Goal: Navigation & Orientation: Understand site structure

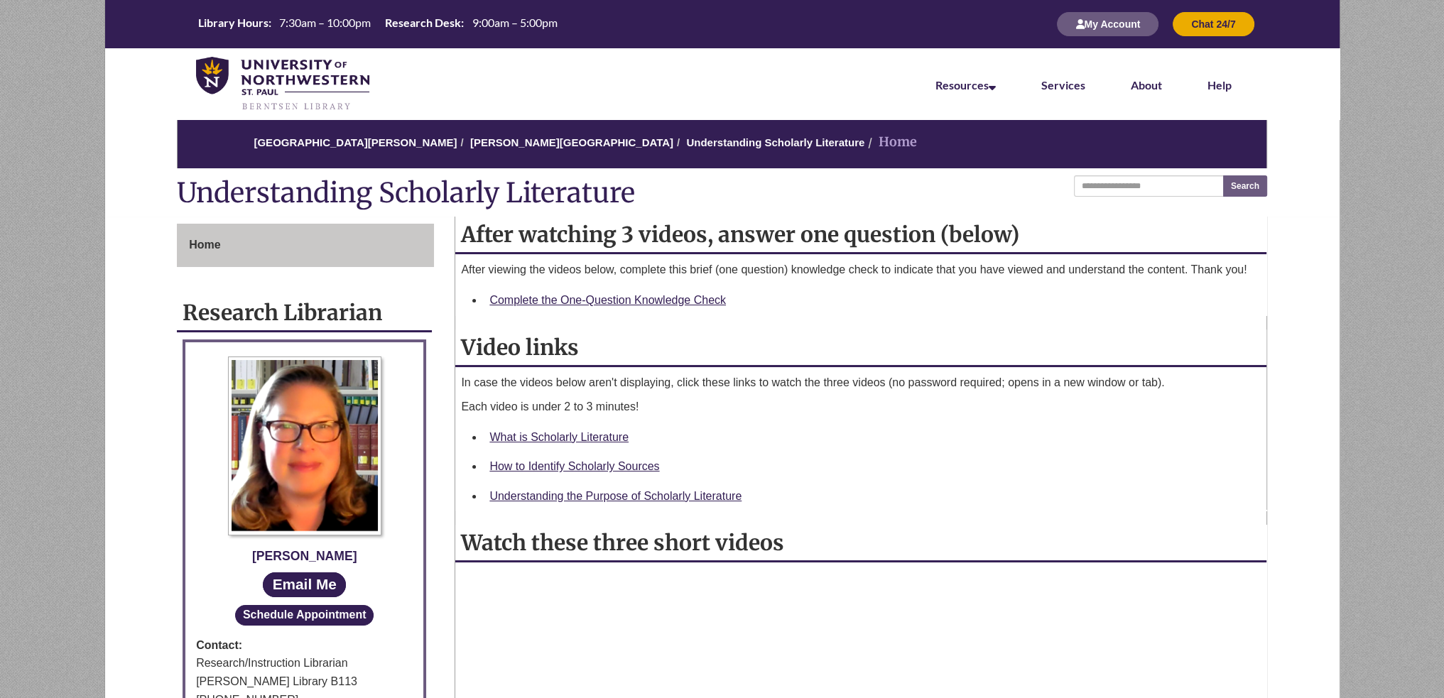
click at [688, 80] on nav "Resources Find Resources Library Search Databases & Articles Interlibrary Loan …" at bounding box center [722, 83] width 1235 height 71
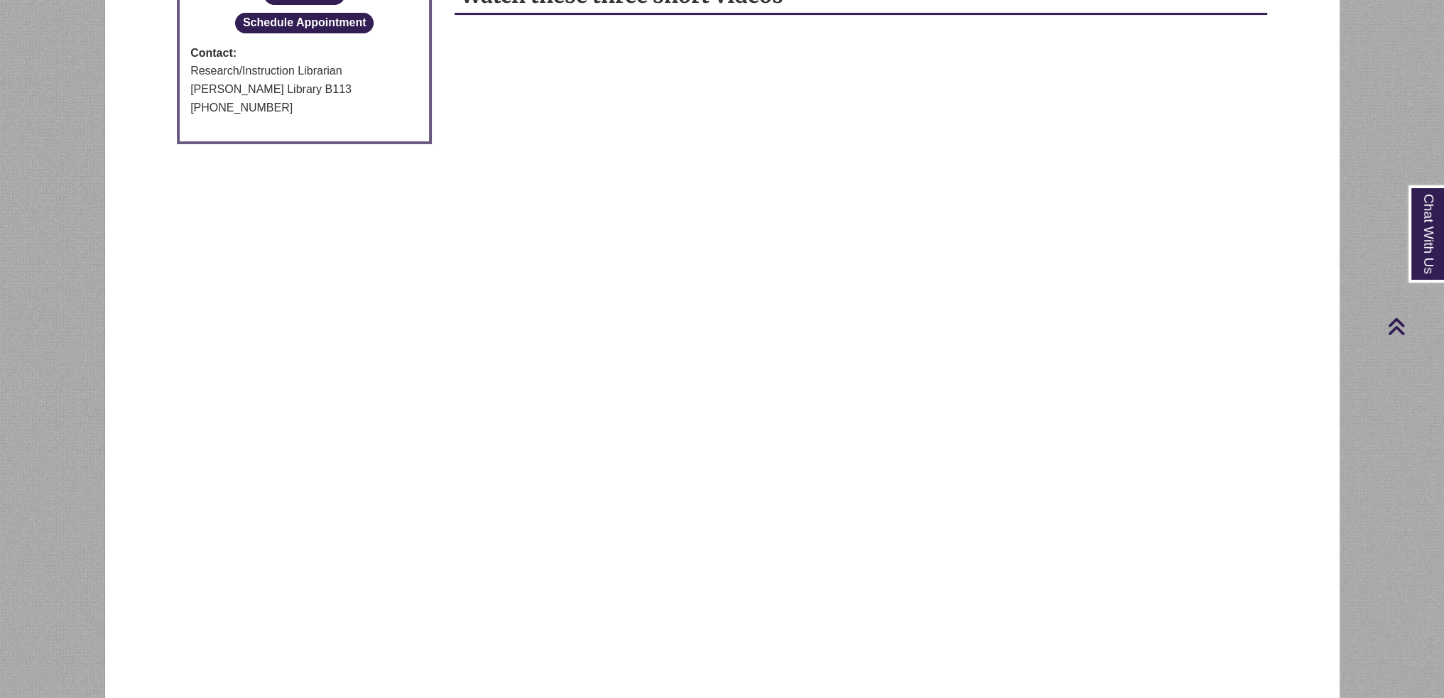
scroll to position [71, 0]
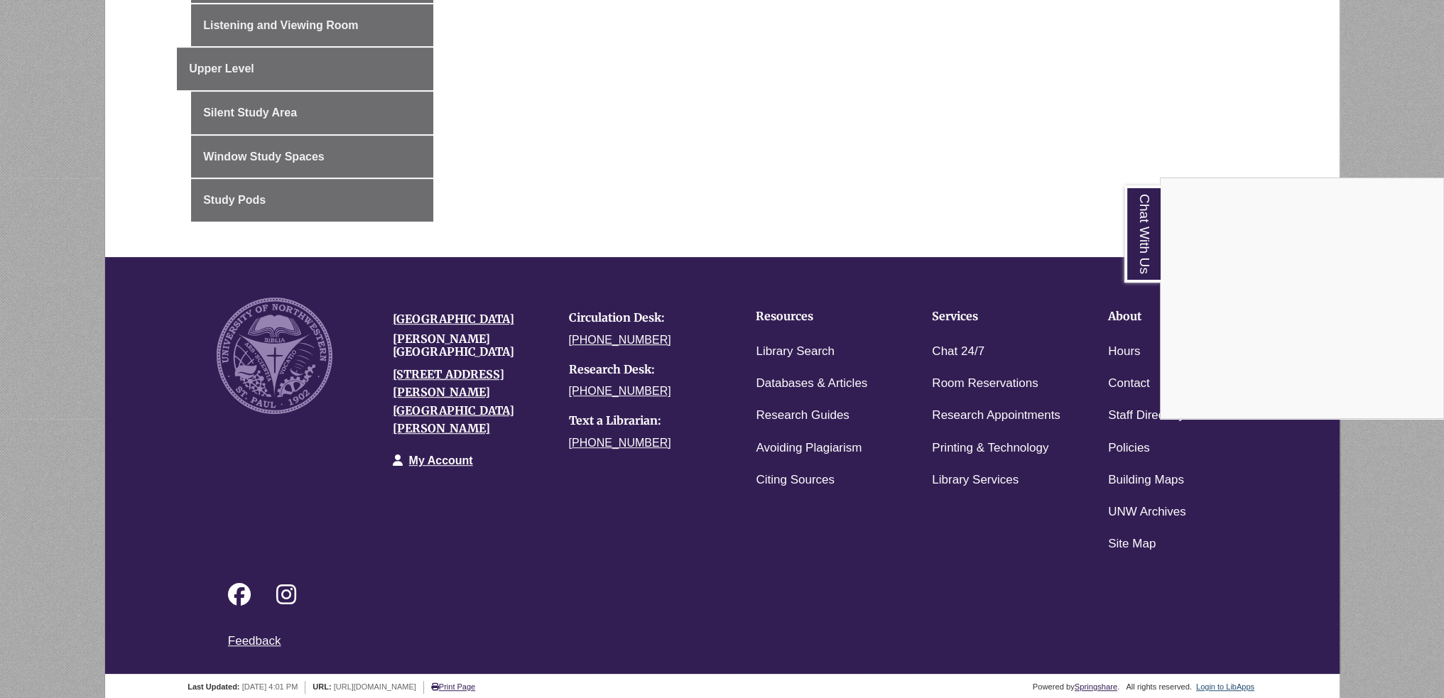
scroll to position [718, 0]
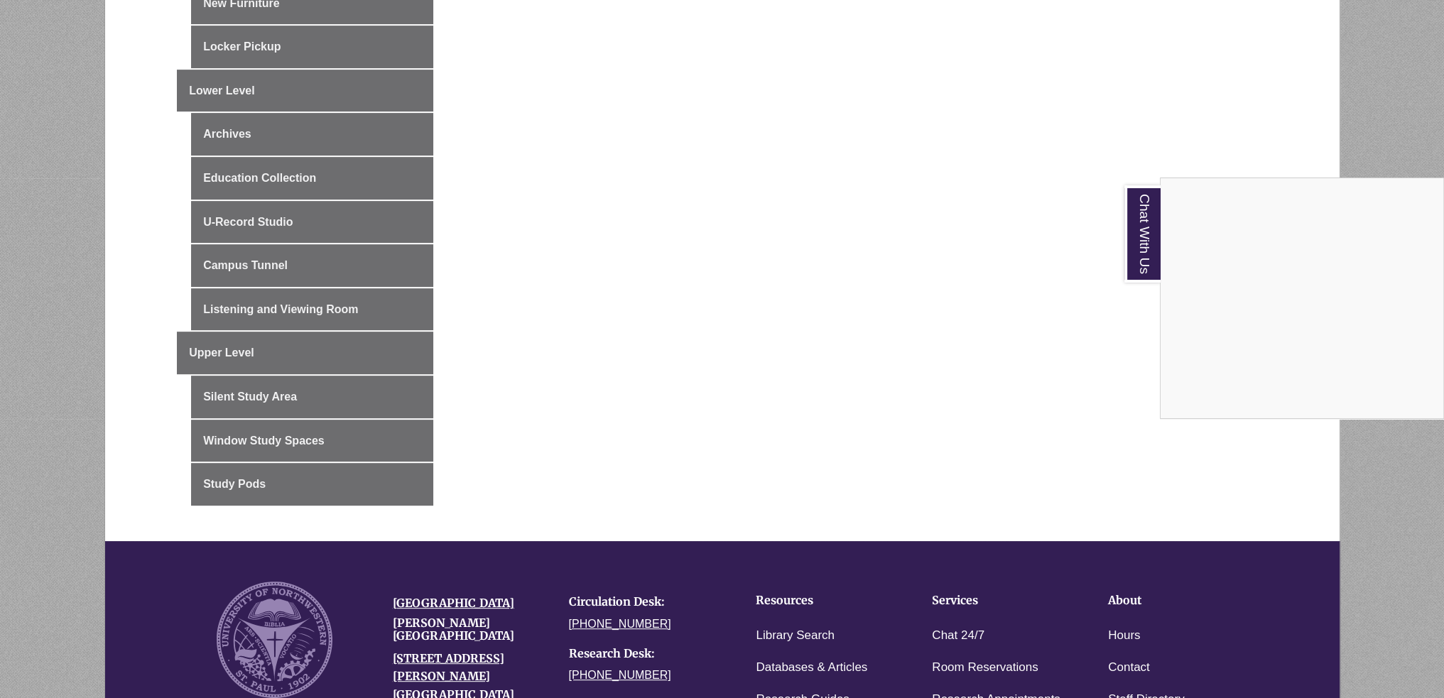
click at [250, 462] on div "Chat With Us" at bounding box center [722, 349] width 1444 height 698
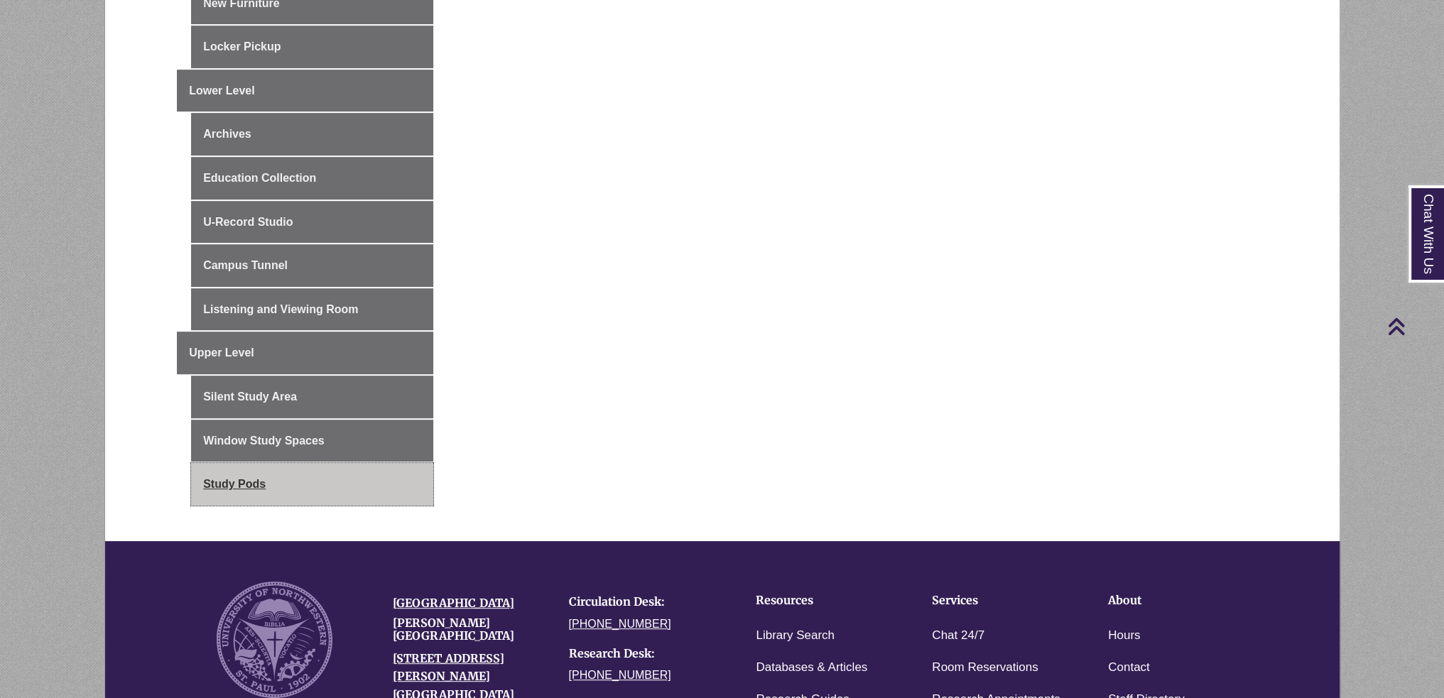
click at [250, 482] on link "Study Pods" at bounding box center [312, 484] width 242 height 43
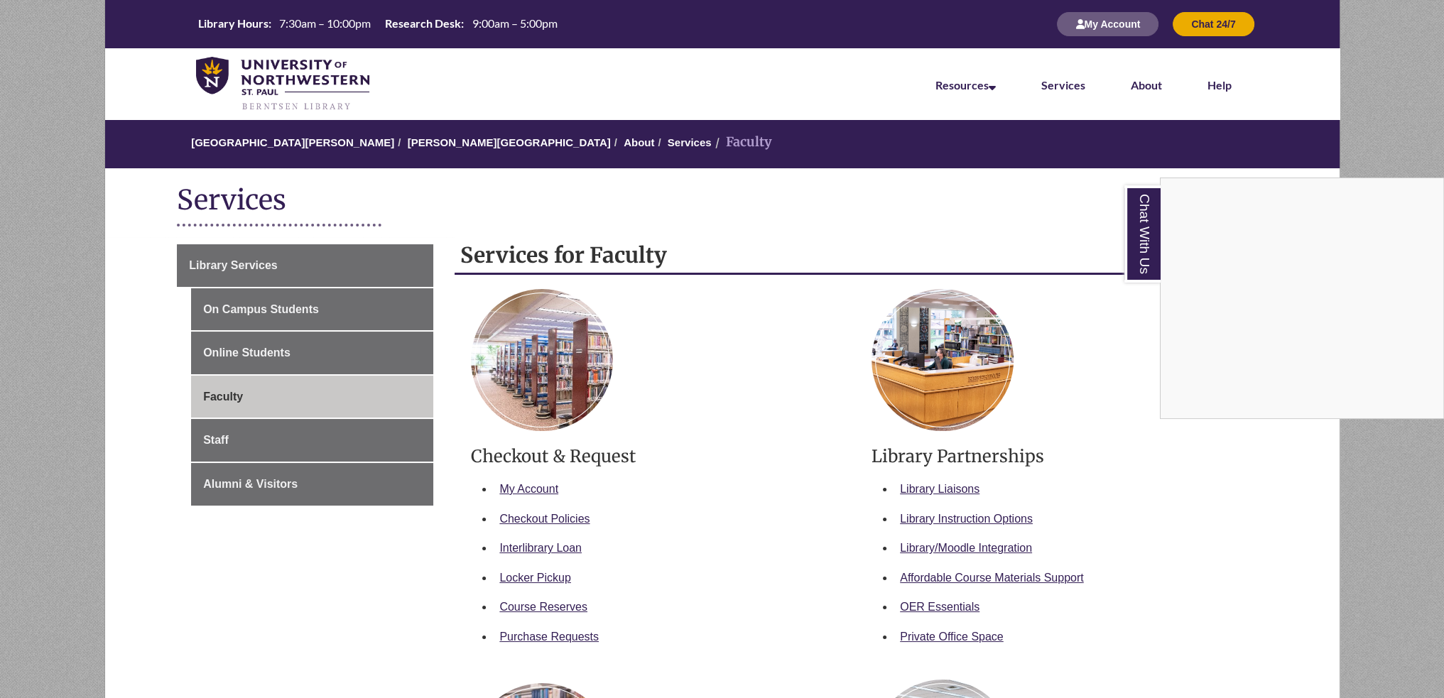
click at [773, 606] on div "Chat With Us" at bounding box center [722, 349] width 1444 height 698
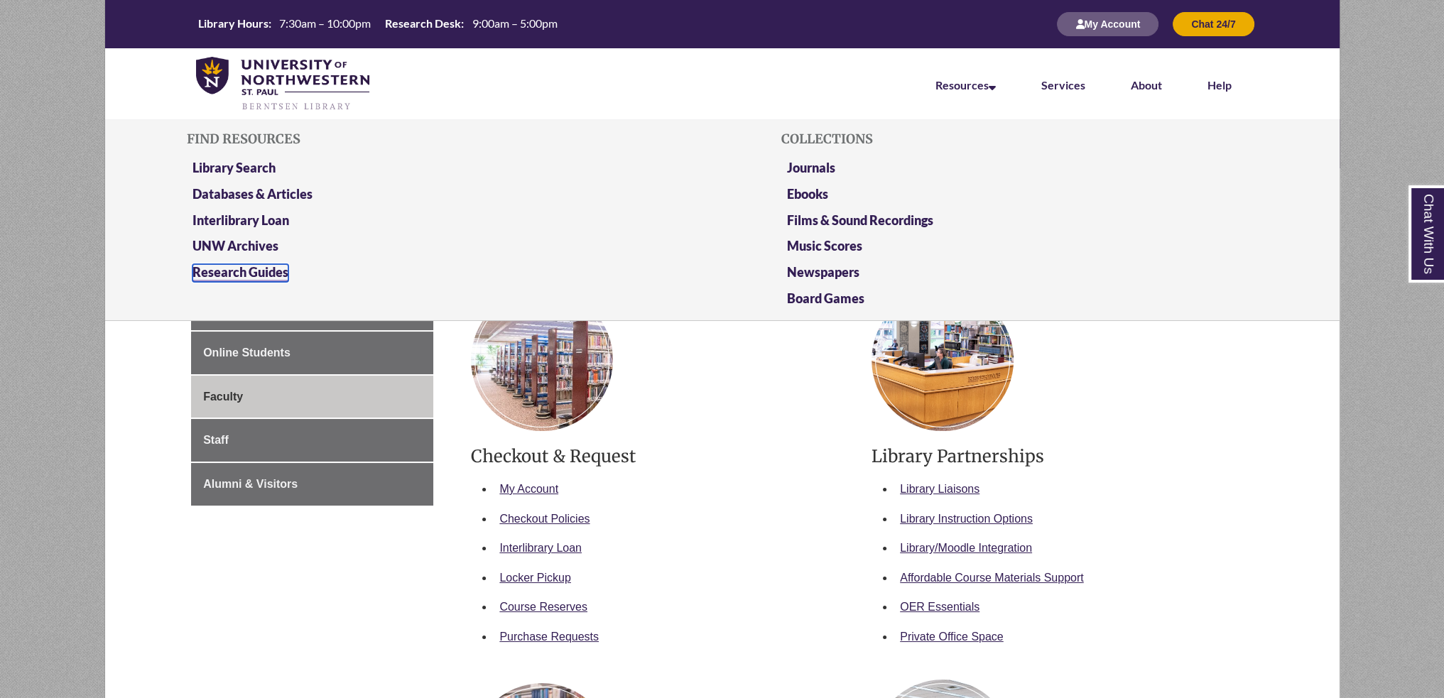
click at [232, 272] on link "Research Guides" at bounding box center [241, 273] width 96 height 18
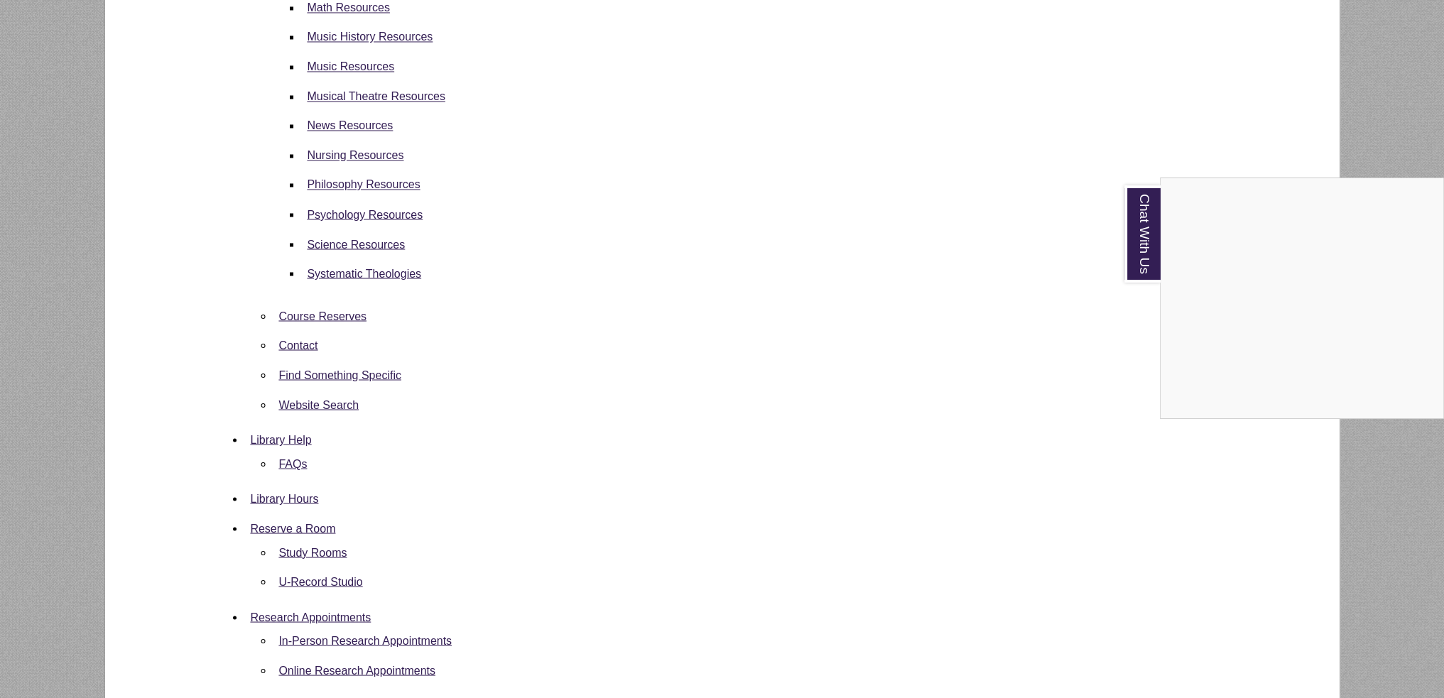
scroll to position [3552, 0]
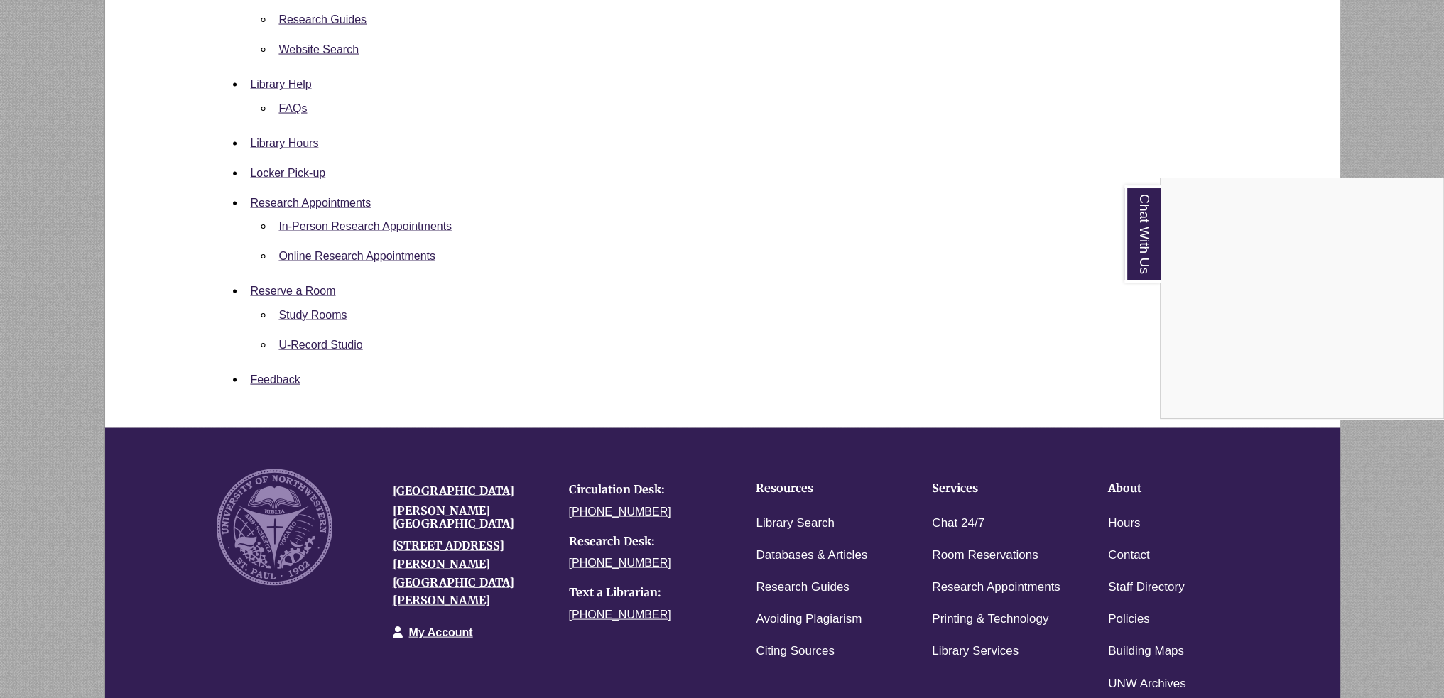
scroll to position [3481, 0]
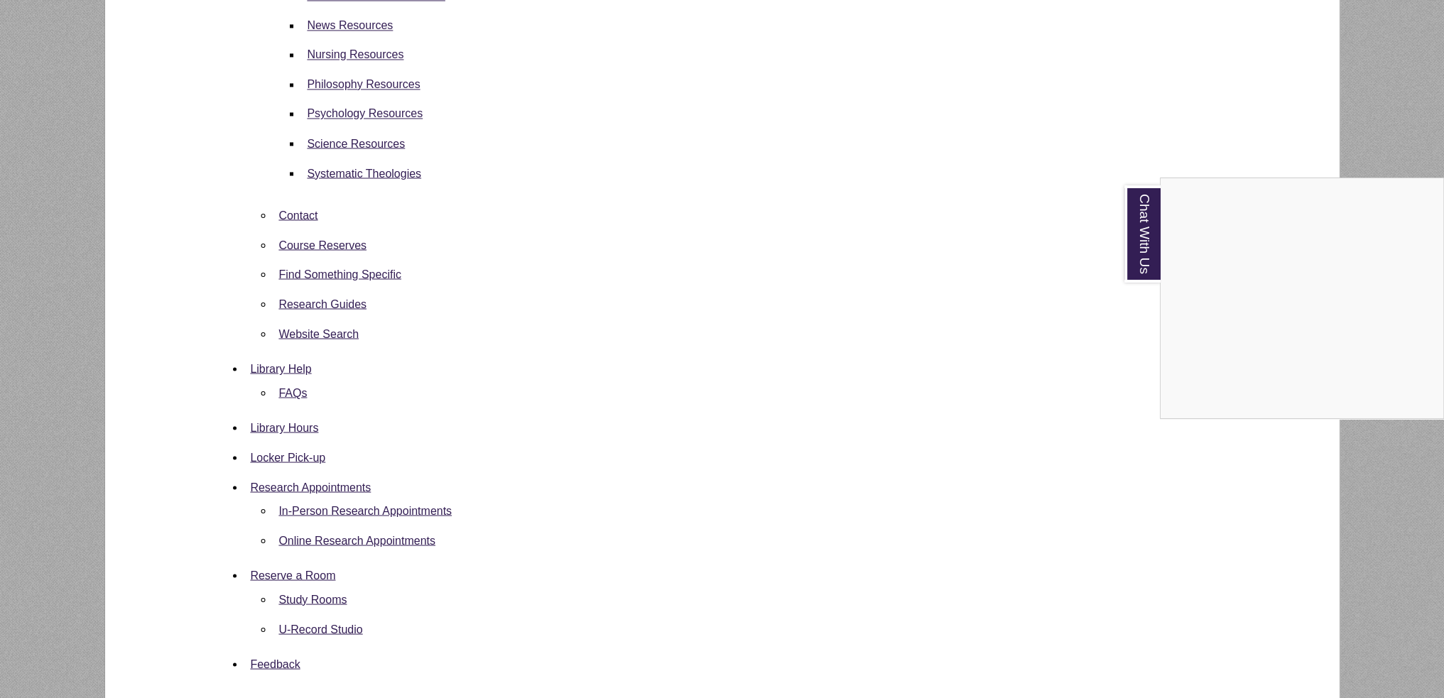
click at [367, 253] on div "Chat With Us" at bounding box center [722, 349] width 1444 height 698
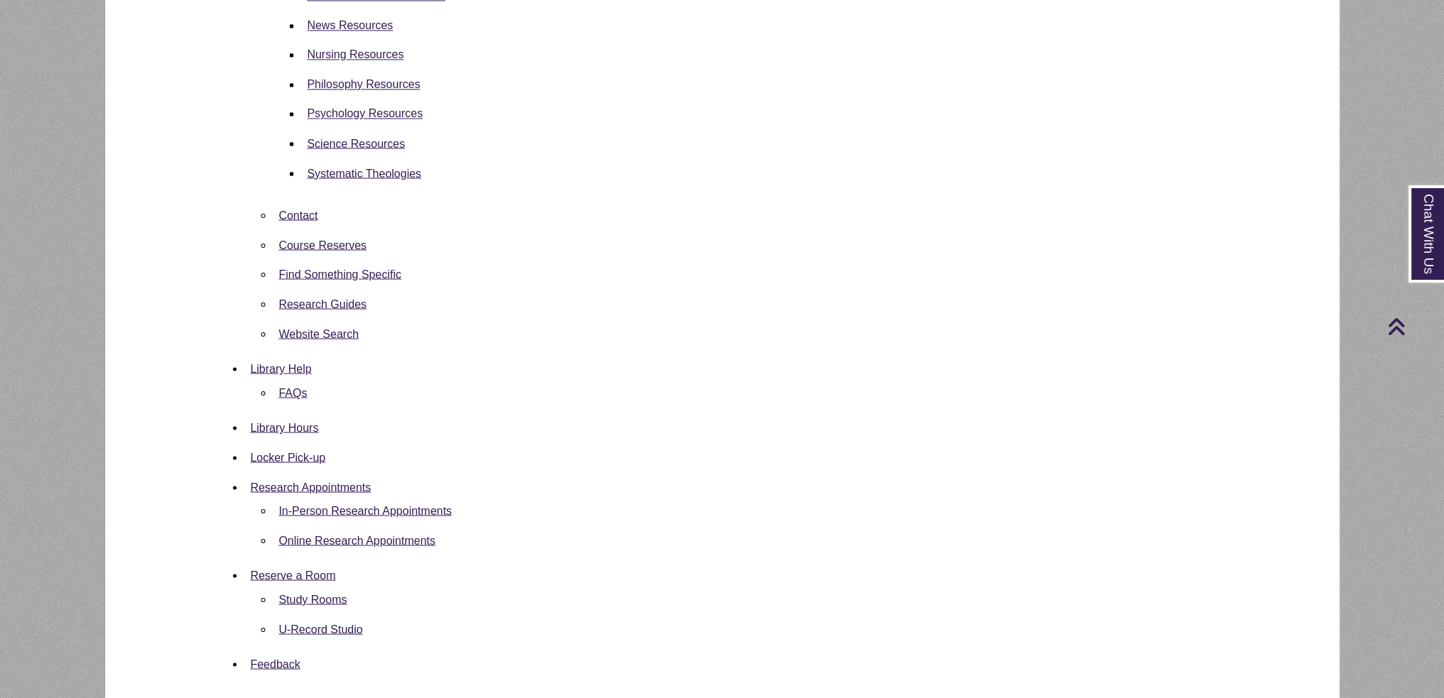
click at [358, 284] on li "Find Something Specific" at bounding box center [744, 274] width 943 height 30
click at [366, 281] on li "Find Something Specific" at bounding box center [744, 274] width 943 height 30
click at [379, 282] on li "Find Something Specific" at bounding box center [744, 274] width 943 height 30
click at [384, 278] on link "Find Something Specific" at bounding box center [339, 274] width 123 height 12
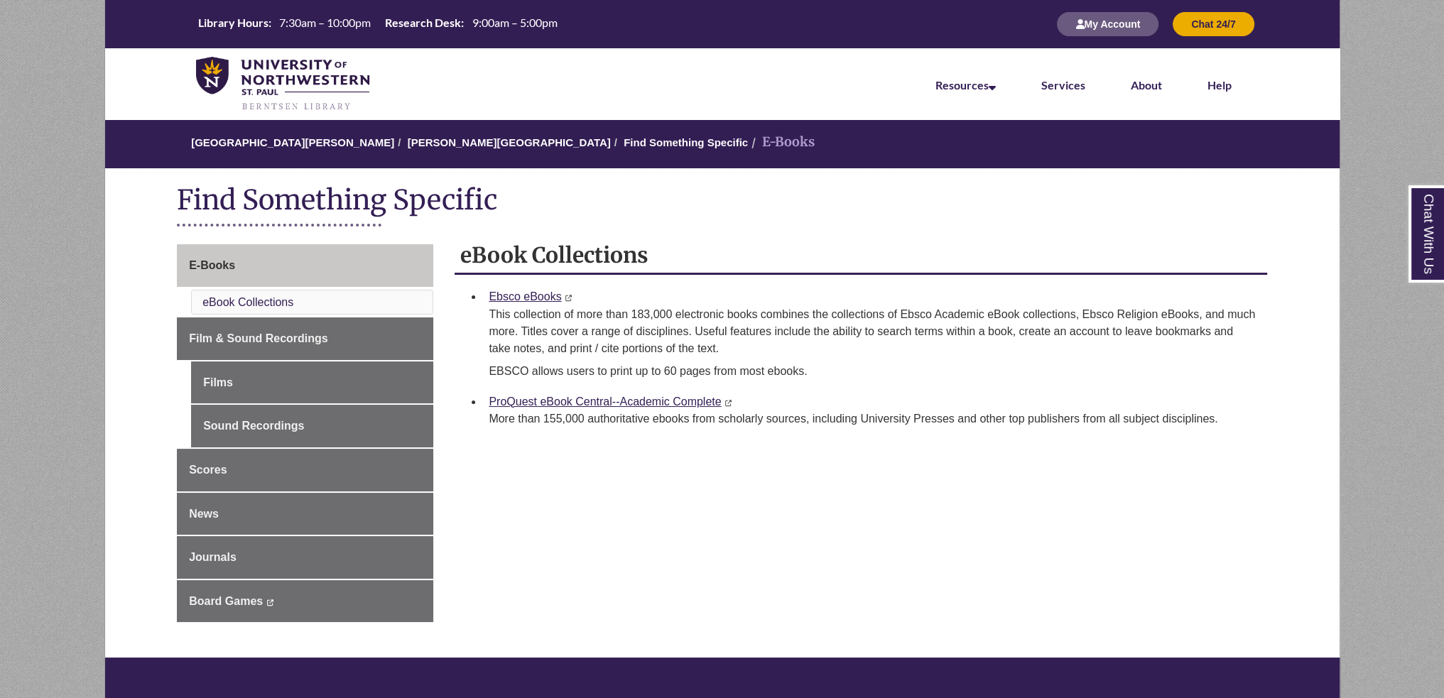
click at [460, 129] on ol "University of Northwestern - St. Paul Berntsen Library Find Something Specific …" at bounding box center [722, 143] width 1235 height 49
click at [447, 147] on link "[PERSON_NAME][GEOGRAPHIC_DATA]" at bounding box center [509, 142] width 203 height 12
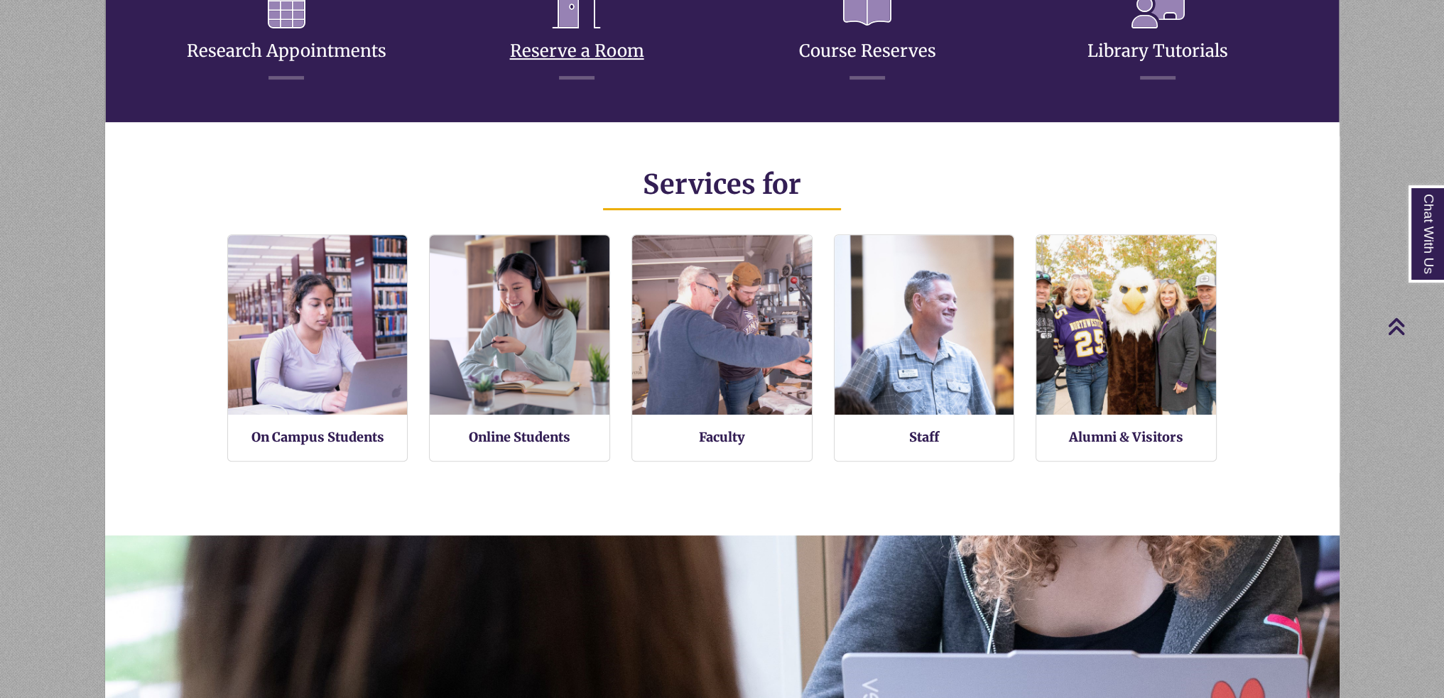
scroll to position [336, 1235]
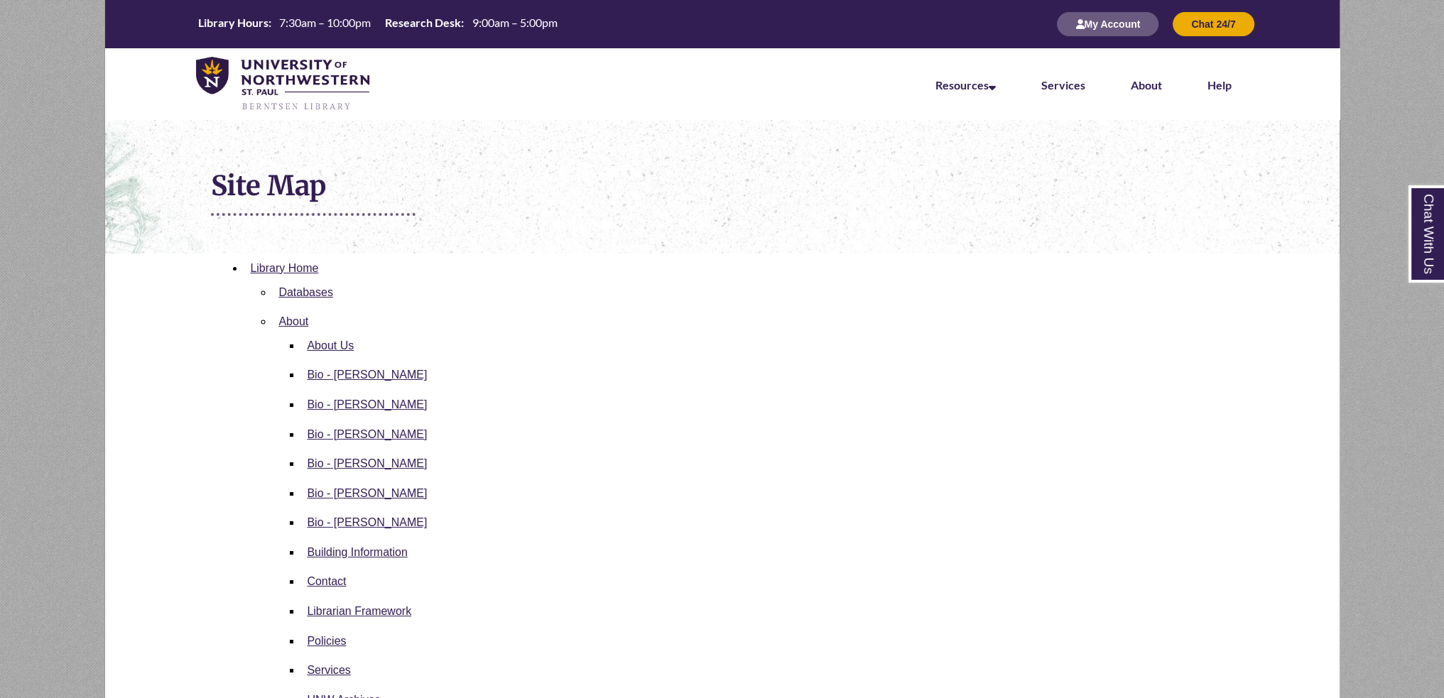
scroll to position [284, 0]
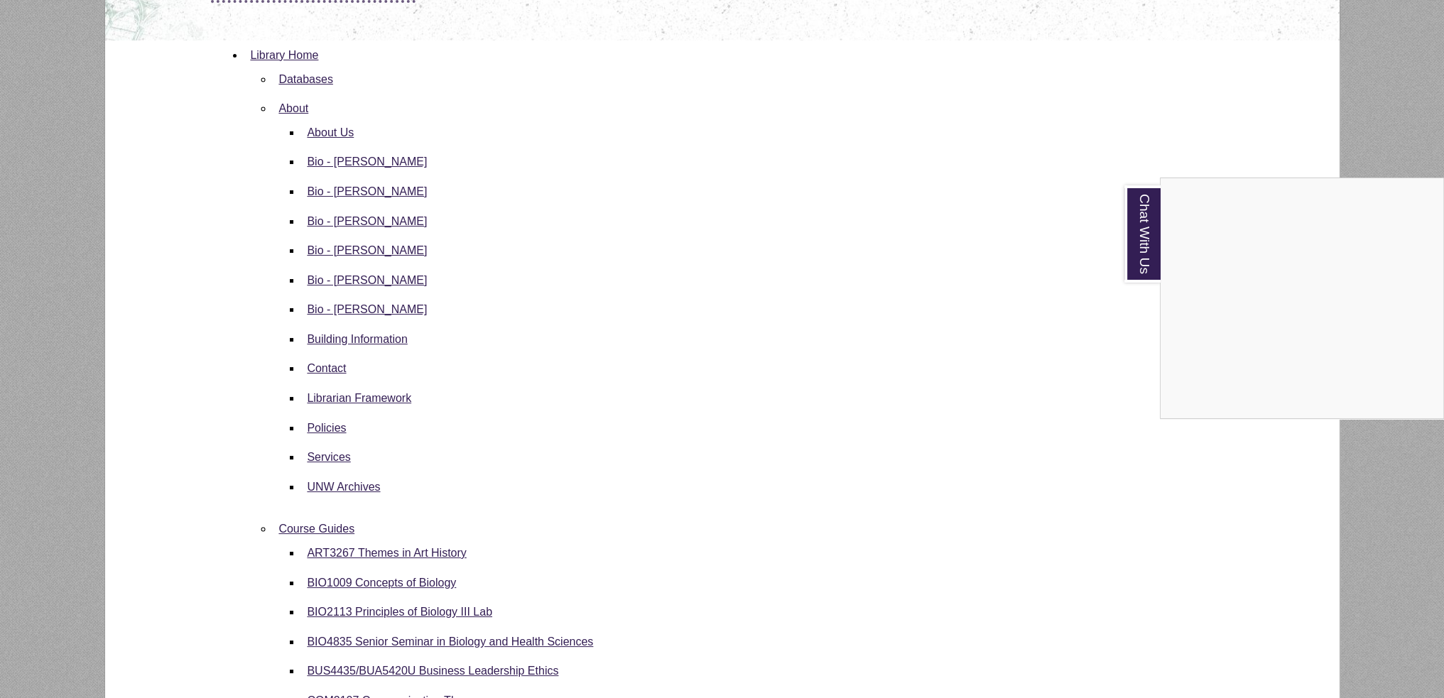
scroll to position [142, 0]
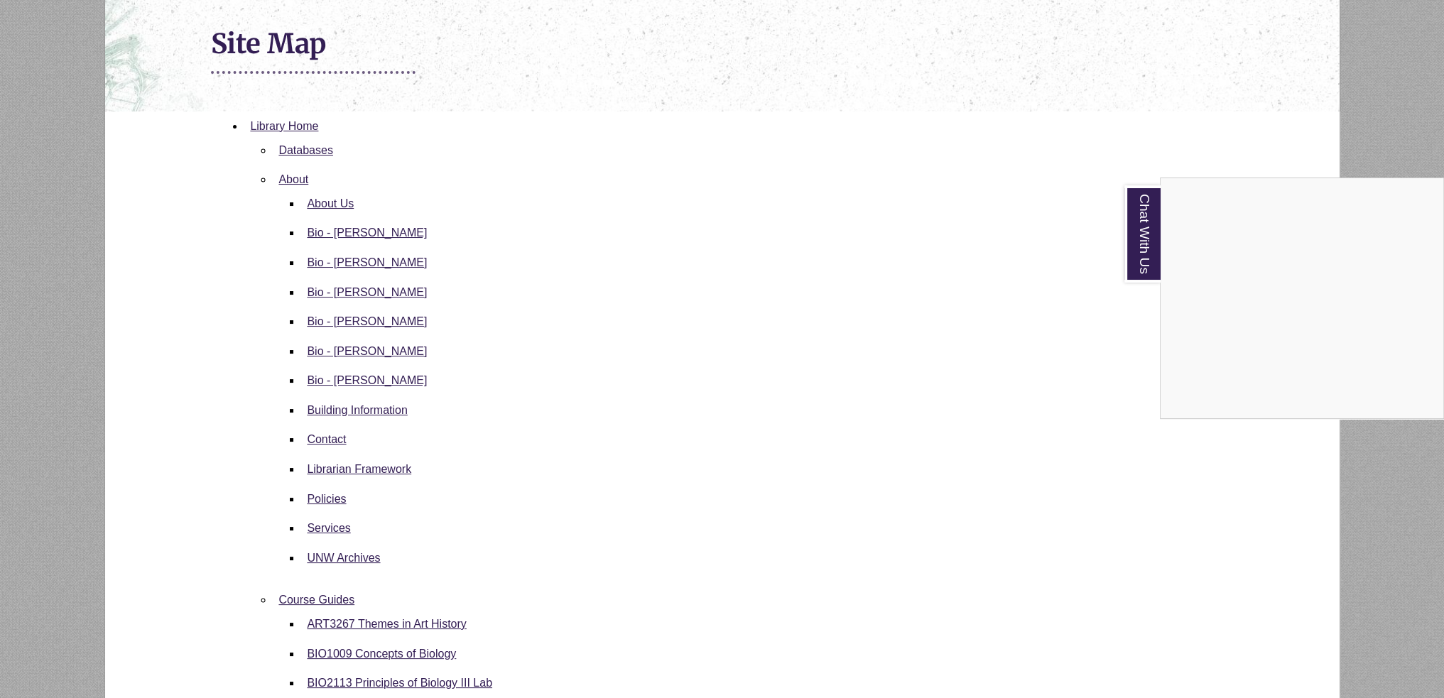
click at [507, 413] on div "Chat With Us" at bounding box center [722, 349] width 1444 height 698
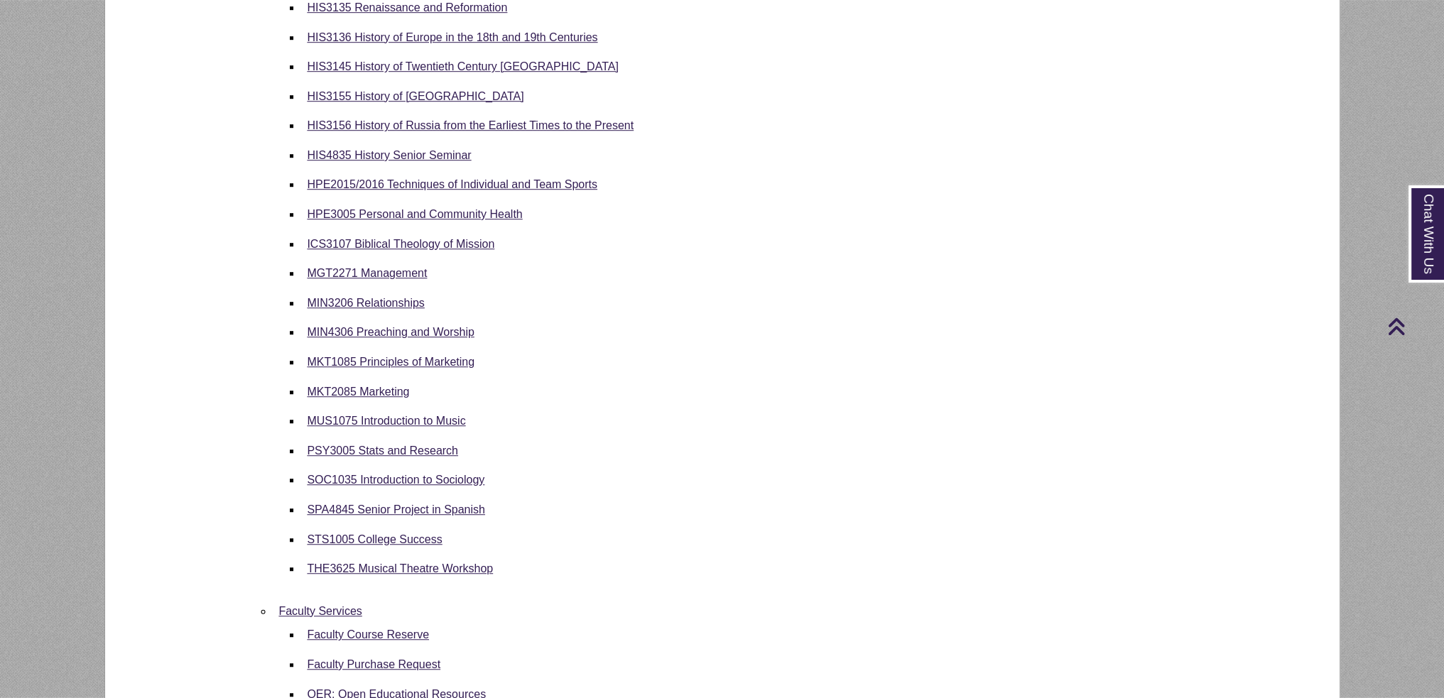
scroll to position [1563, 0]
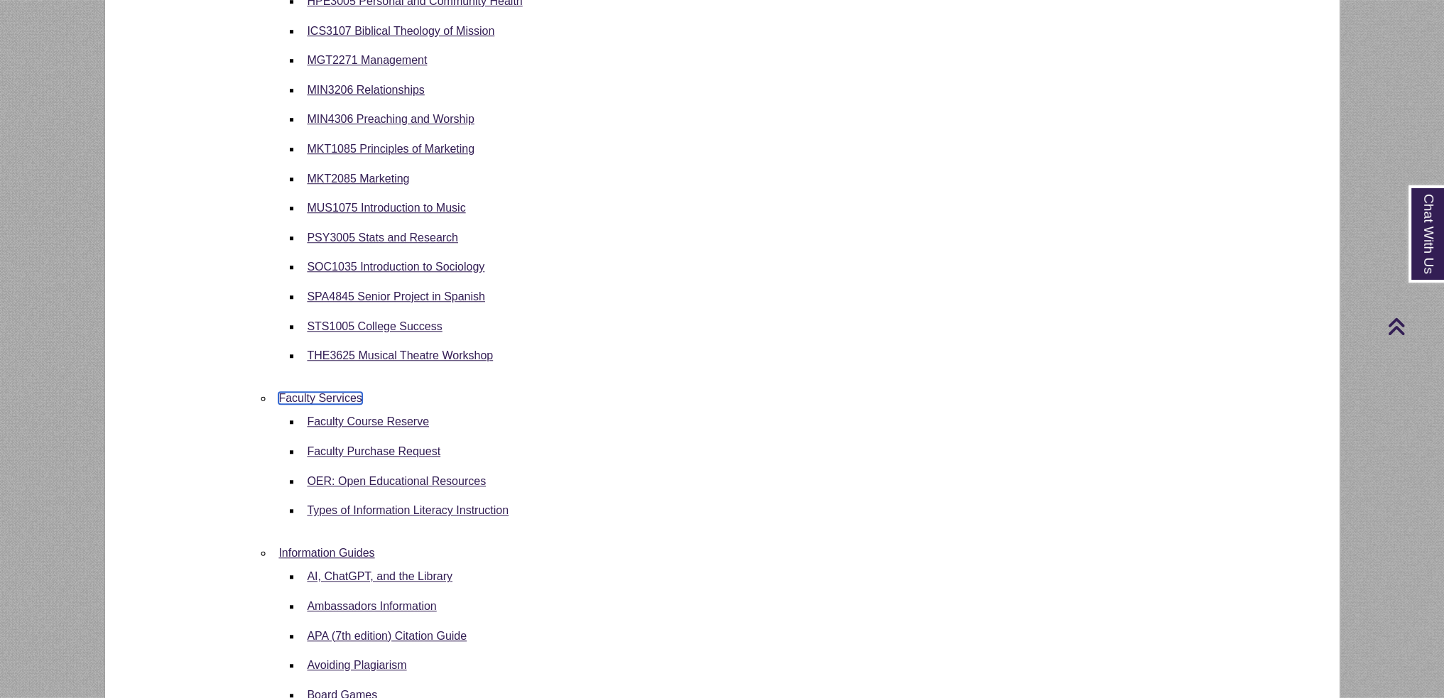
click at [327, 394] on link "Faculty Services" at bounding box center [319, 398] width 83 height 12
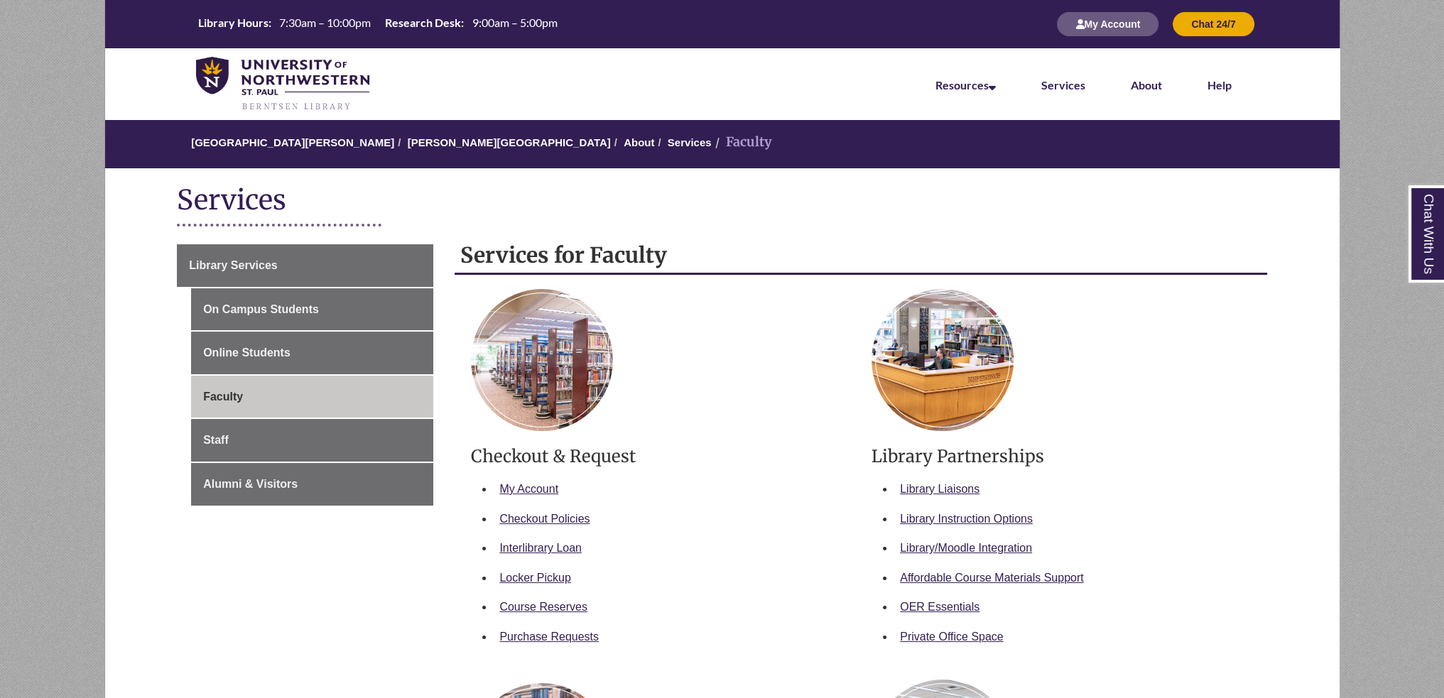
scroll to position [142, 0]
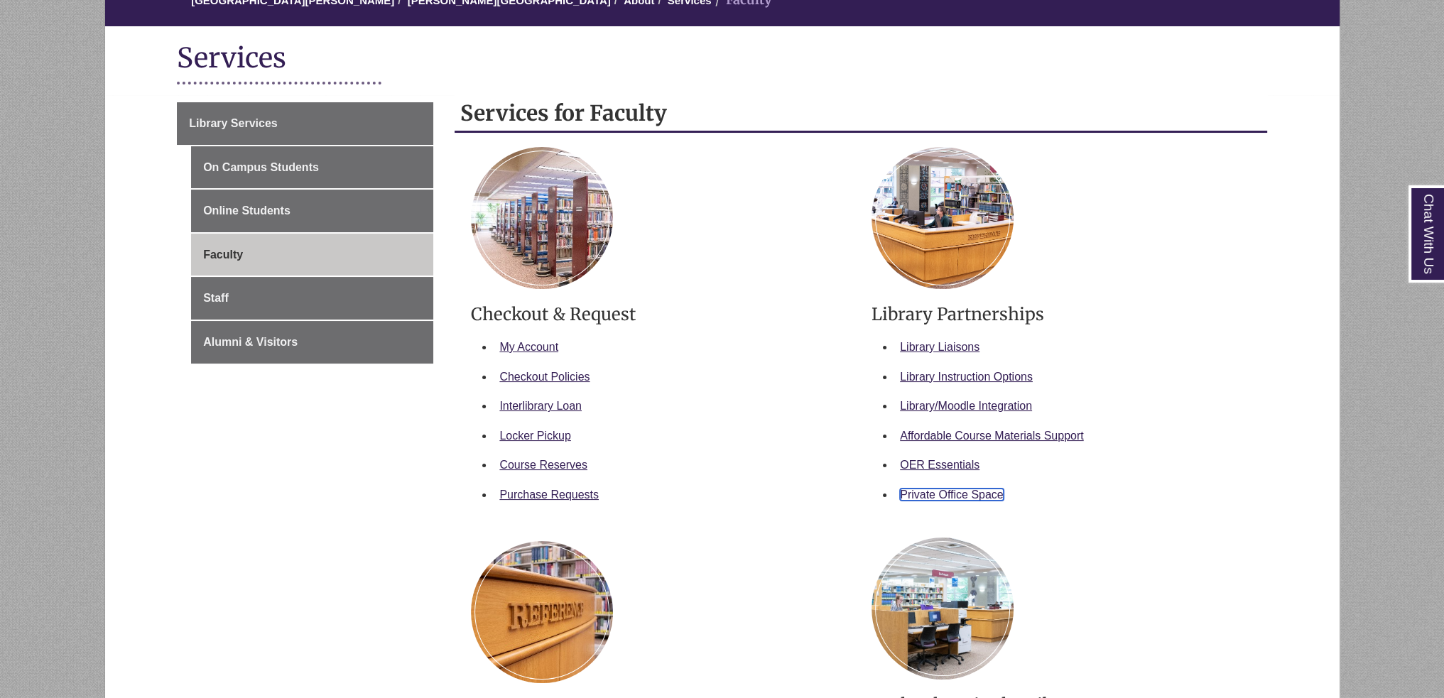
click at [968, 497] on link "Private Office Space" at bounding box center [952, 495] width 104 height 12
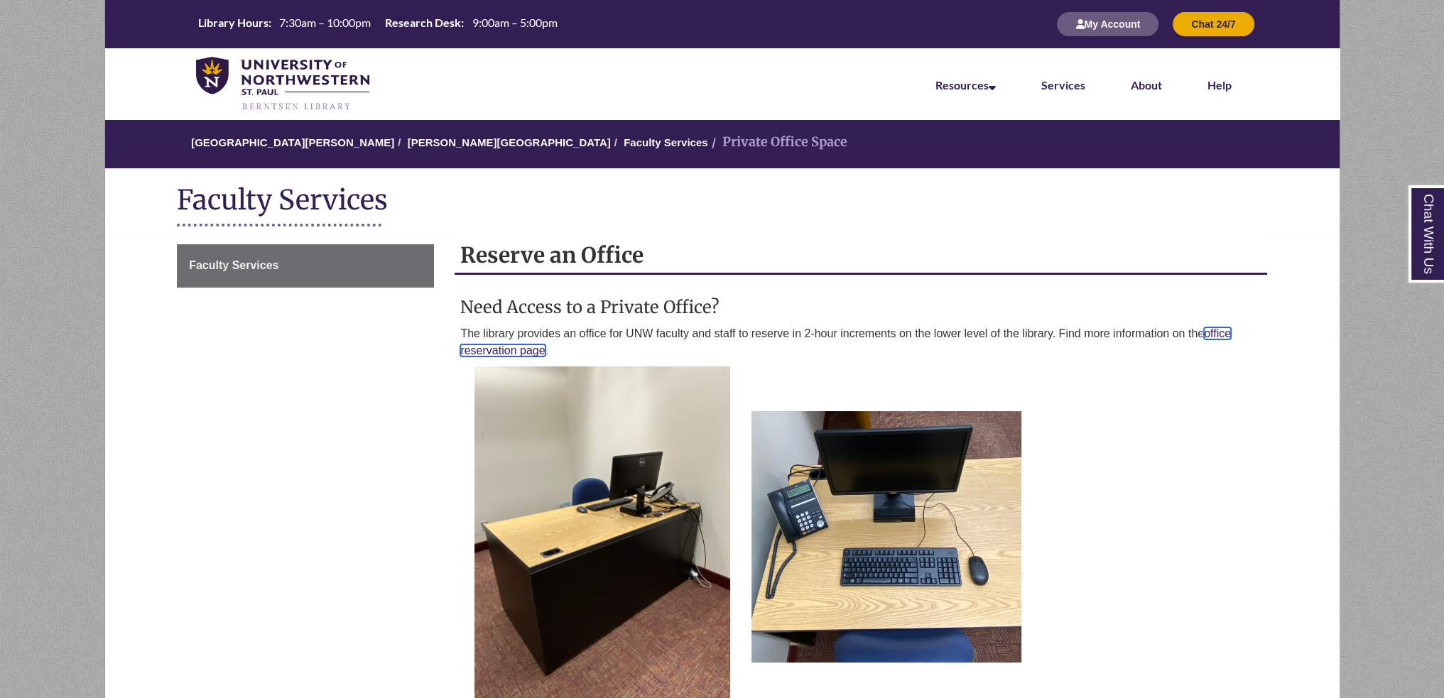
click at [479, 352] on link "office reservation page" at bounding box center [845, 341] width 771 height 29
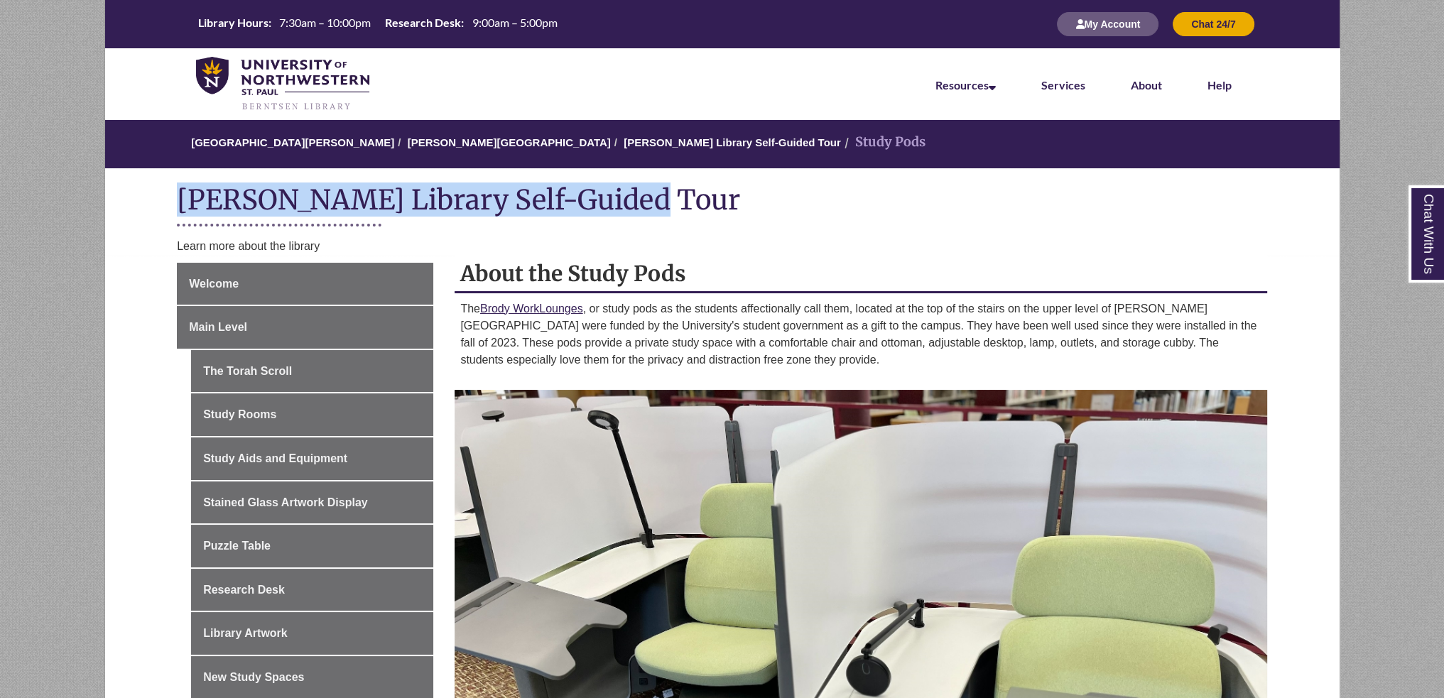
drag, startPoint x: 639, startPoint y: 198, endPoint x: 125, endPoint y: 210, distance: 514.4
click at [125, 210] on div "Berntsen Library Self-Guided Tour Learn more about the library" at bounding box center [722, 211] width 1236 height 87
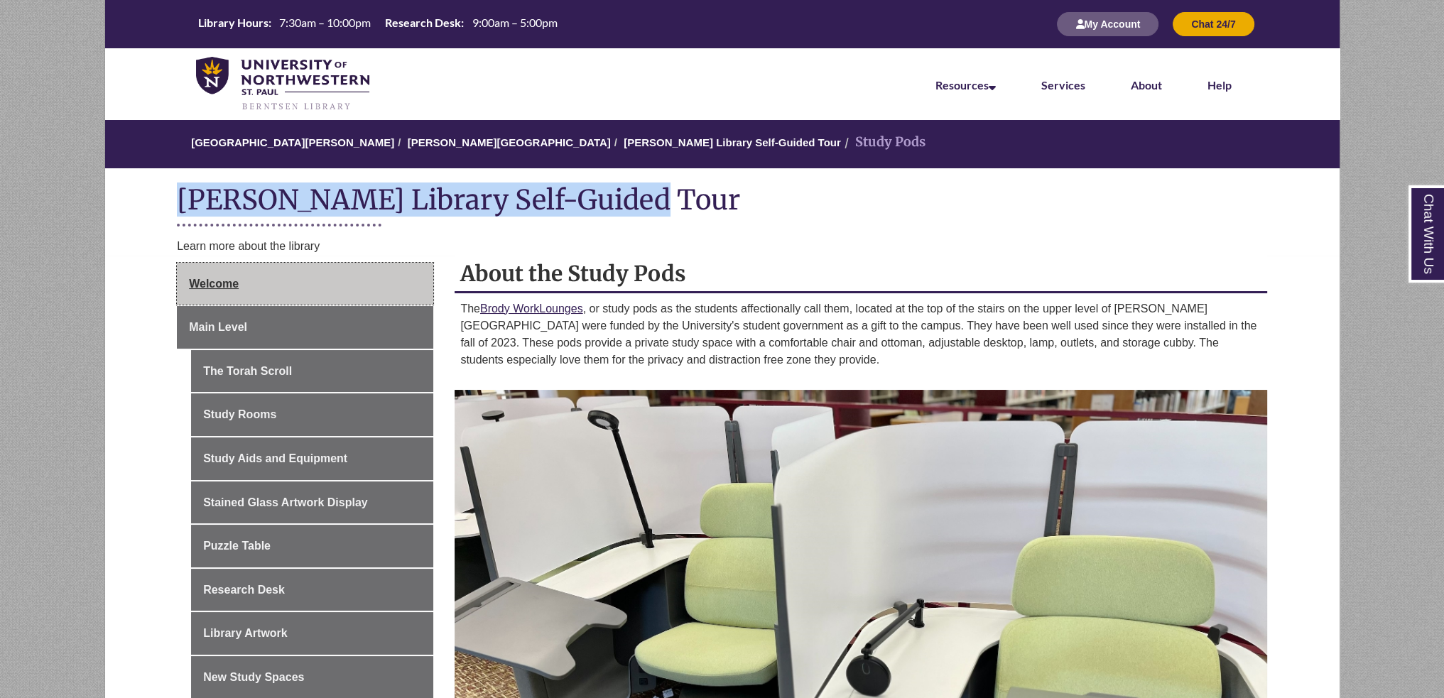
click at [250, 298] on link "Welcome" at bounding box center [305, 284] width 256 height 43
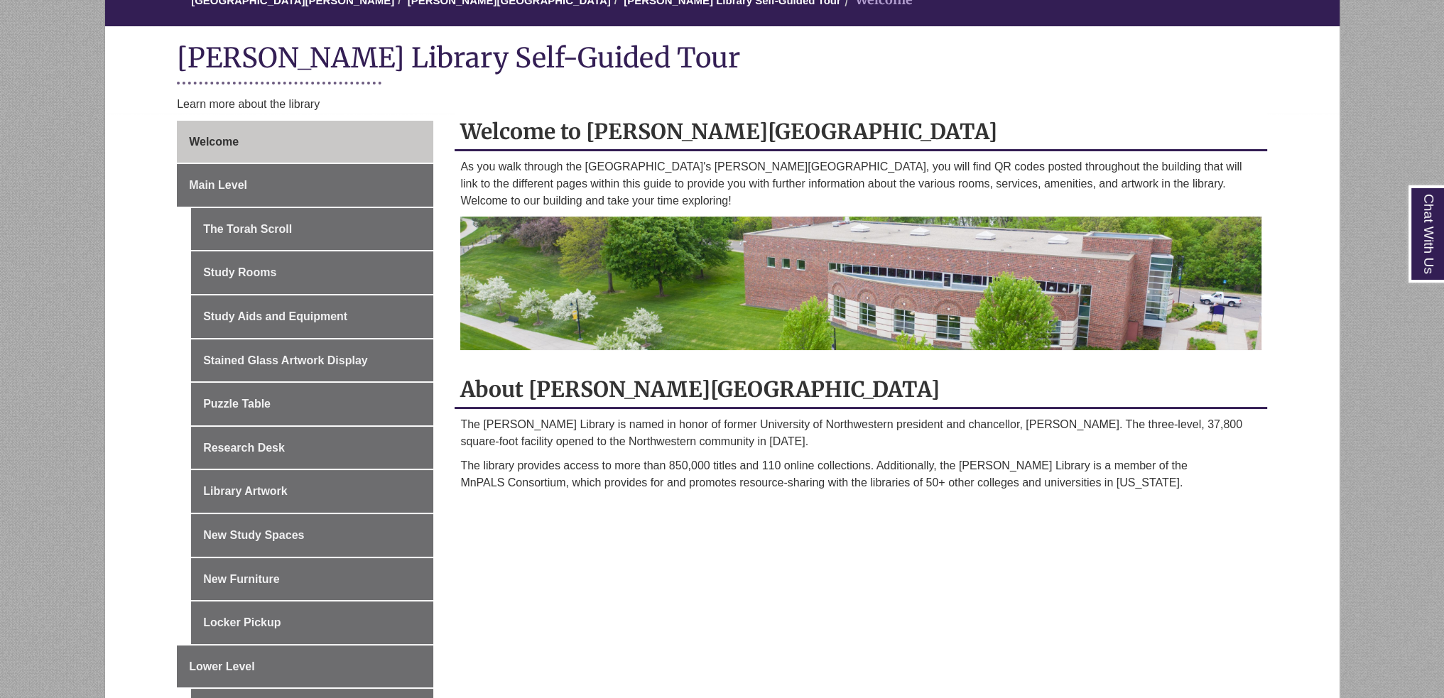
scroll to position [213, 0]
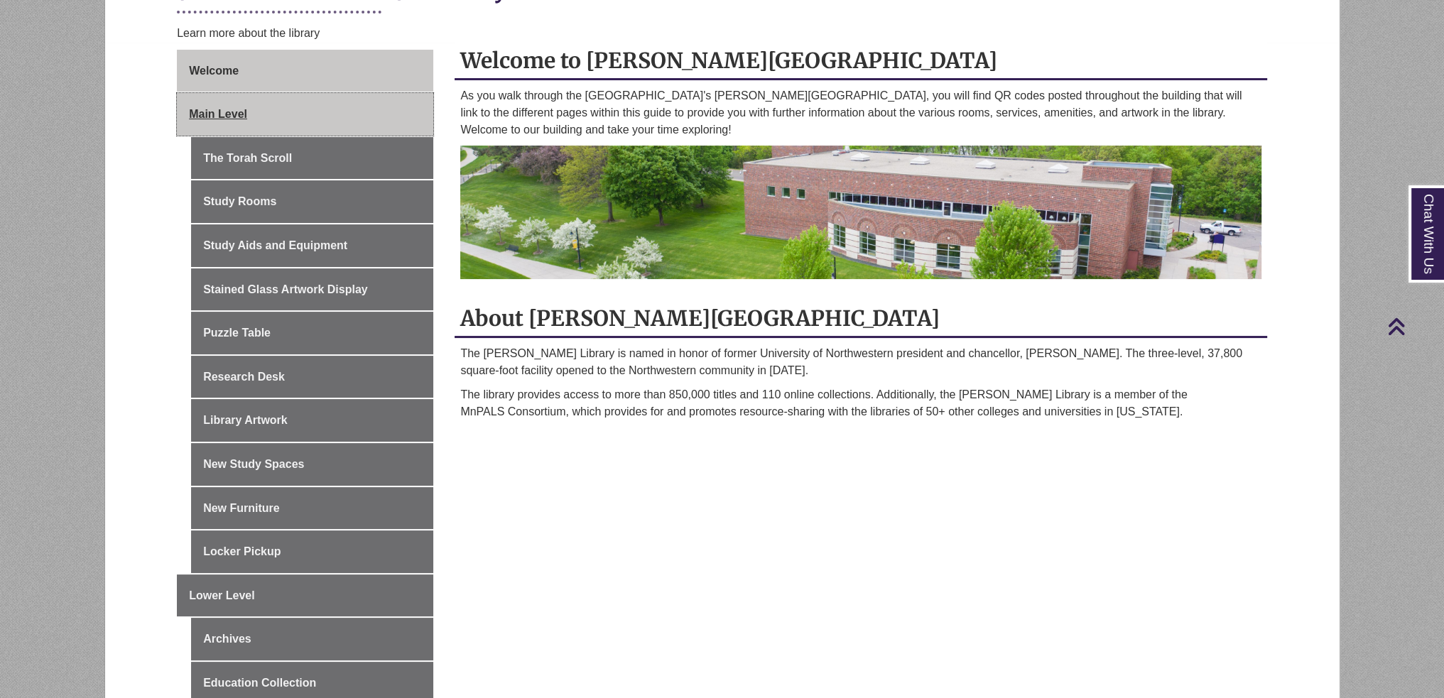
click at [249, 107] on link "Main Level" at bounding box center [305, 114] width 256 height 43
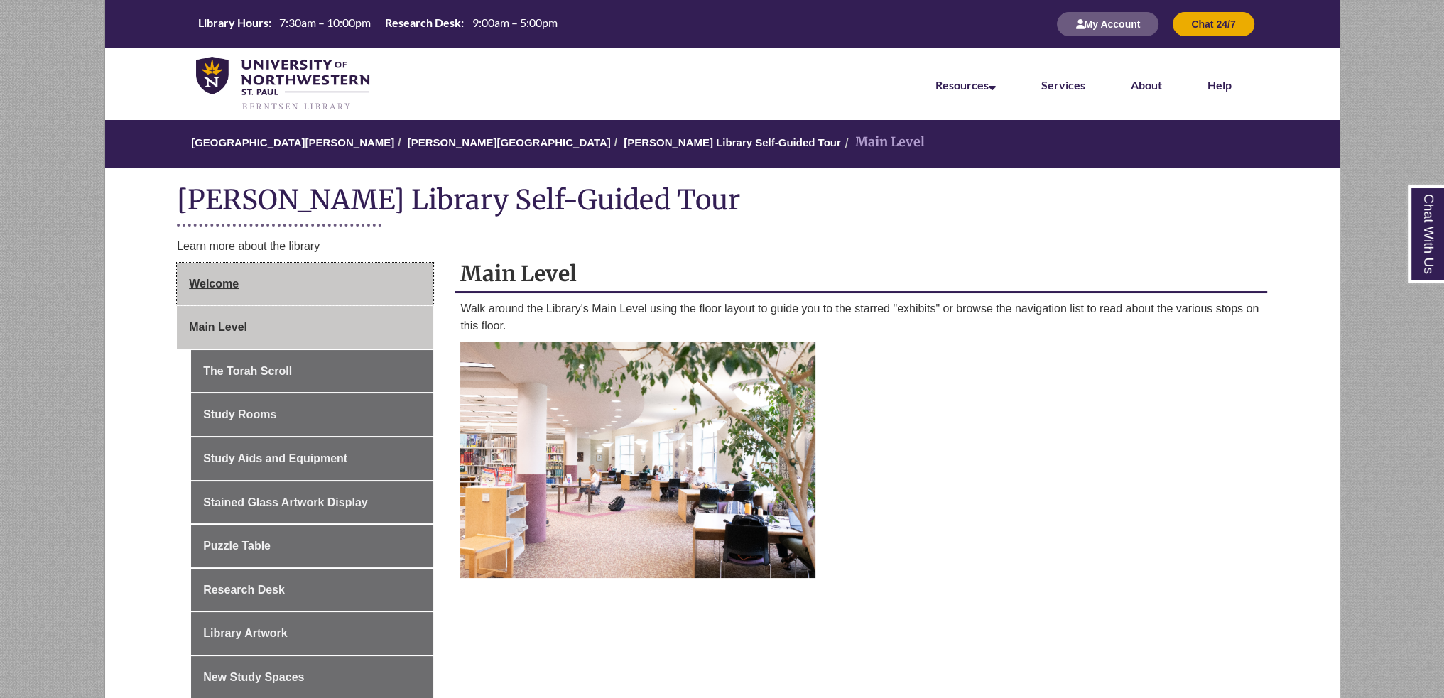
click at [314, 271] on link "Welcome" at bounding box center [305, 284] width 256 height 43
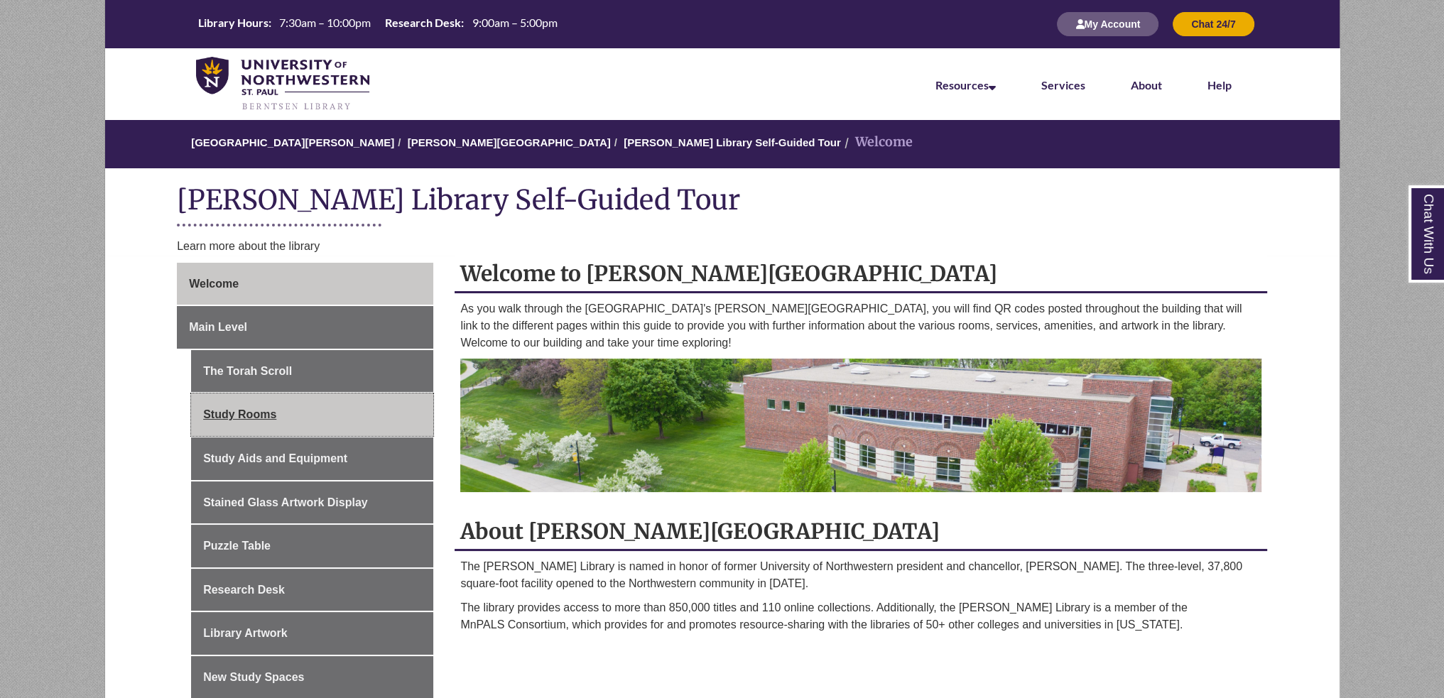
scroll to position [142, 0]
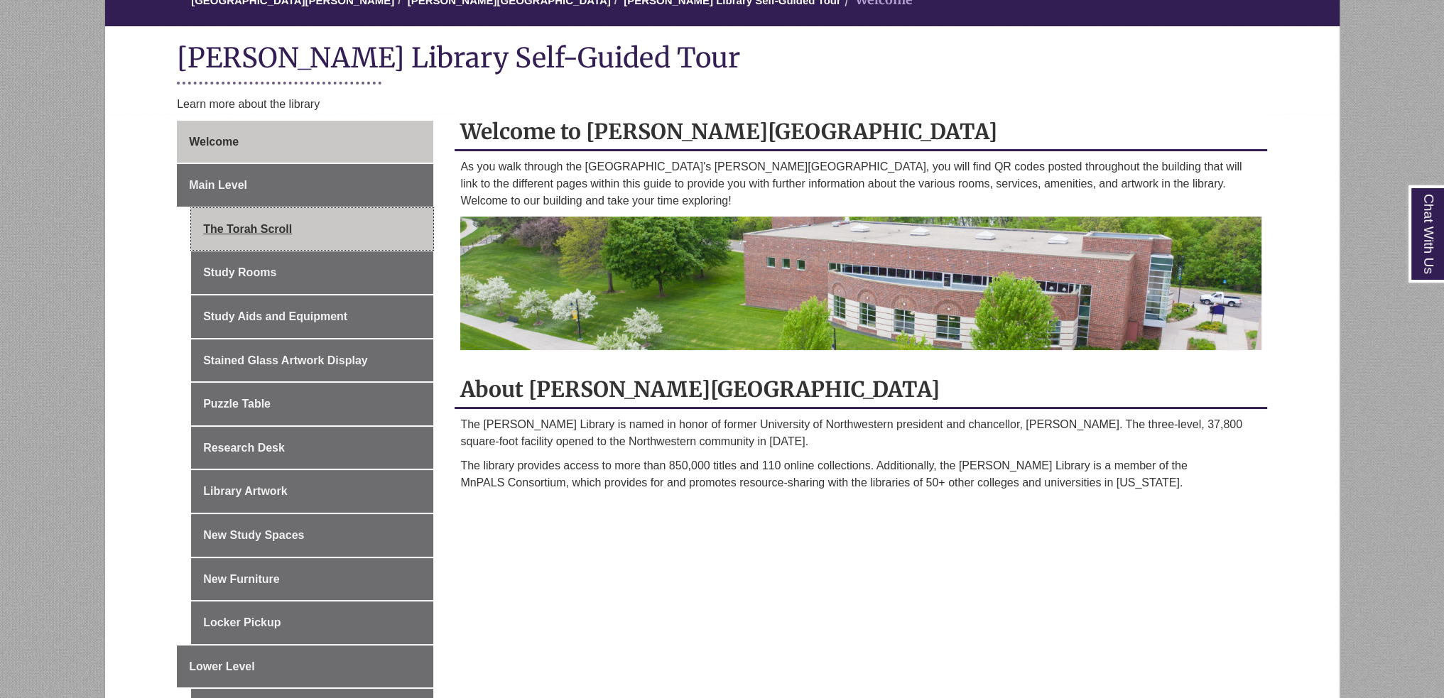
click at [310, 235] on link "The Torah Scroll" at bounding box center [312, 229] width 242 height 43
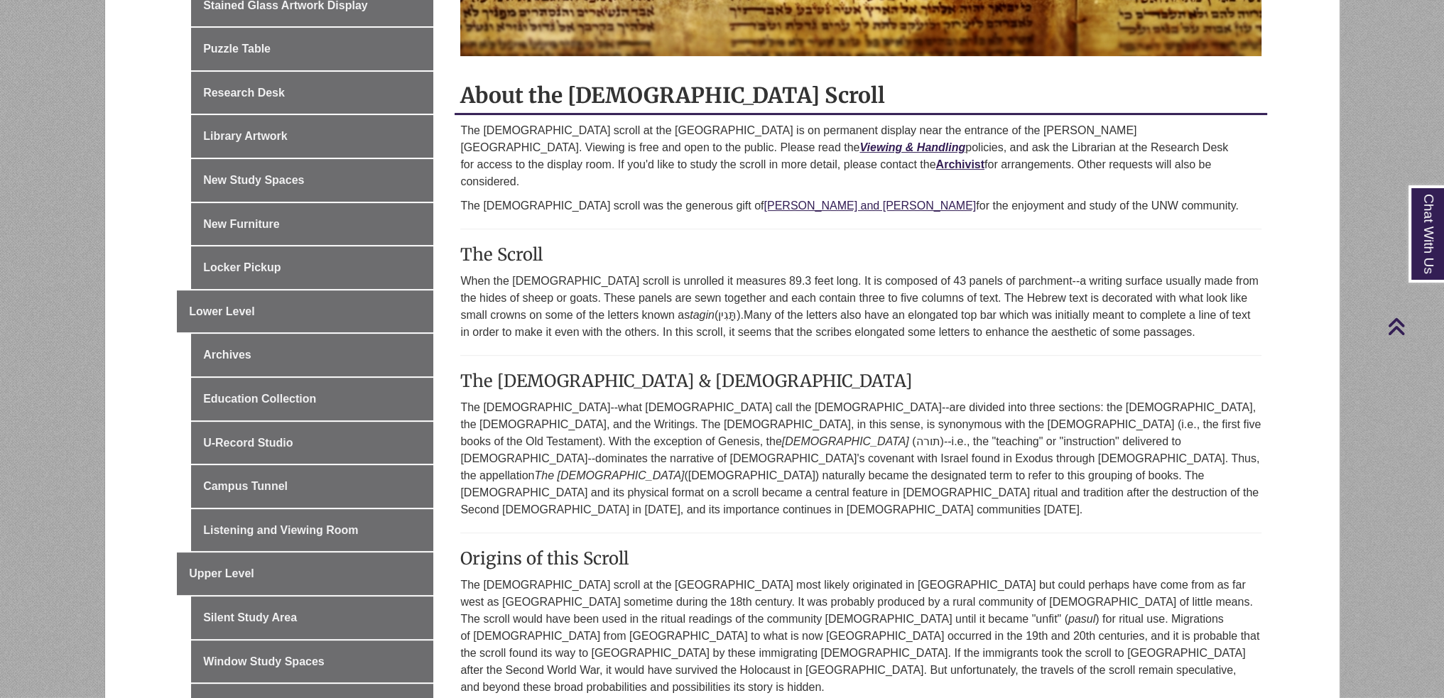
scroll to position [71, 0]
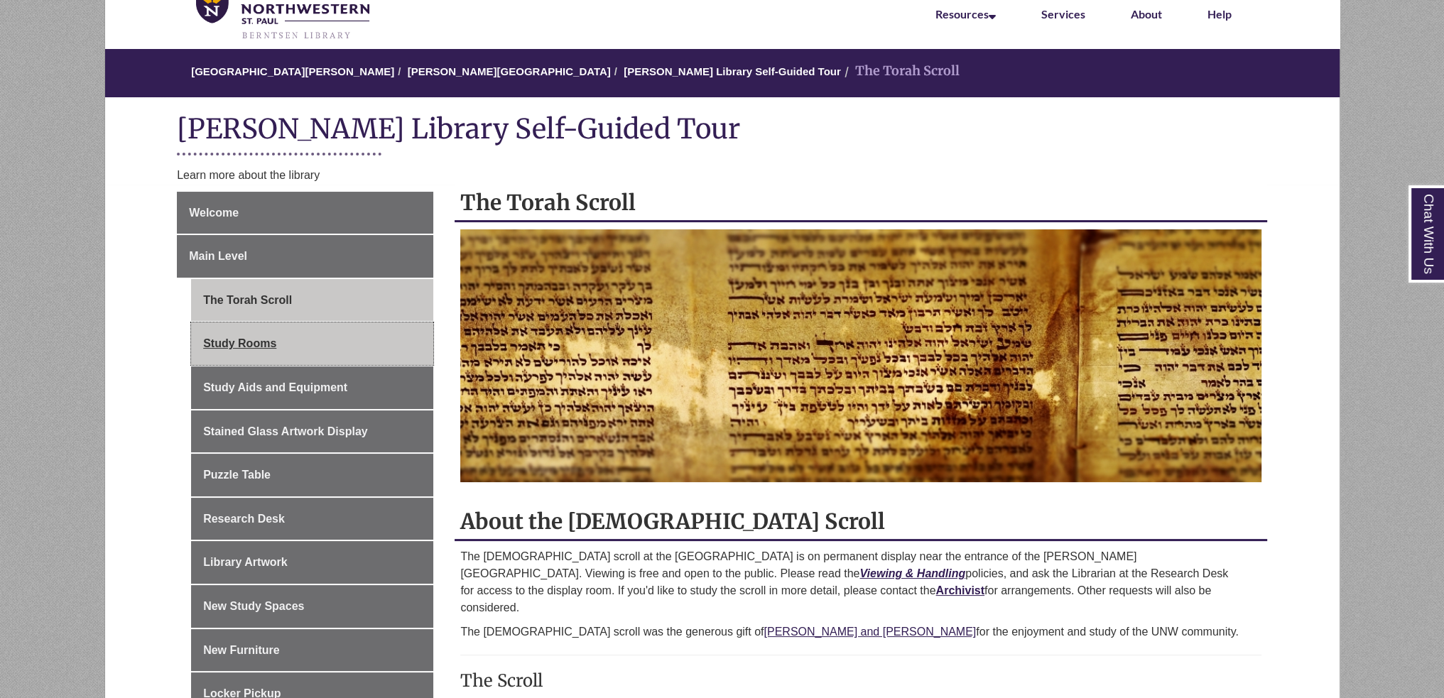
click at [303, 332] on link "Study Rooms" at bounding box center [312, 344] width 242 height 43
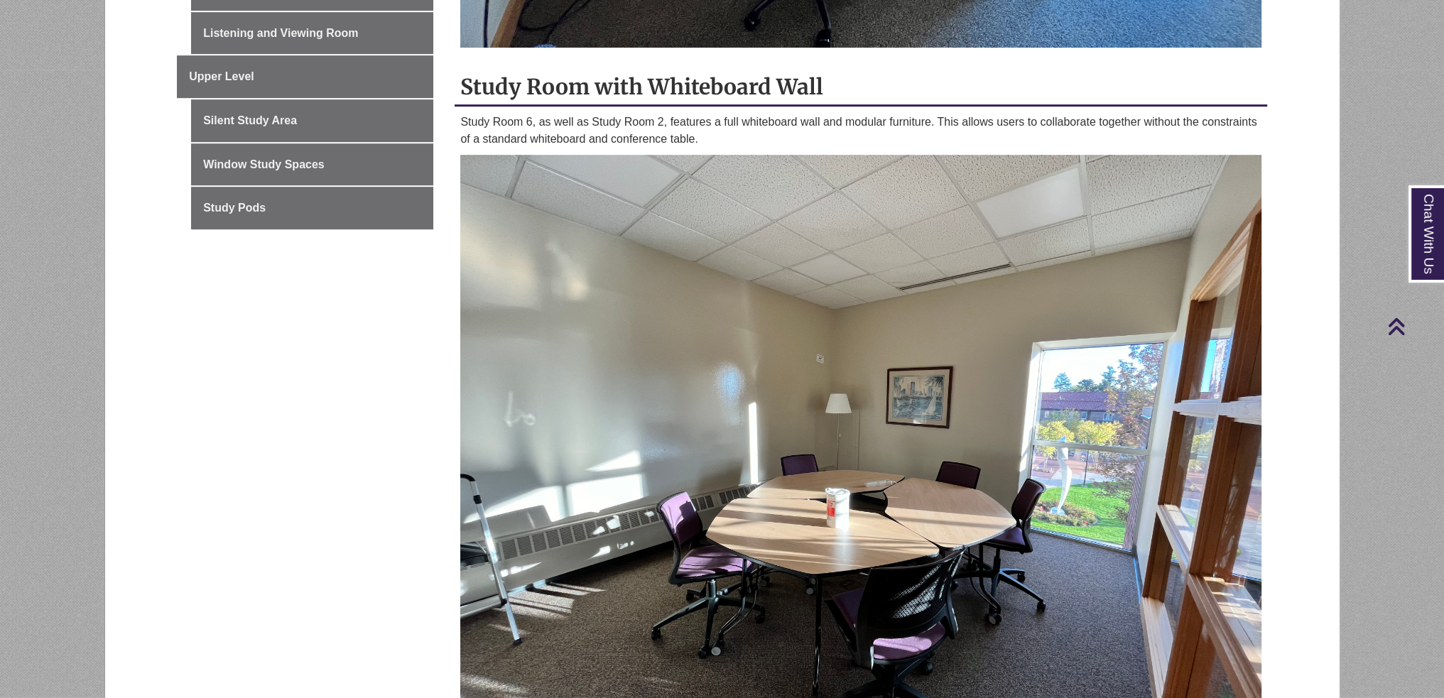
scroll to position [568, 0]
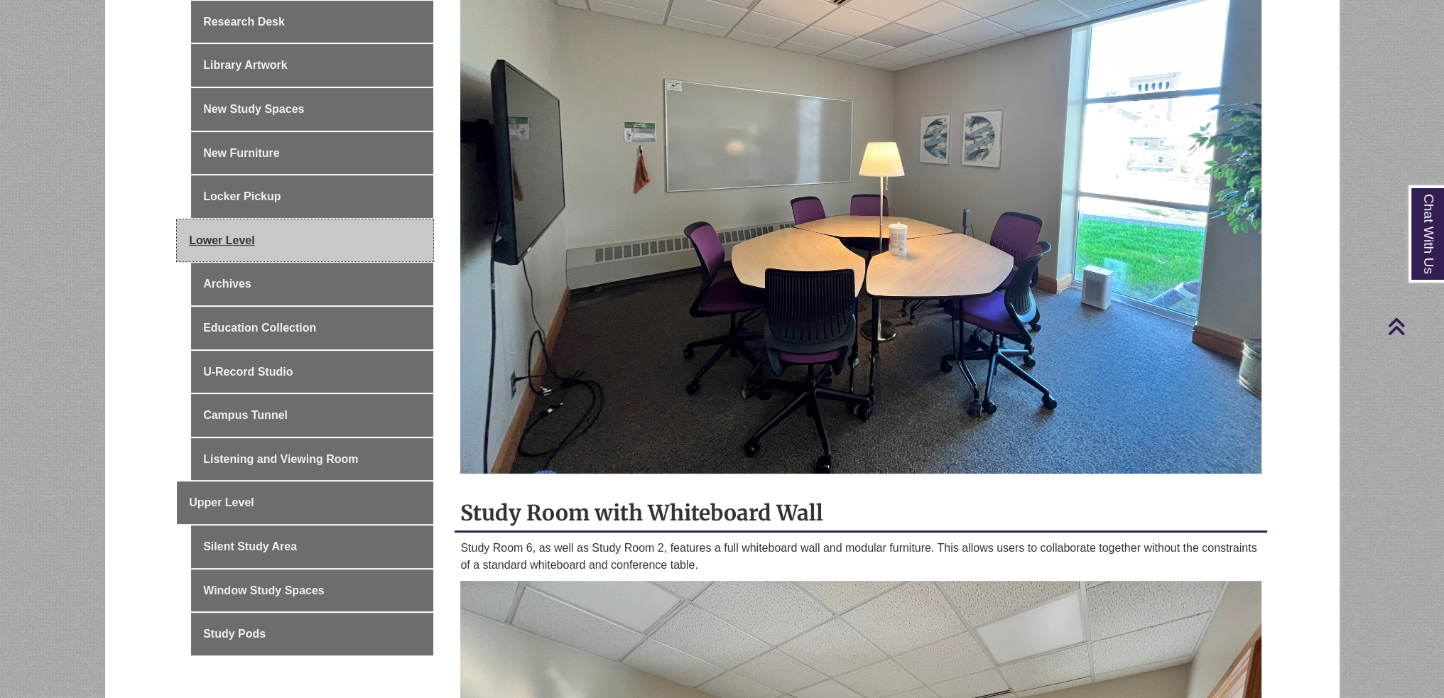
click at [280, 237] on link "Lower Level" at bounding box center [305, 241] width 256 height 43
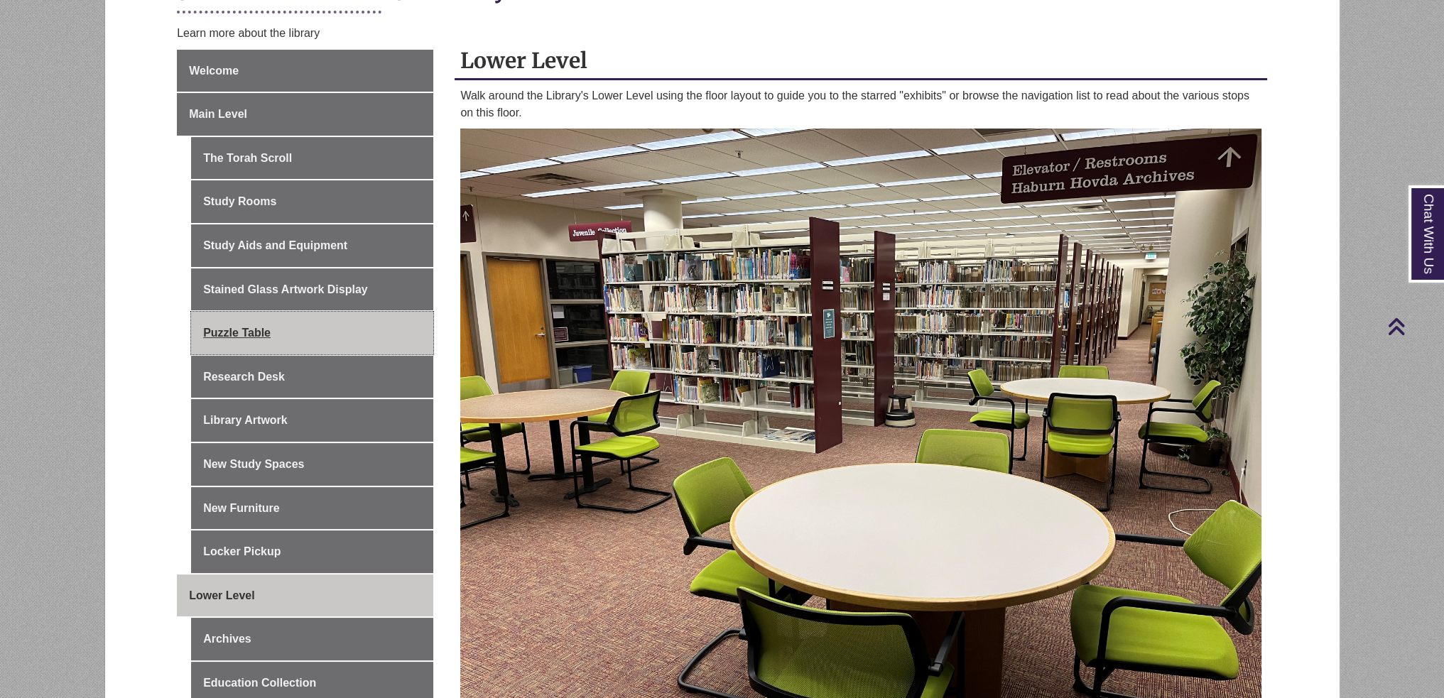
scroll to position [568, 0]
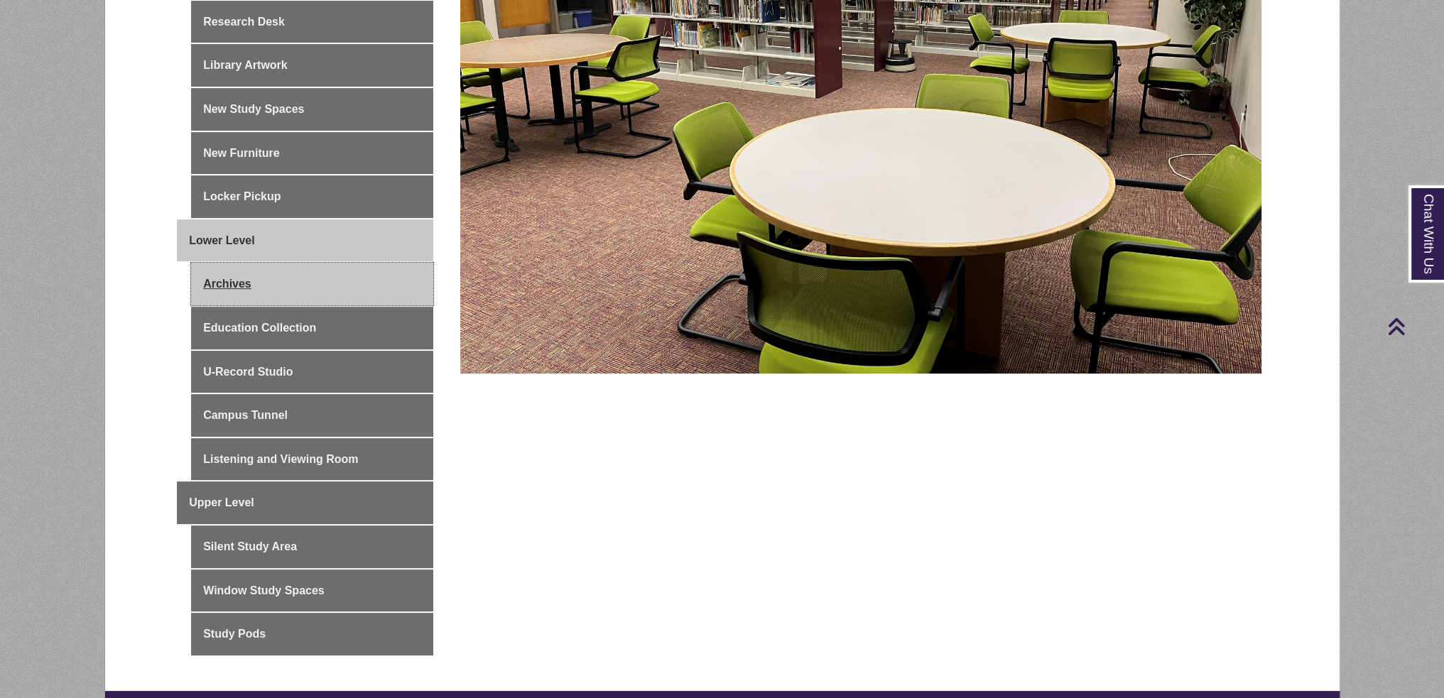
click at [276, 283] on link "Archives" at bounding box center [312, 284] width 242 height 43
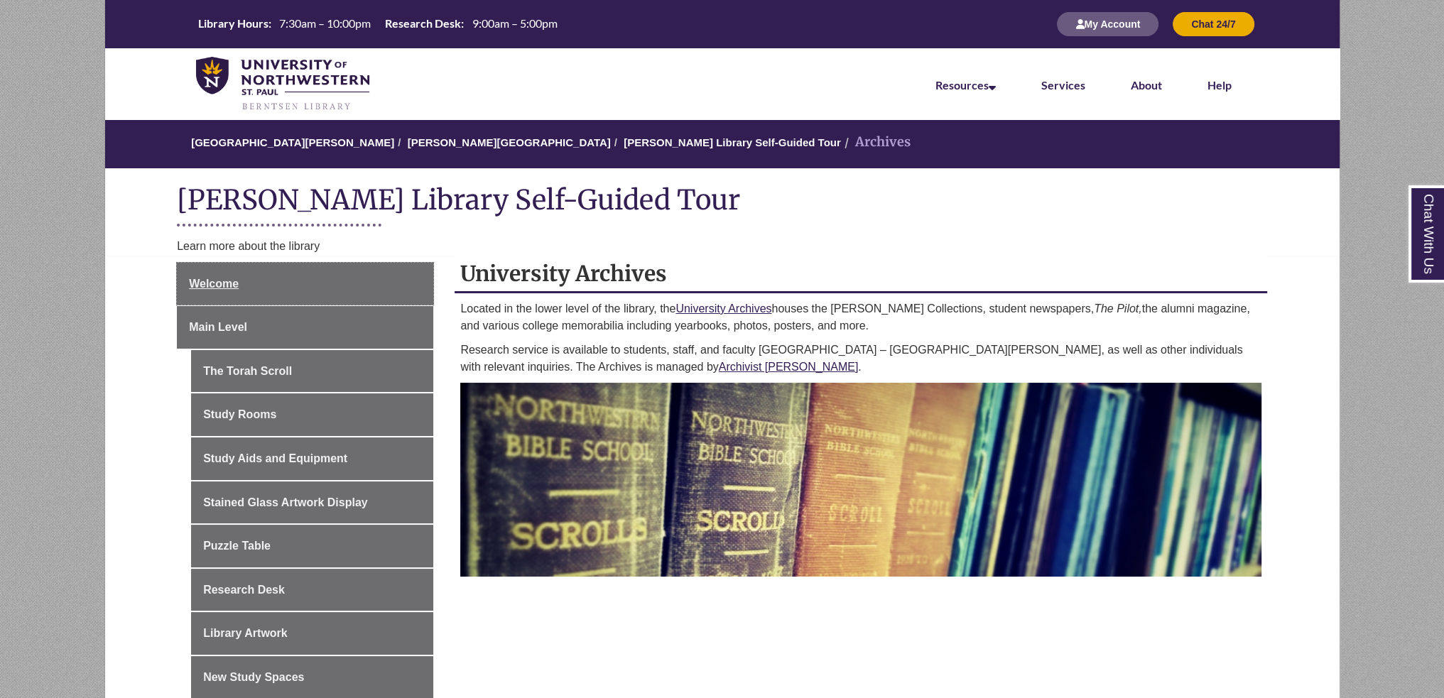
click at [276, 283] on link "Welcome" at bounding box center [305, 284] width 256 height 43
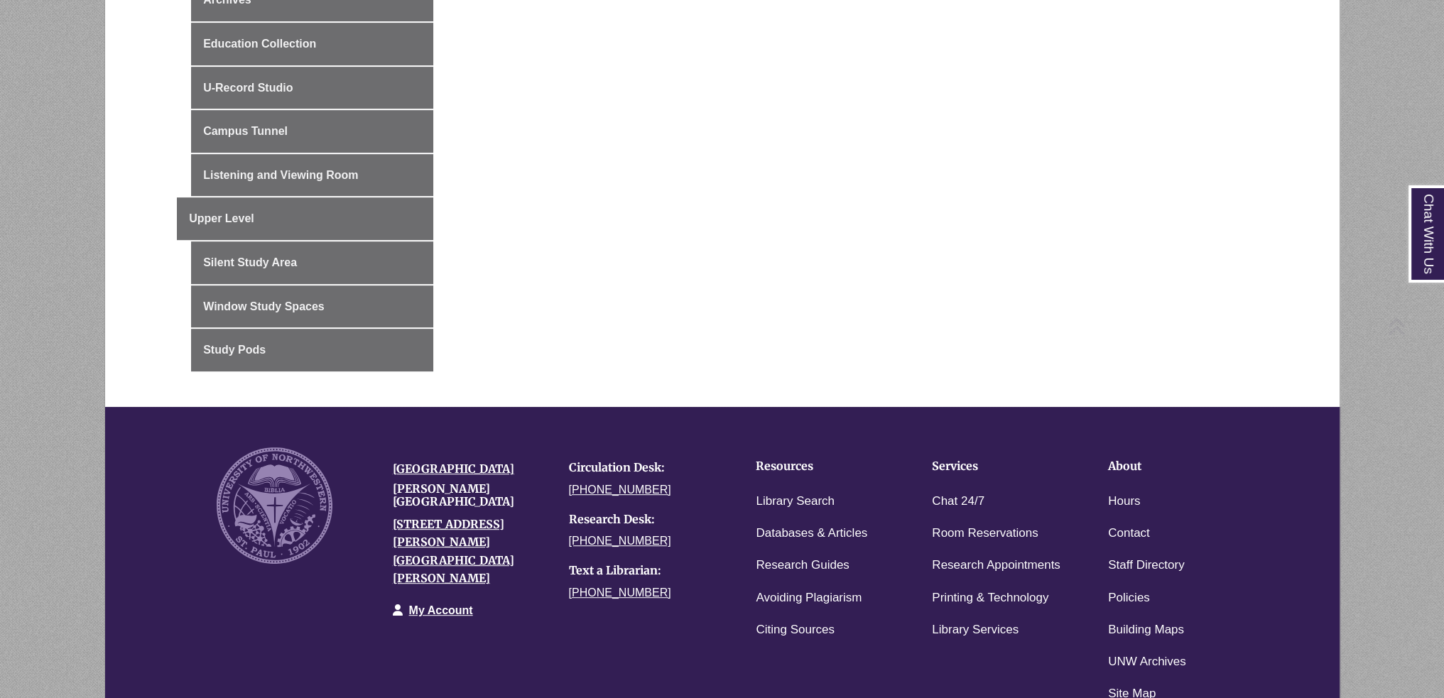
scroll to position [1002, 0]
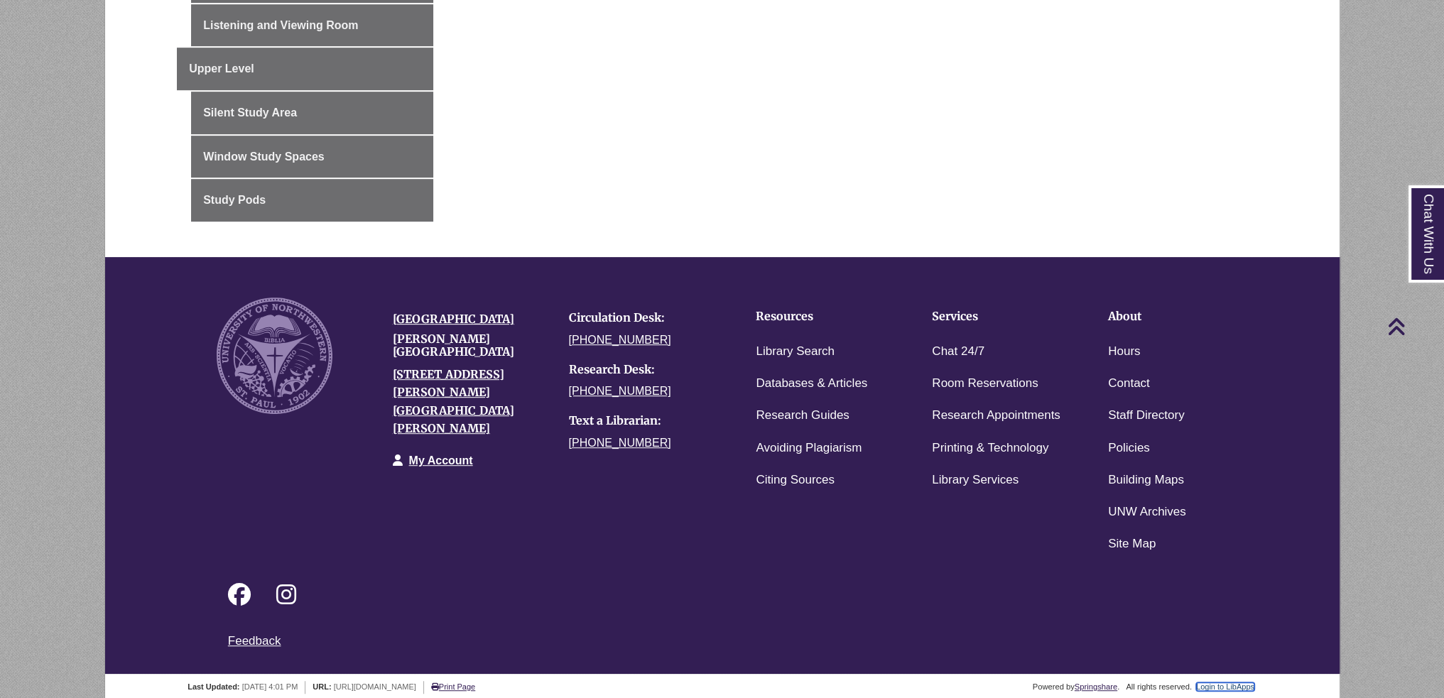
click at [1215, 683] on link "Login to LibApps" at bounding box center [1225, 687] width 58 height 9
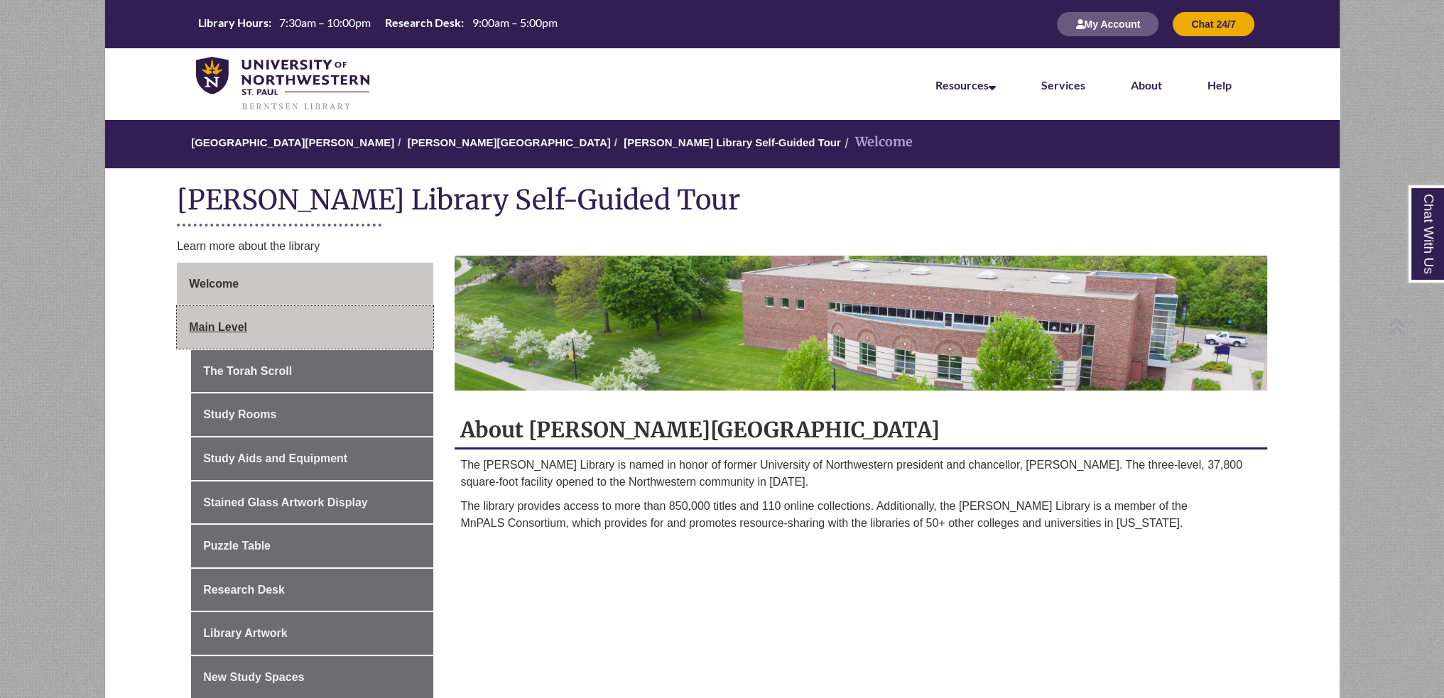
click at [239, 341] on link "Main Level" at bounding box center [305, 327] width 256 height 43
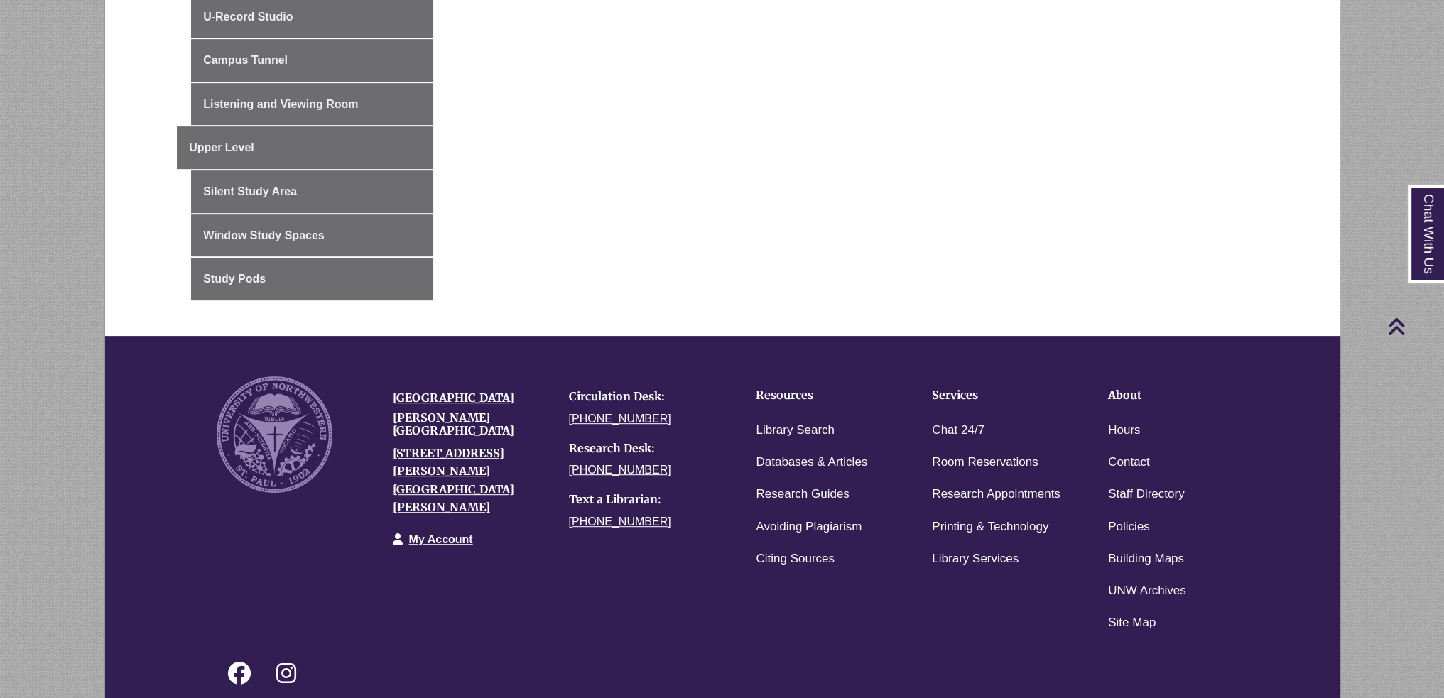
scroll to position [1002, 0]
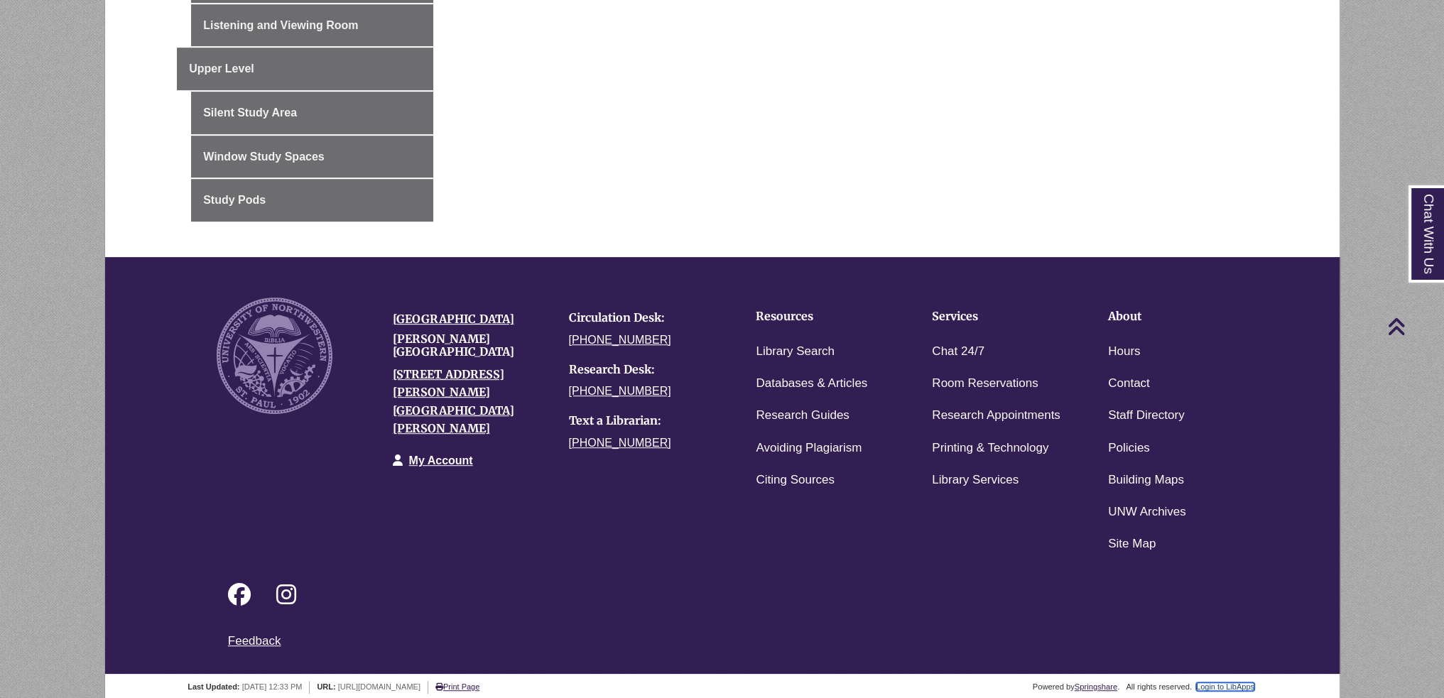
click at [1225, 683] on link "Login to LibApps" at bounding box center [1225, 687] width 58 height 9
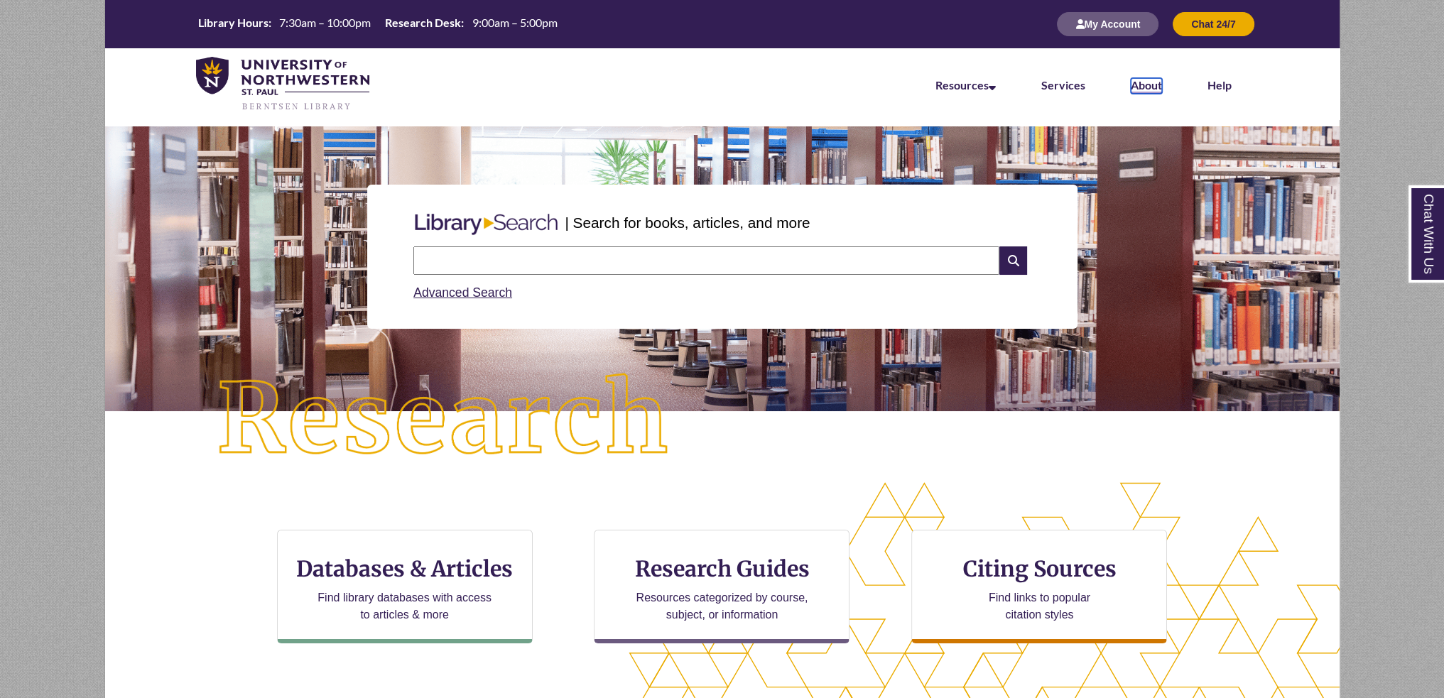
click at [1139, 85] on link "About" at bounding box center [1146, 86] width 31 height 16
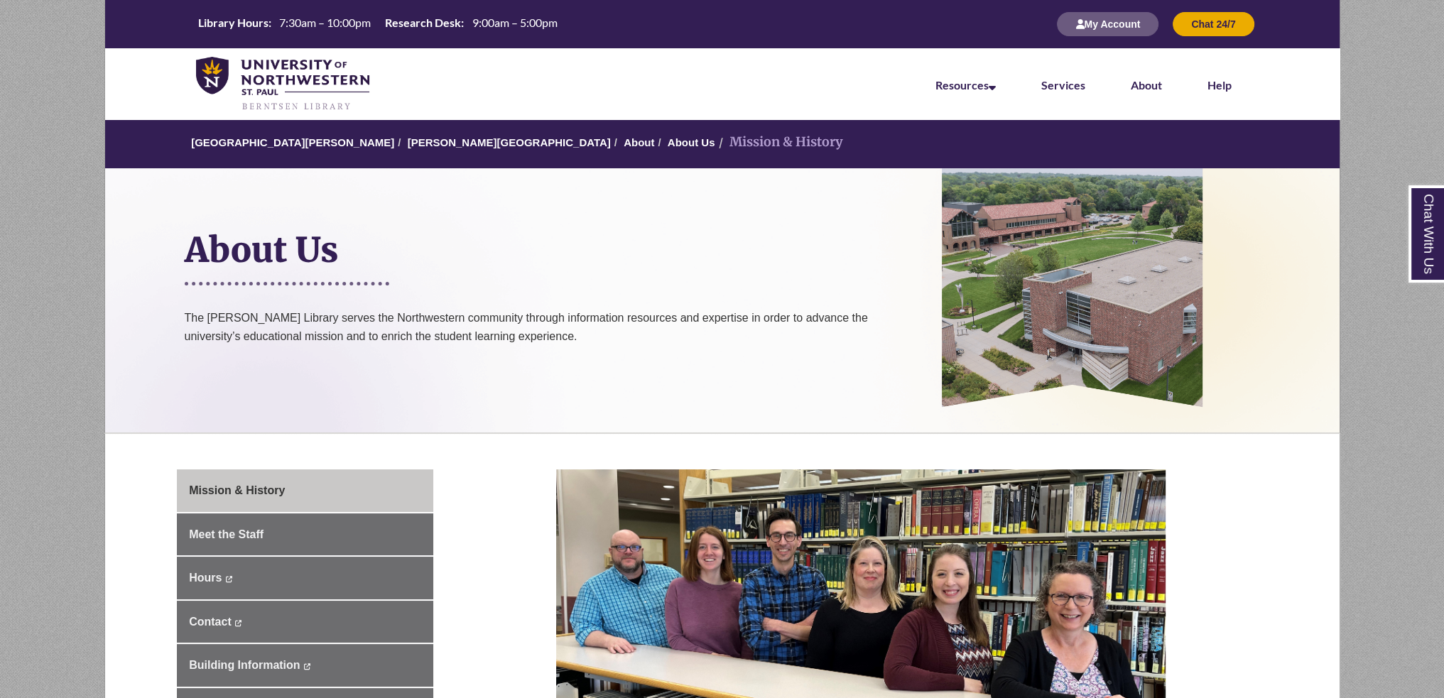
scroll to position [284, 0]
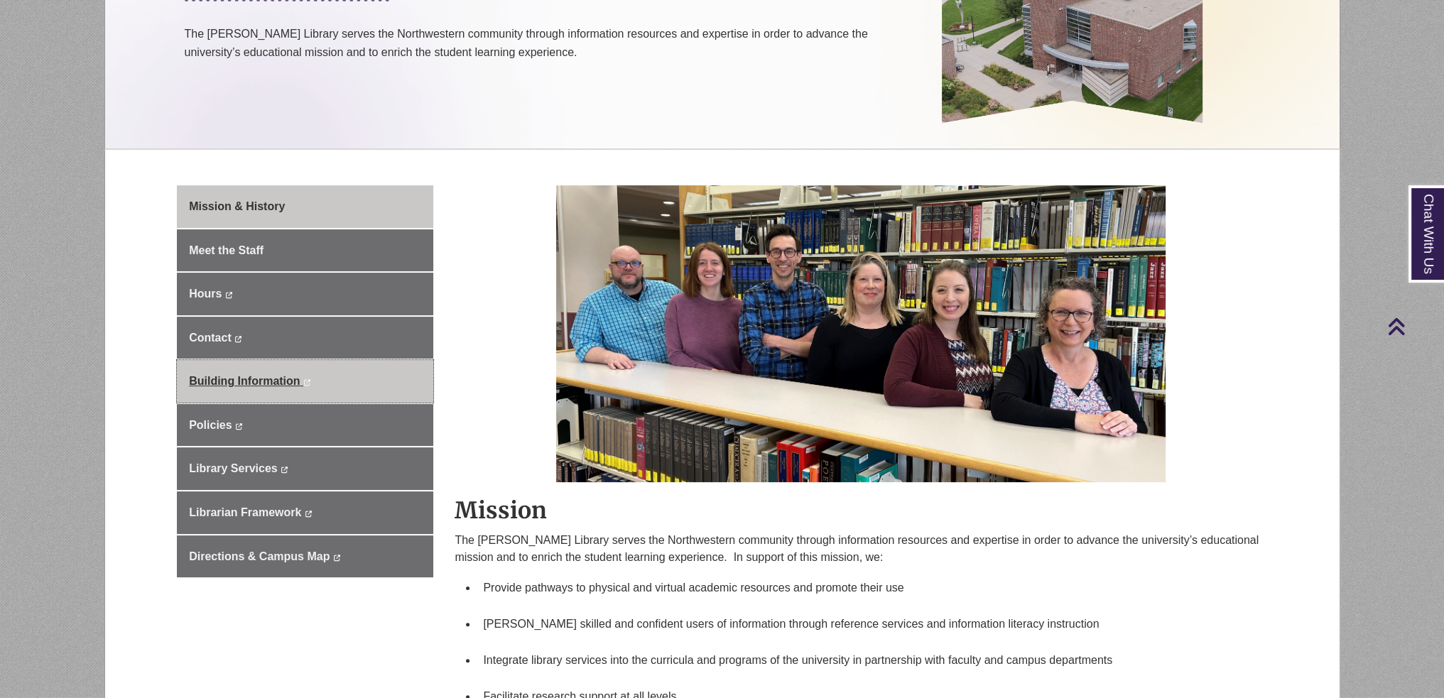
click at [259, 375] on span "Building Information" at bounding box center [244, 381] width 111 height 12
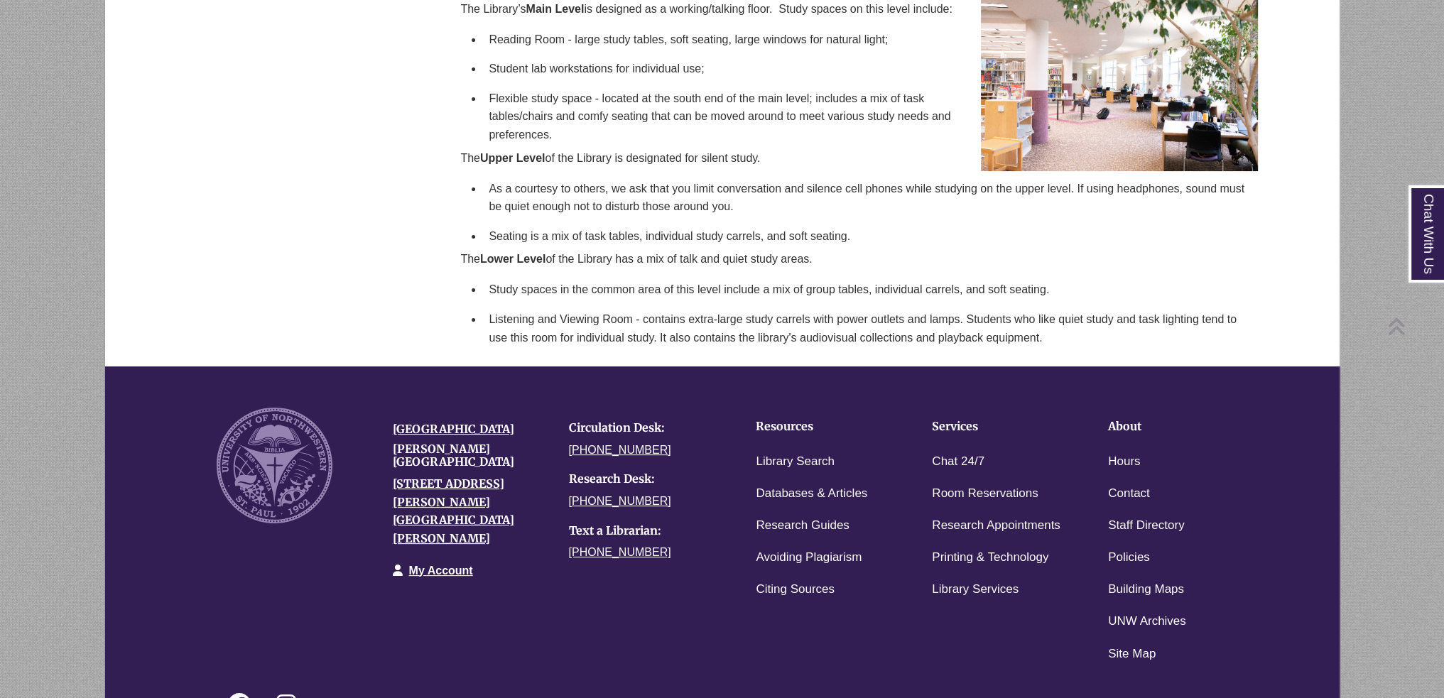
scroll to position [611, 0]
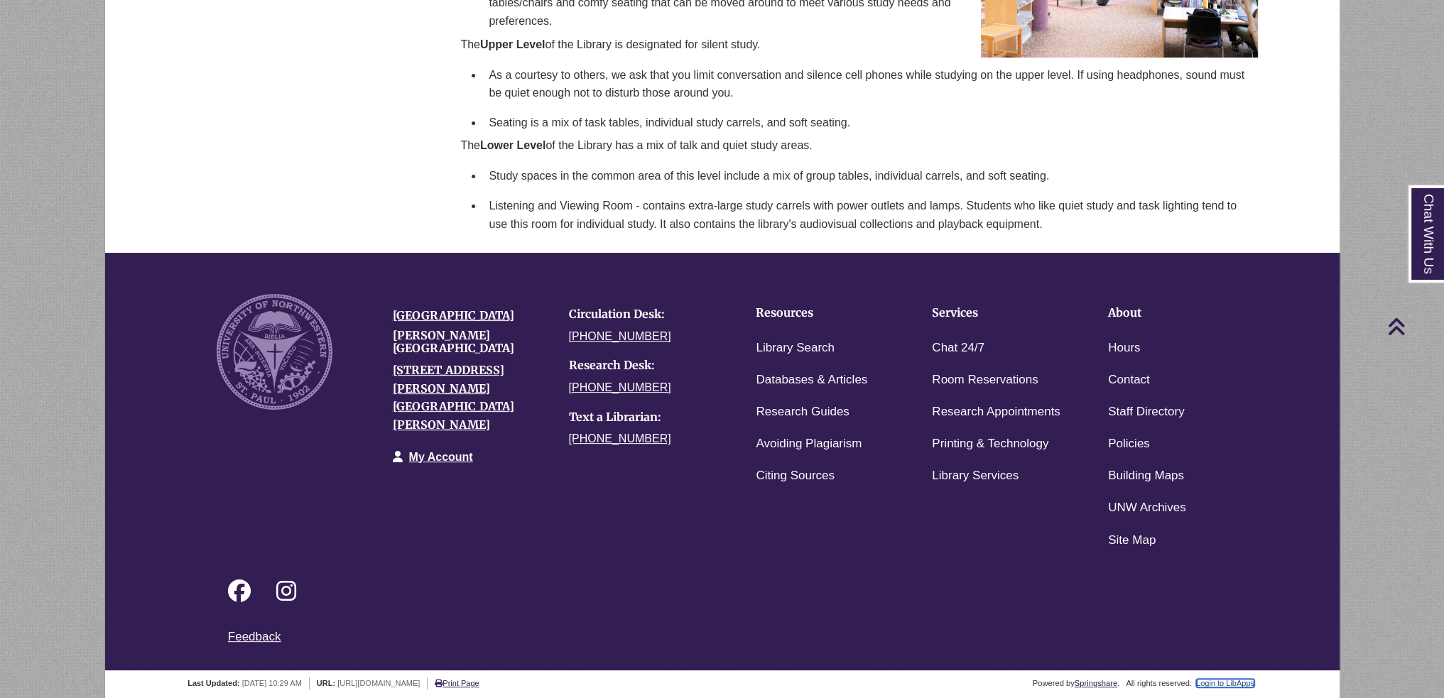
click at [1240, 680] on link "Login to LibApps" at bounding box center [1225, 683] width 58 height 9
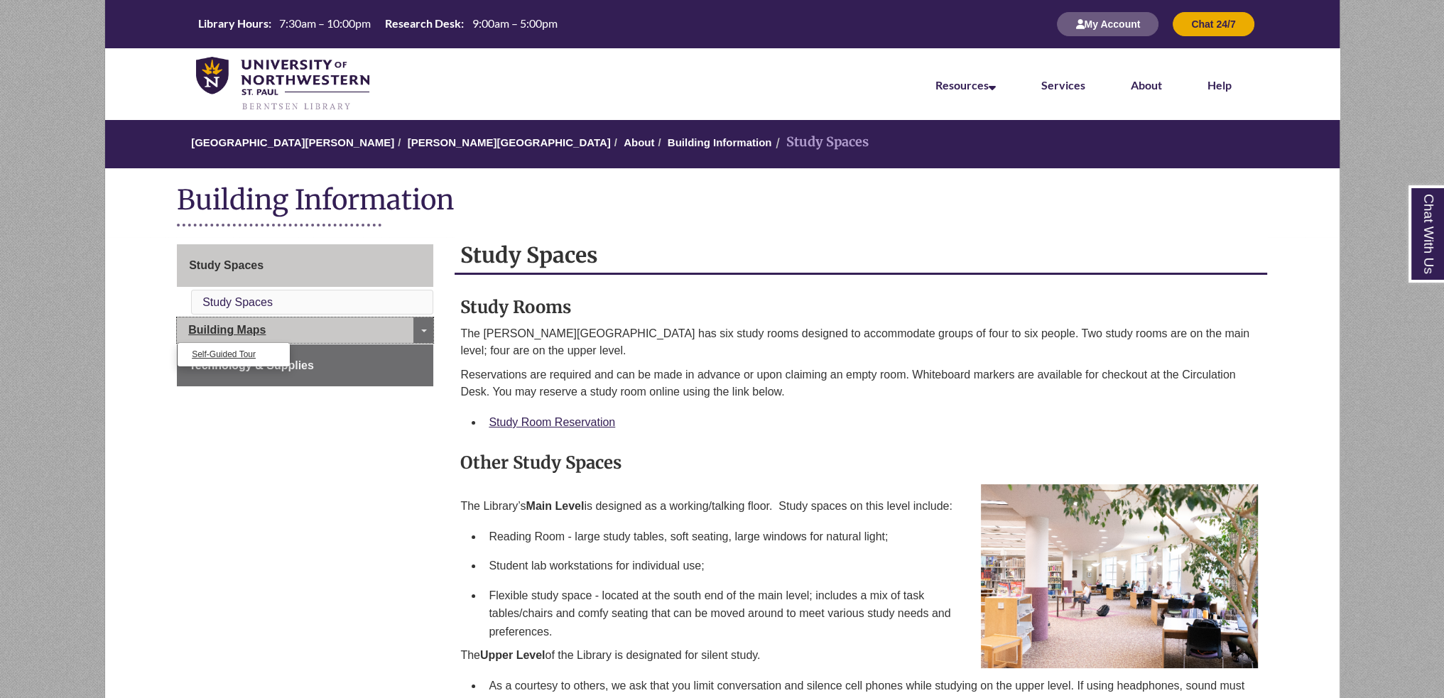
click at [314, 330] on link "Building Maps" at bounding box center [305, 331] width 256 height 26
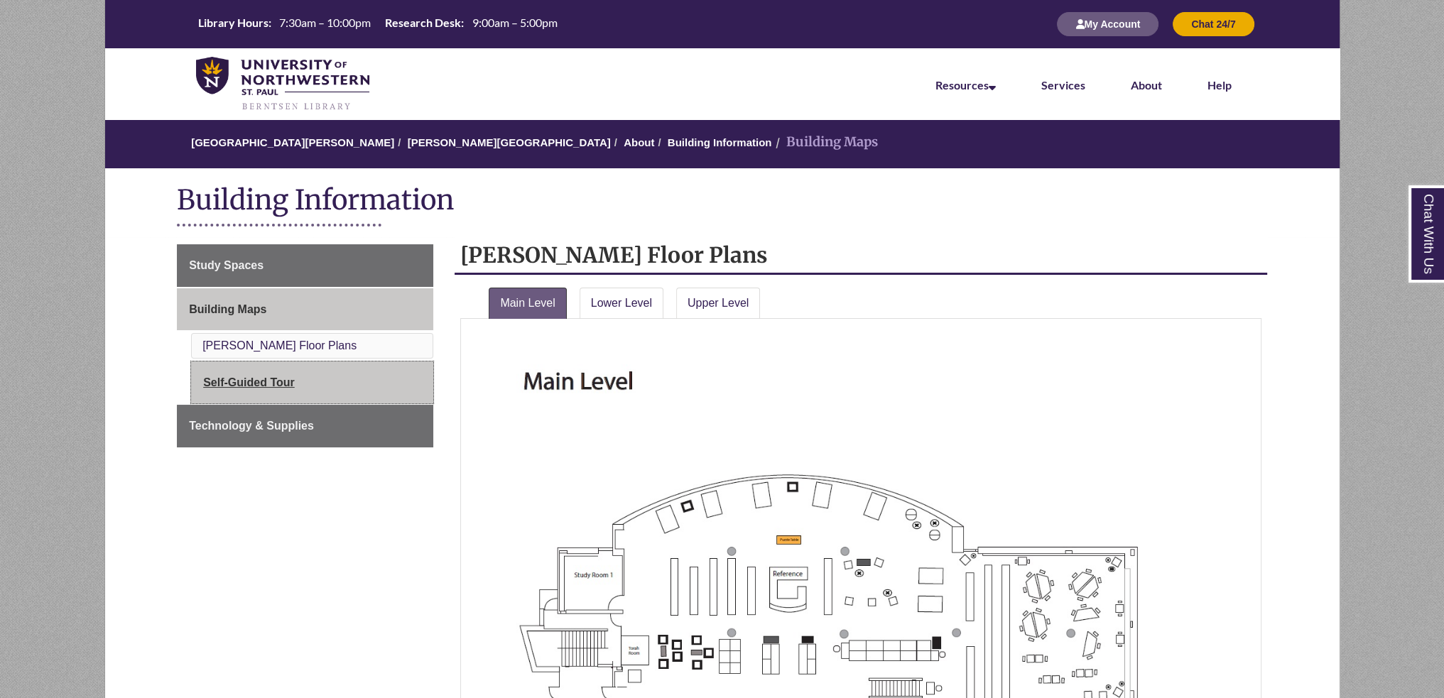
click at [367, 384] on link "Self-Guided Tour" at bounding box center [312, 383] width 242 height 43
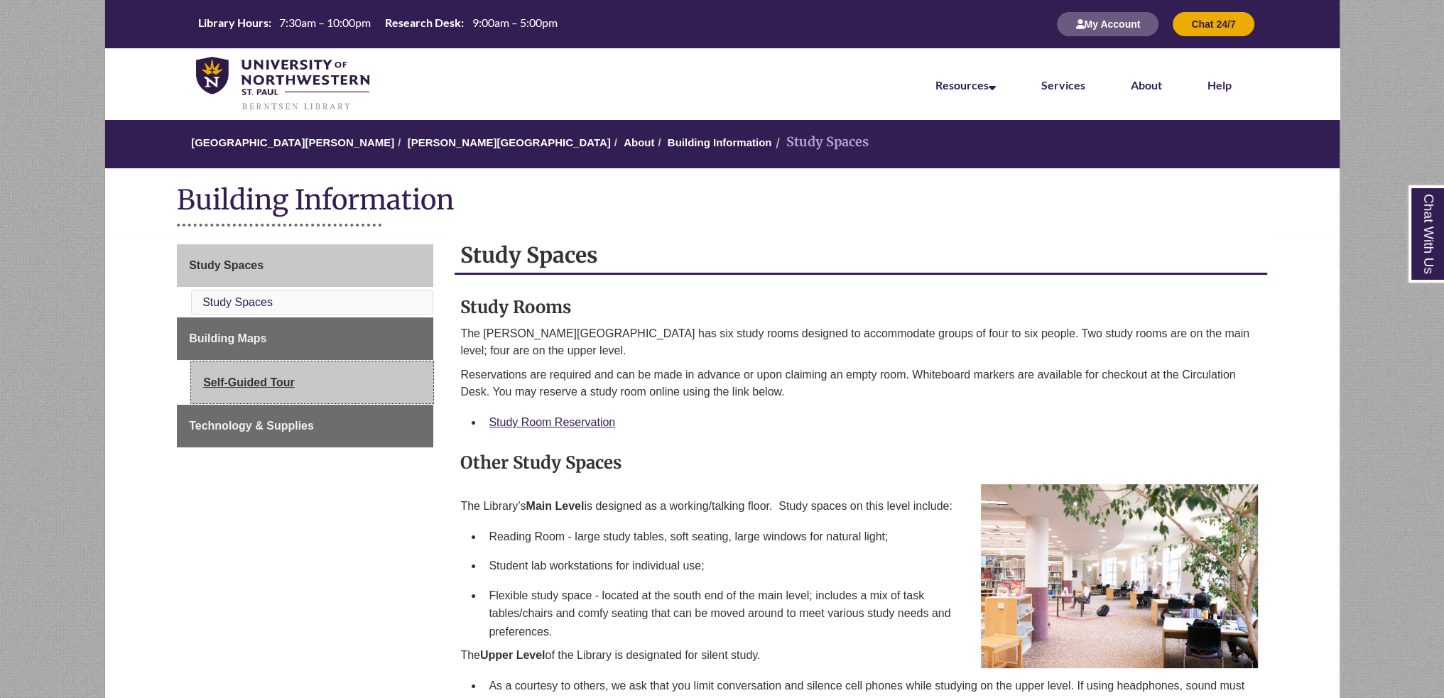
click at [352, 393] on link "Self-Guided Tour" at bounding box center [312, 383] width 242 height 43
click at [247, 365] on link "Self-Guided Tour" at bounding box center [305, 383] width 256 height 43
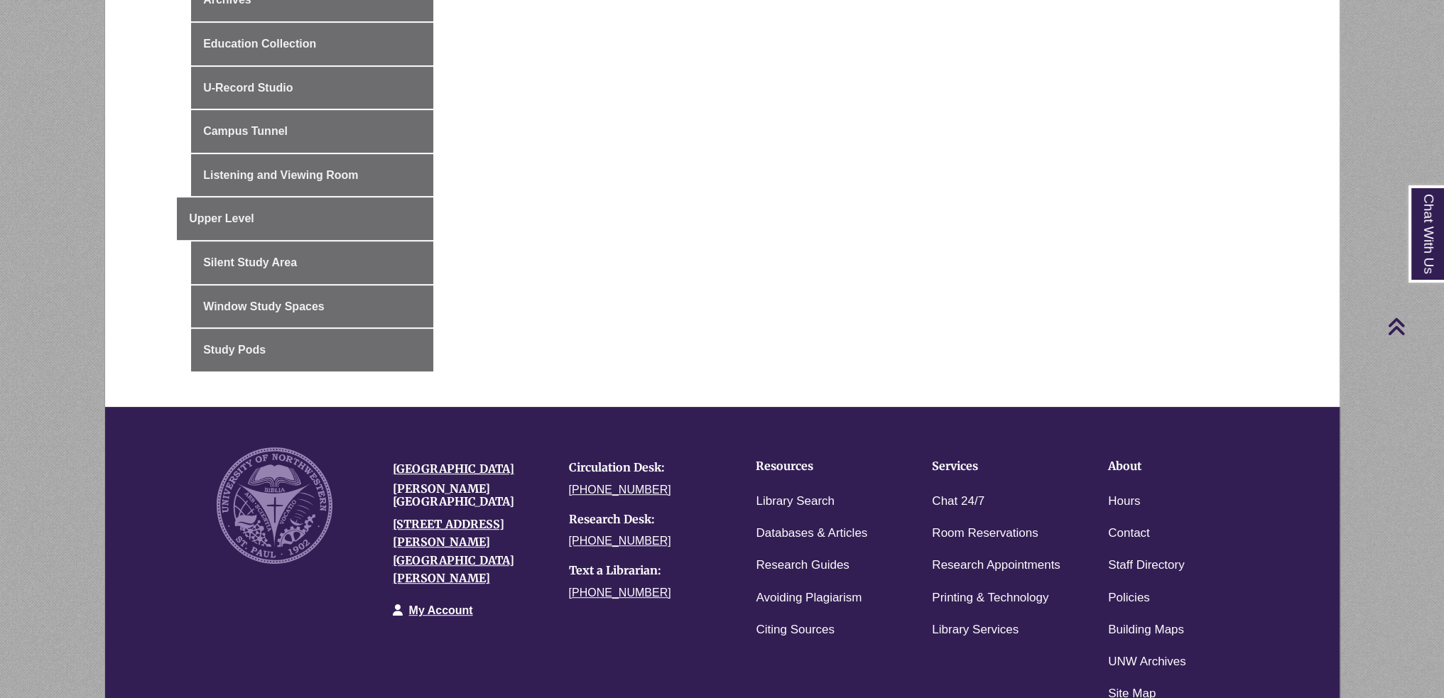
scroll to position [1002, 0]
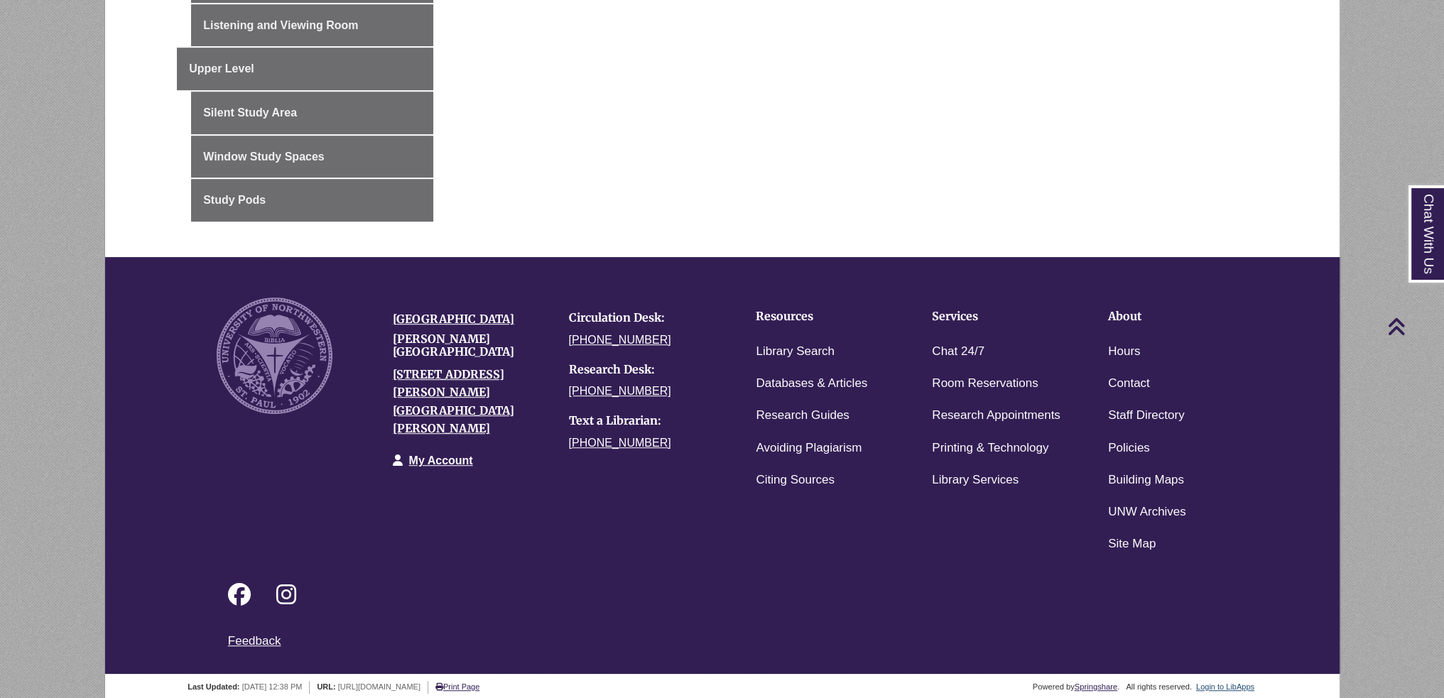
click at [1100, 531] on li "Site Map" at bounding box center [1174, 545] width 155 height 32
click at [1117, 534] on link "Site Map" at bounding box center [1132, 544] width 48 height 21
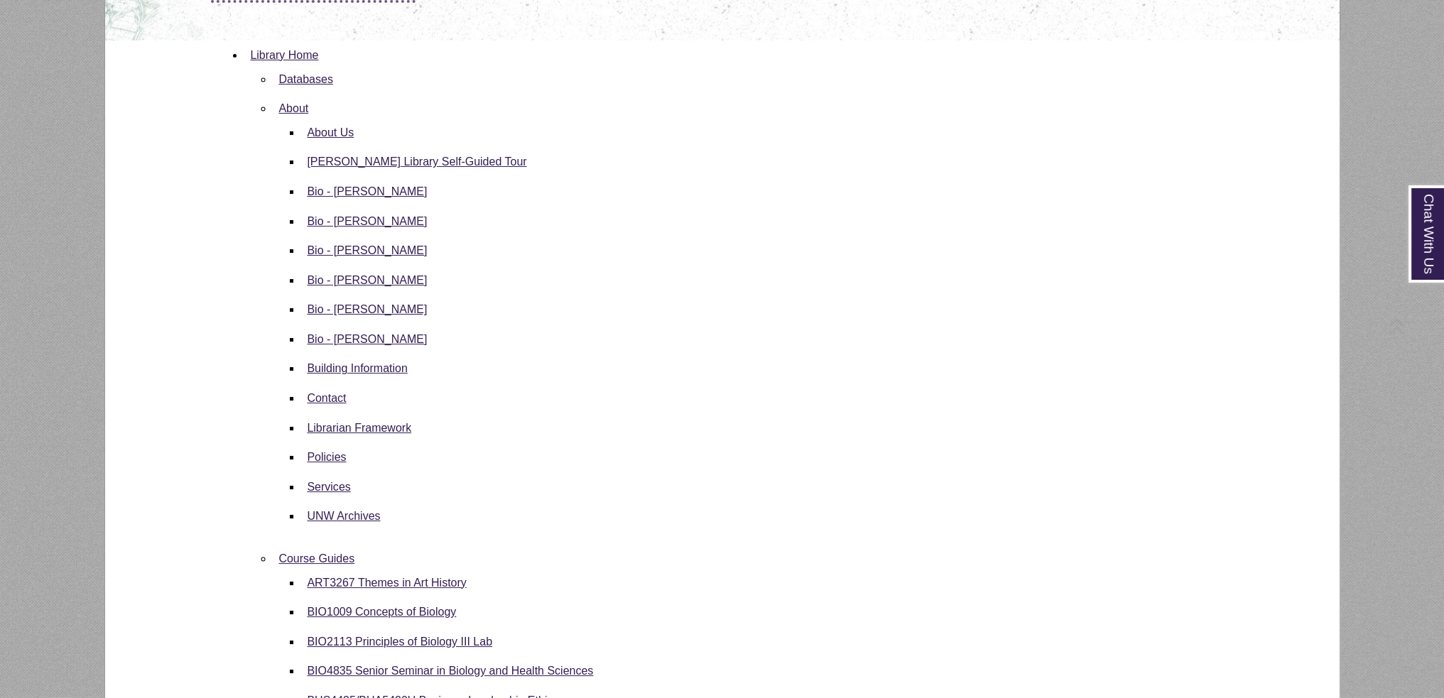
scroll to position [284, 0]
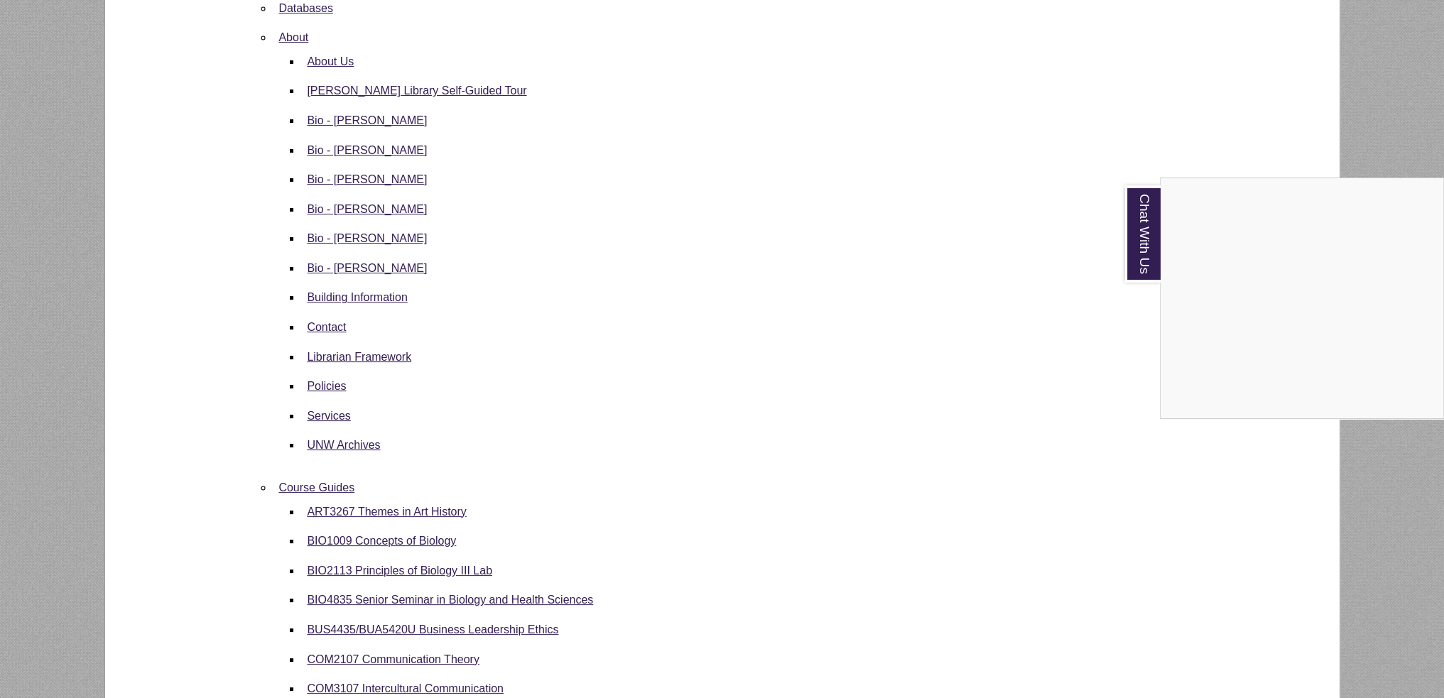
click at [518, 239] on div "Chat With Us" at bounding box center [722, 349] width 1444 height 698
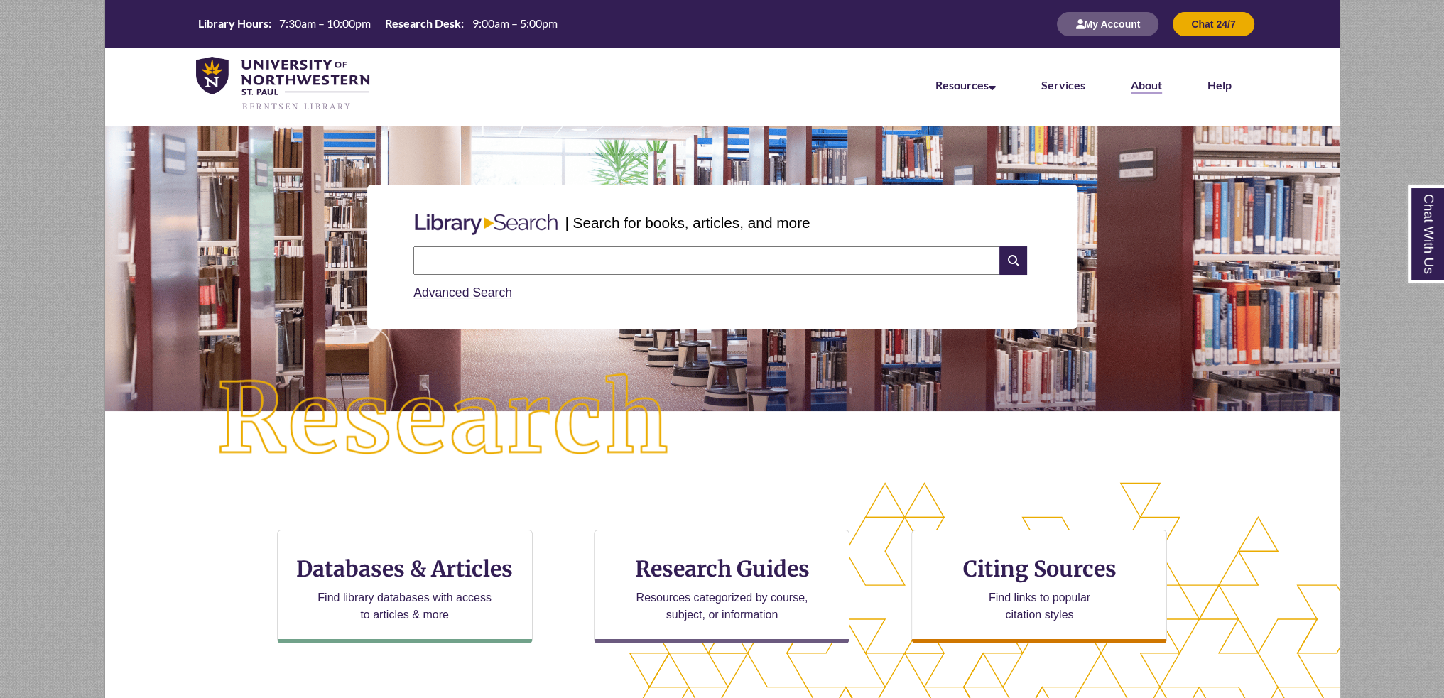
click at [1147, 92] on li "About" at bounding box center [1146, 83] width 77 height 71
click at [1144, 87] on link "About" at bounding box center [1146, 86] width 31 height 16
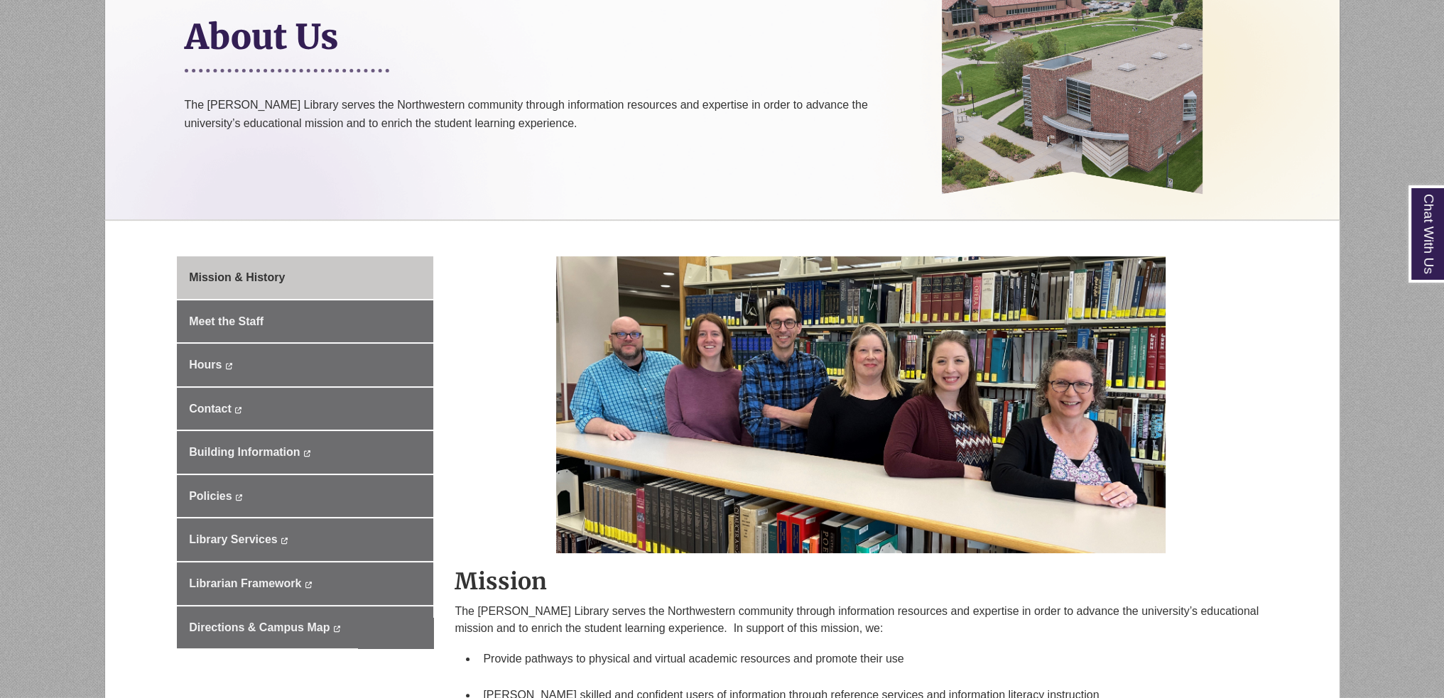
scroll to position [355, 0]
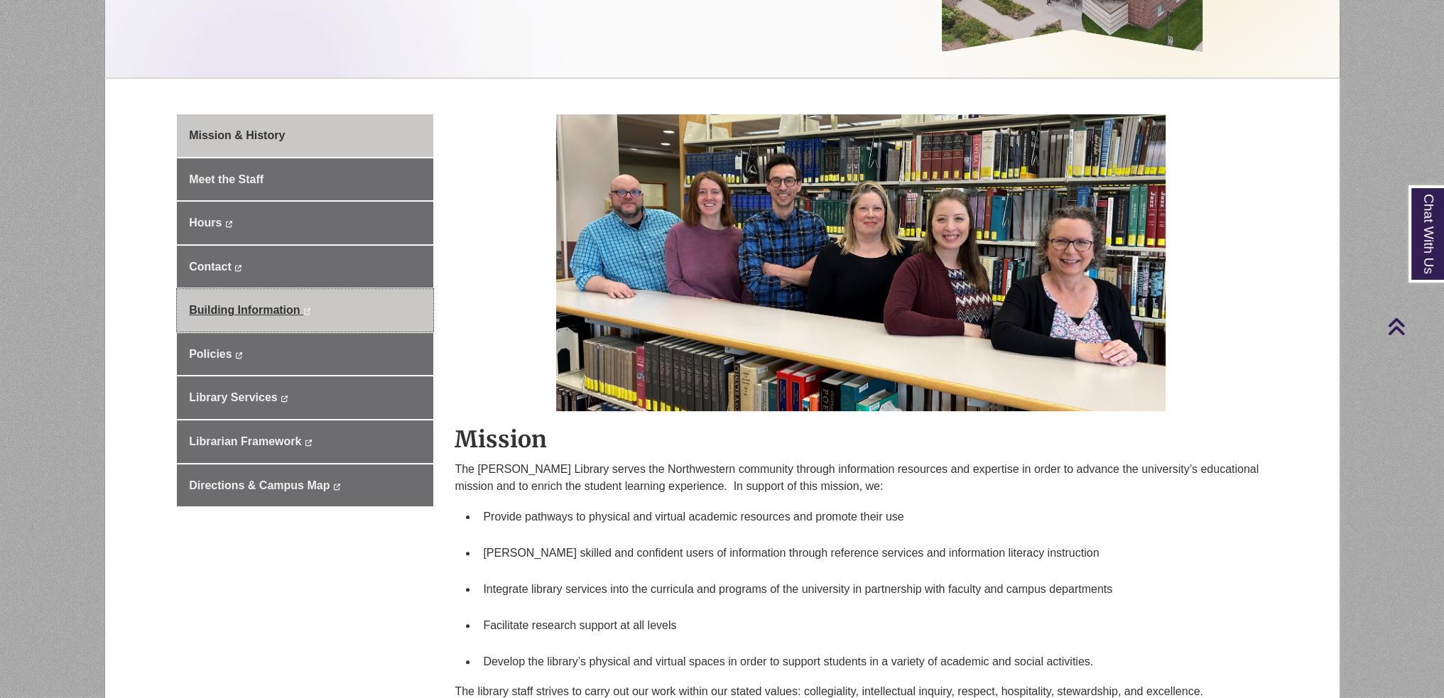
click at [242, 310] on span "Building Information" at bounding box center [244, 310] width 111 height 12
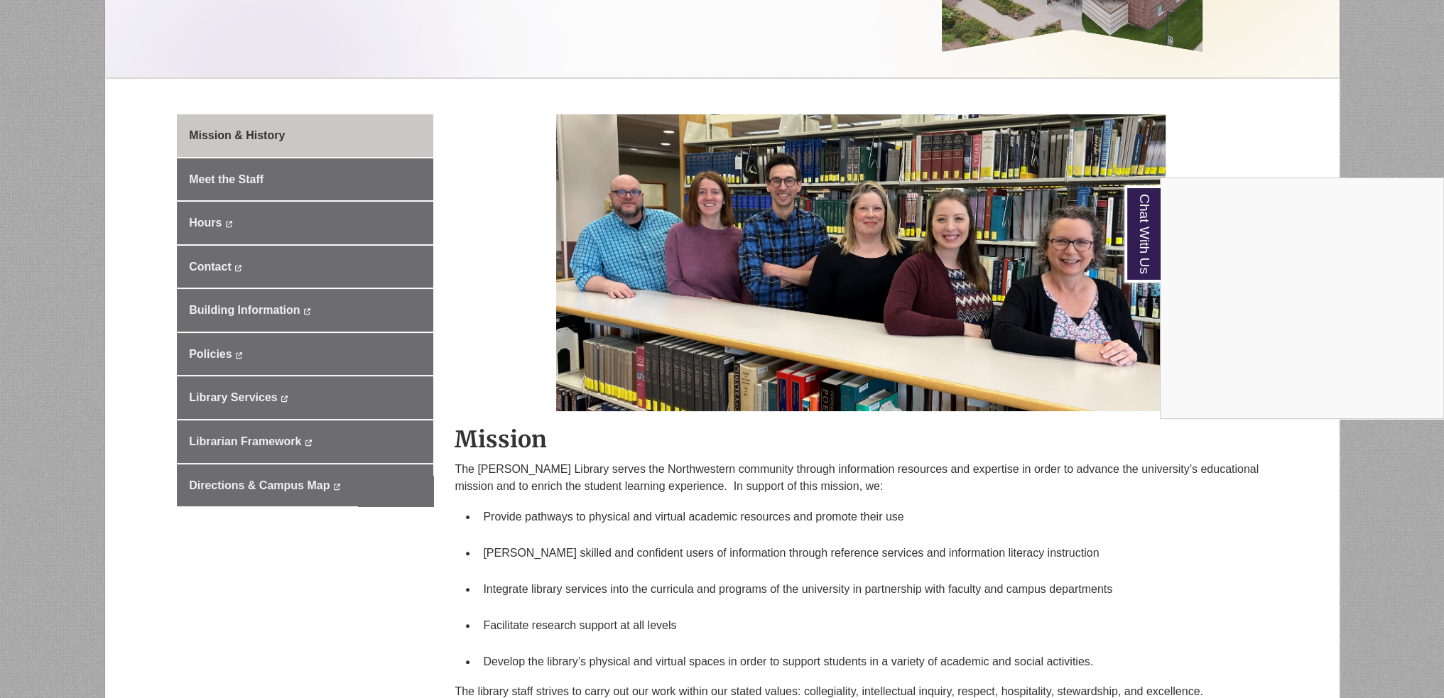
click at [235, 177] on div "Chat With Us" at bounding box center [722, 349] width 1444 height 698
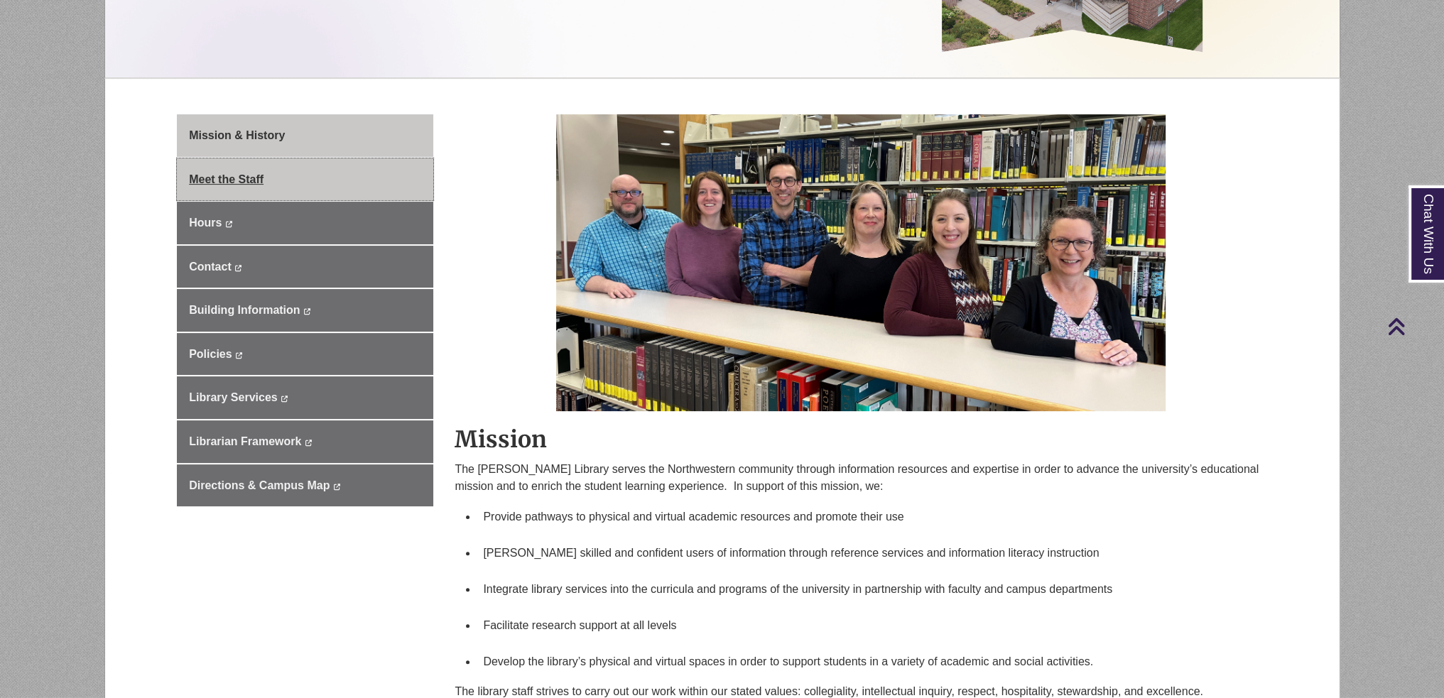
click at [236, 177] on span "Meet the Staff" at bounding box center [226, 179] width 75 height 12
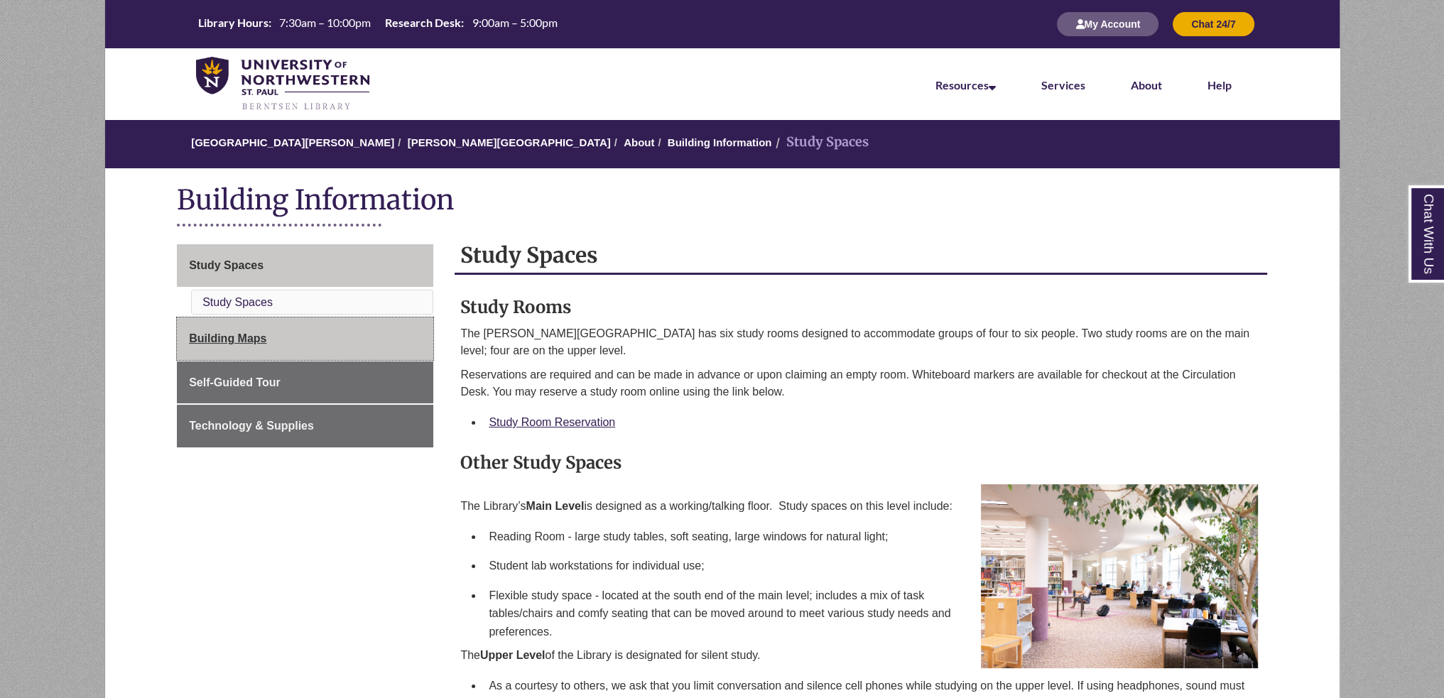
click at [239, 346] on link "Building Maps" at bounding box center [305, 339] width 256 height 43
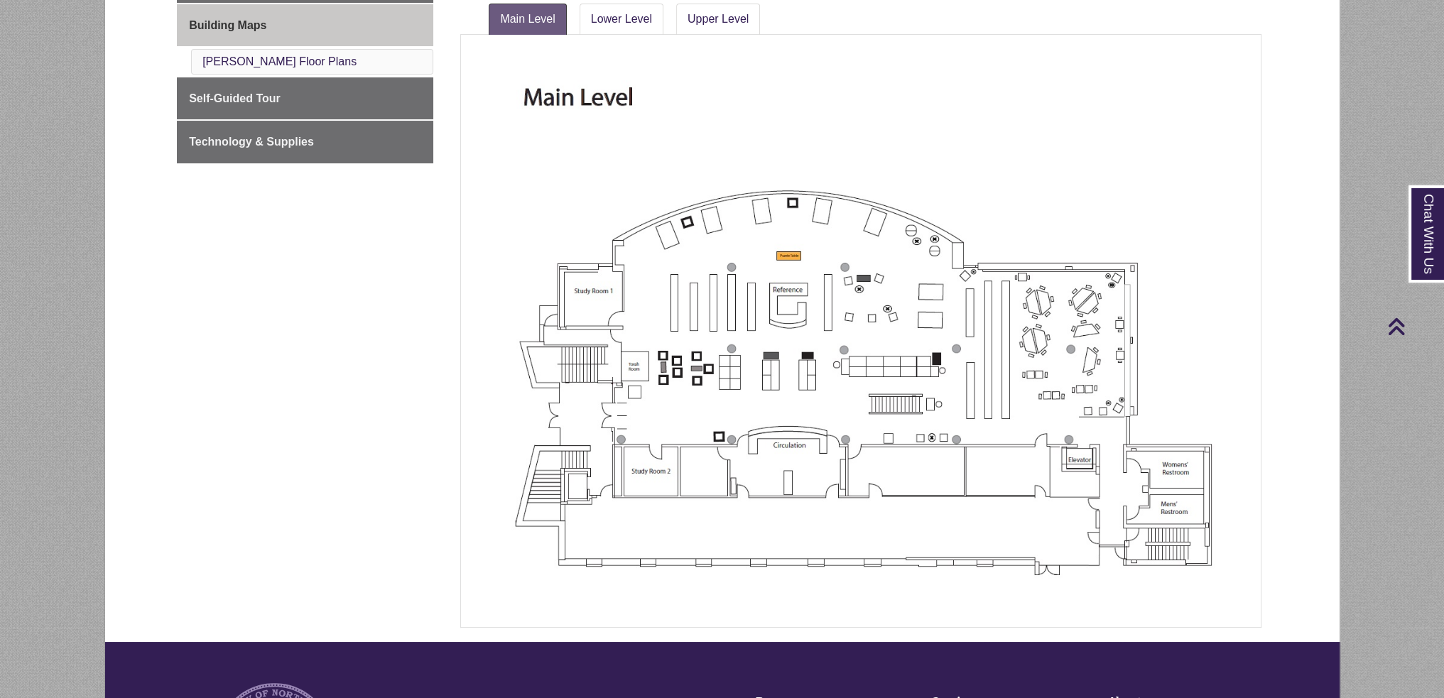
scroll to position [213, 0]
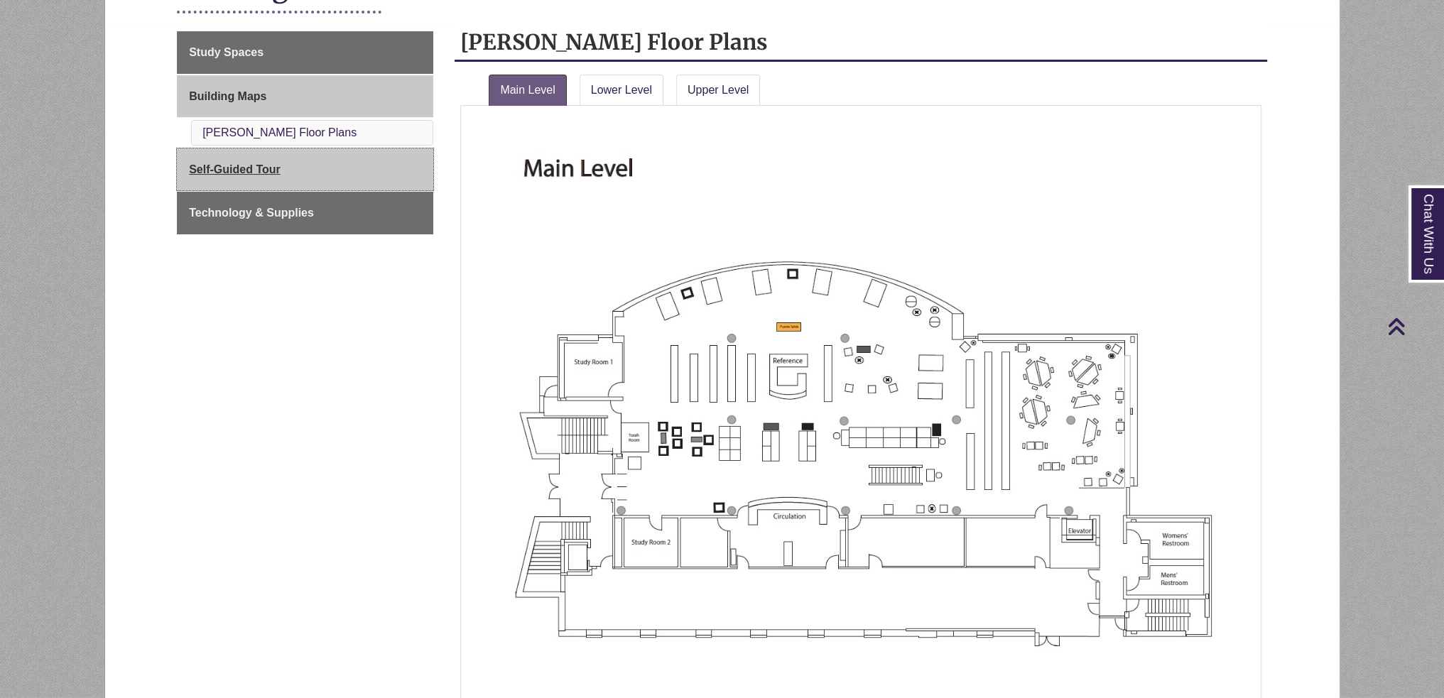
click at [242, 154] on link "Self-Guided Tour" at bounding box center [305, 169] width 256 height 43
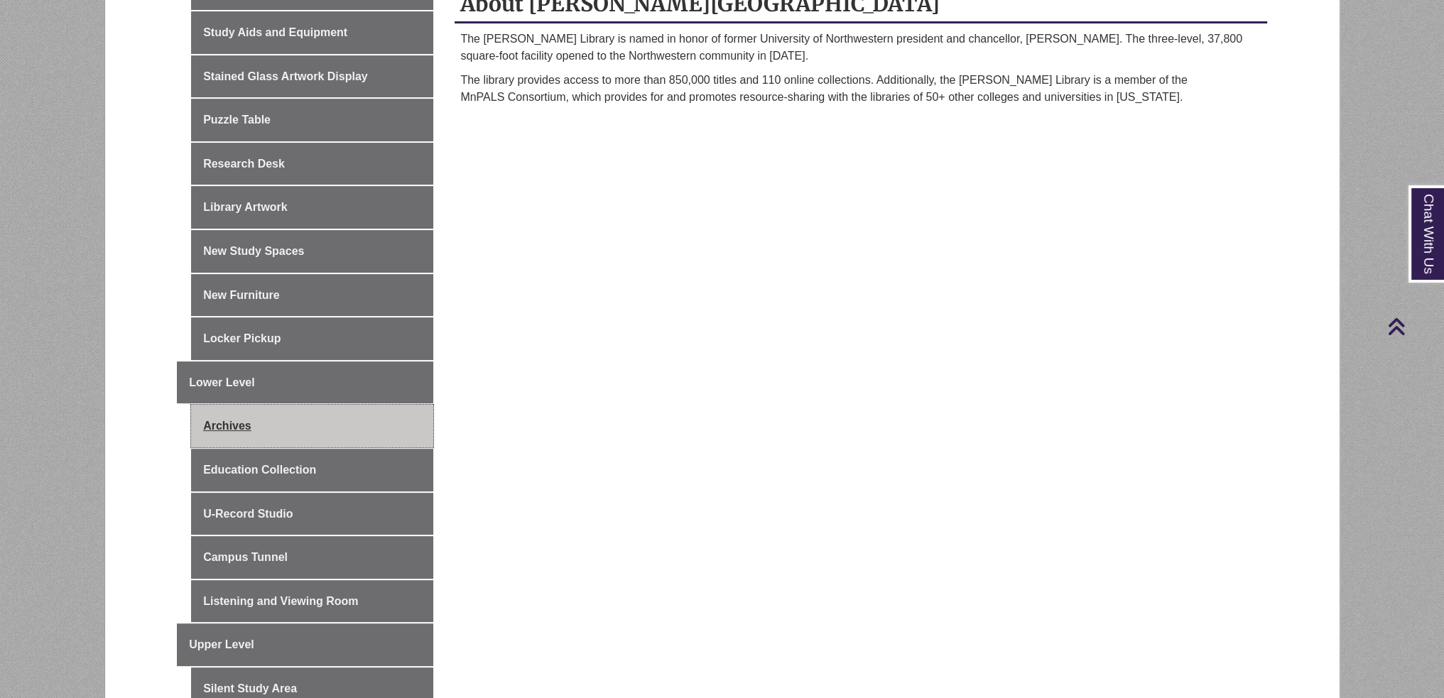
scroll to position [142, 0]
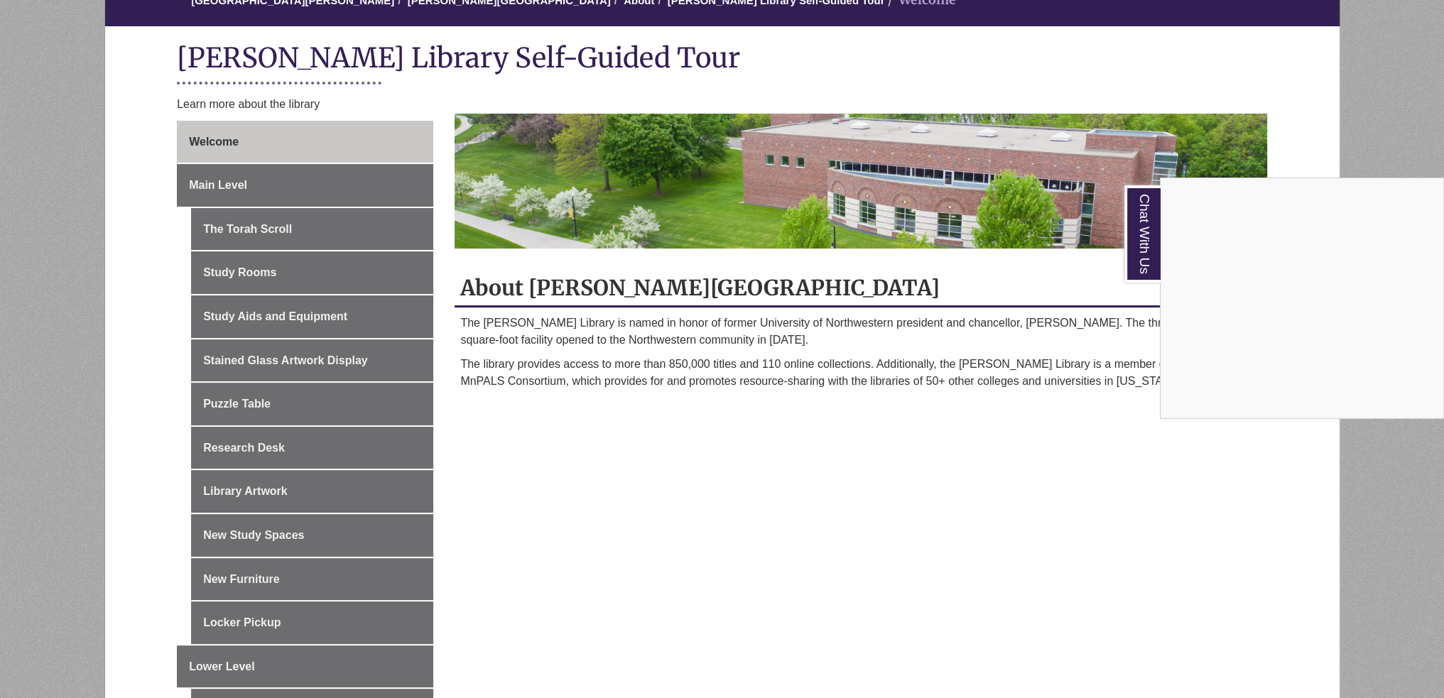
click at [789, 478] on div "Chat With Us" at bounding box center [722, 349] width 1444 height 698
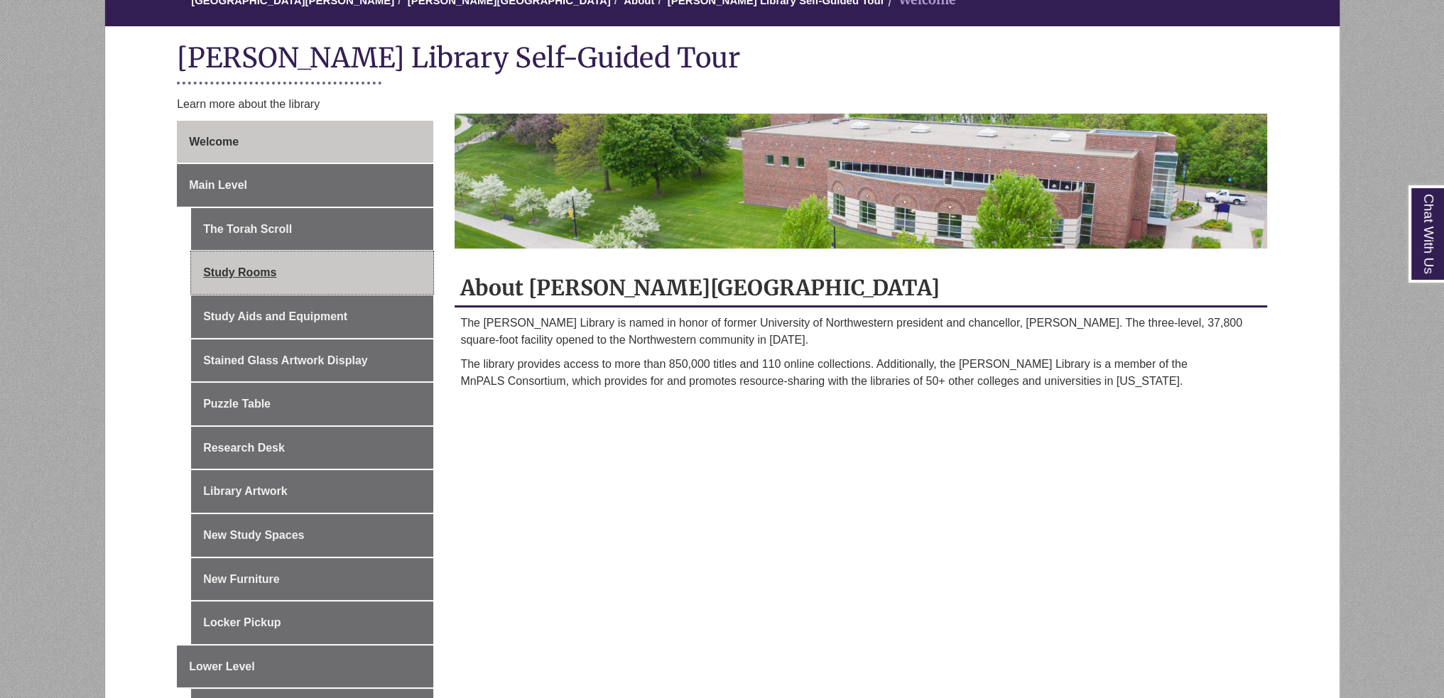
click at [265, 267] on link "Study Rooms" at bounding box center [312, 272] width 242 height 43
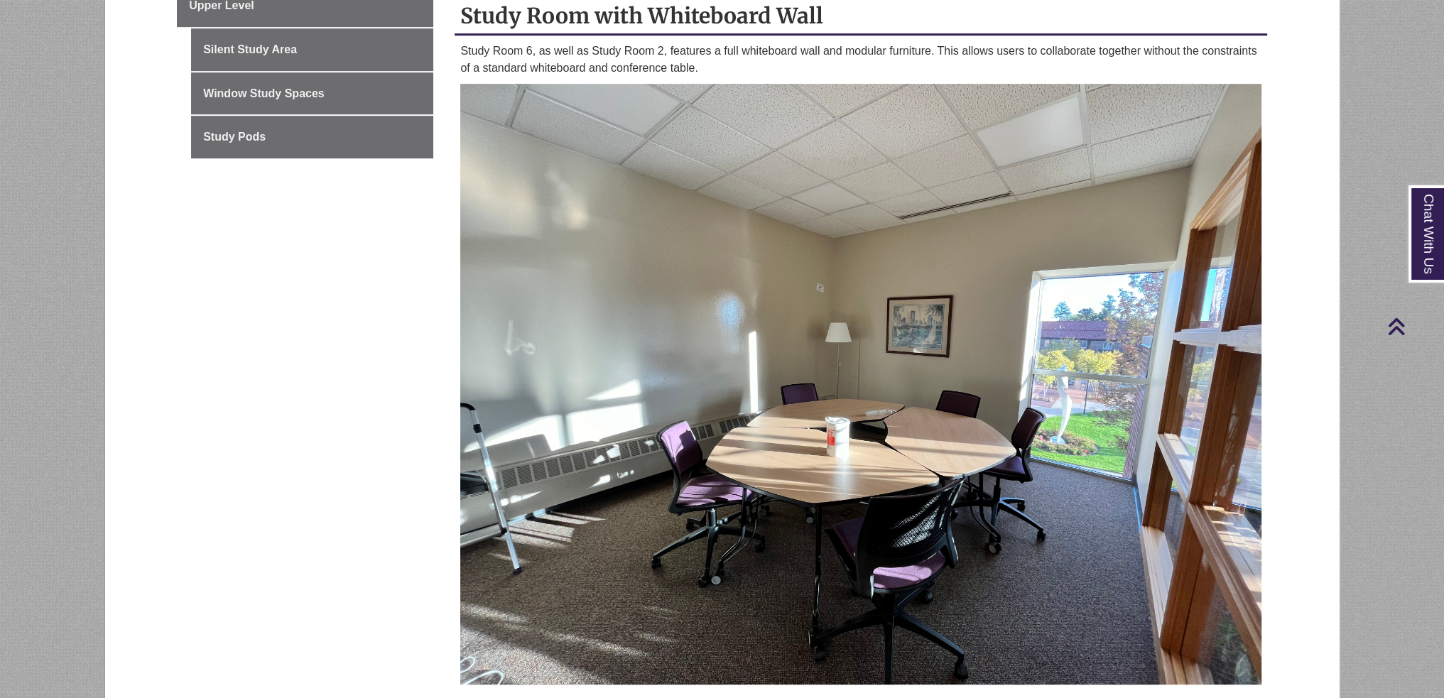
scroll to position [710, 0]
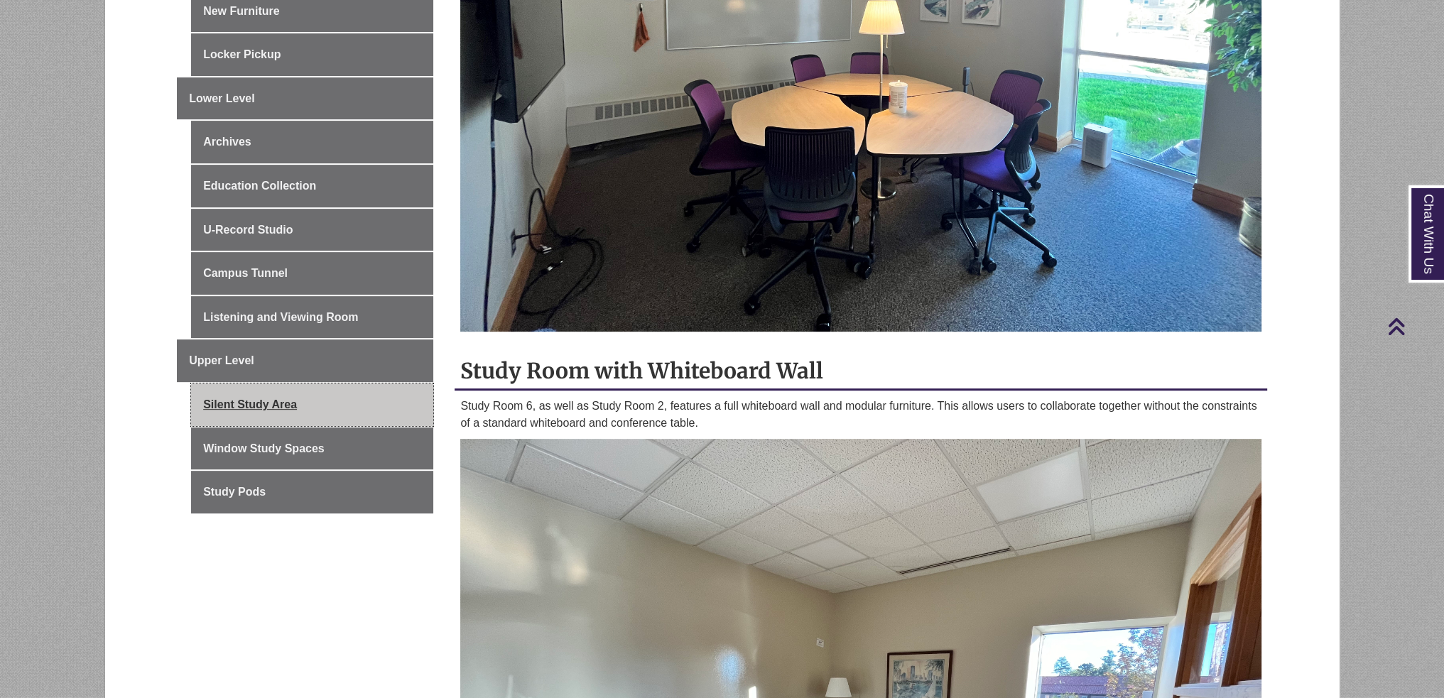
drag, startPoint x: 317, startPoint y: 425, endPoint x: 307, endPoint y: 396, distance: 30.8
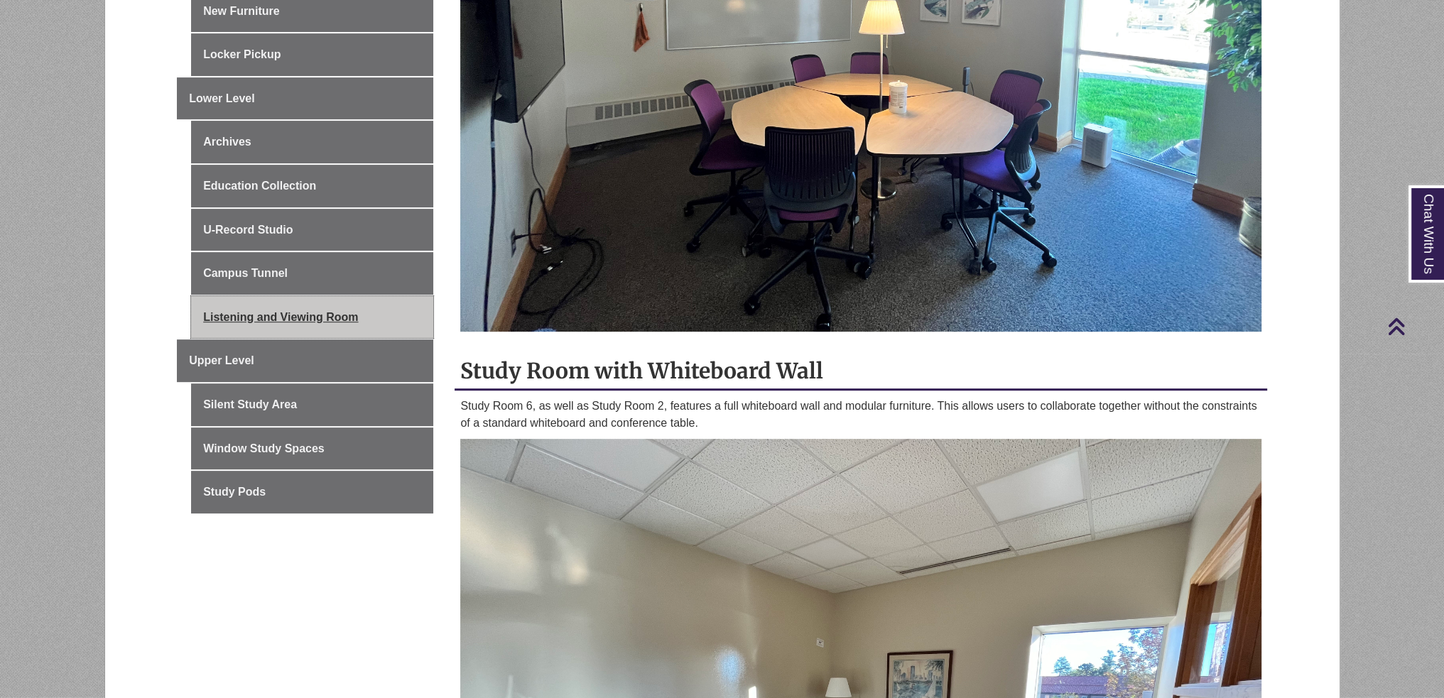
drag, startPoint x: 307, startPoint y: 396, endPoint x: 281, endPoint y: 297, distance: 102.0
click at [281, 297] on link "Listening and Viewing Room" at bounding box center [312, 317] width 242 height 43
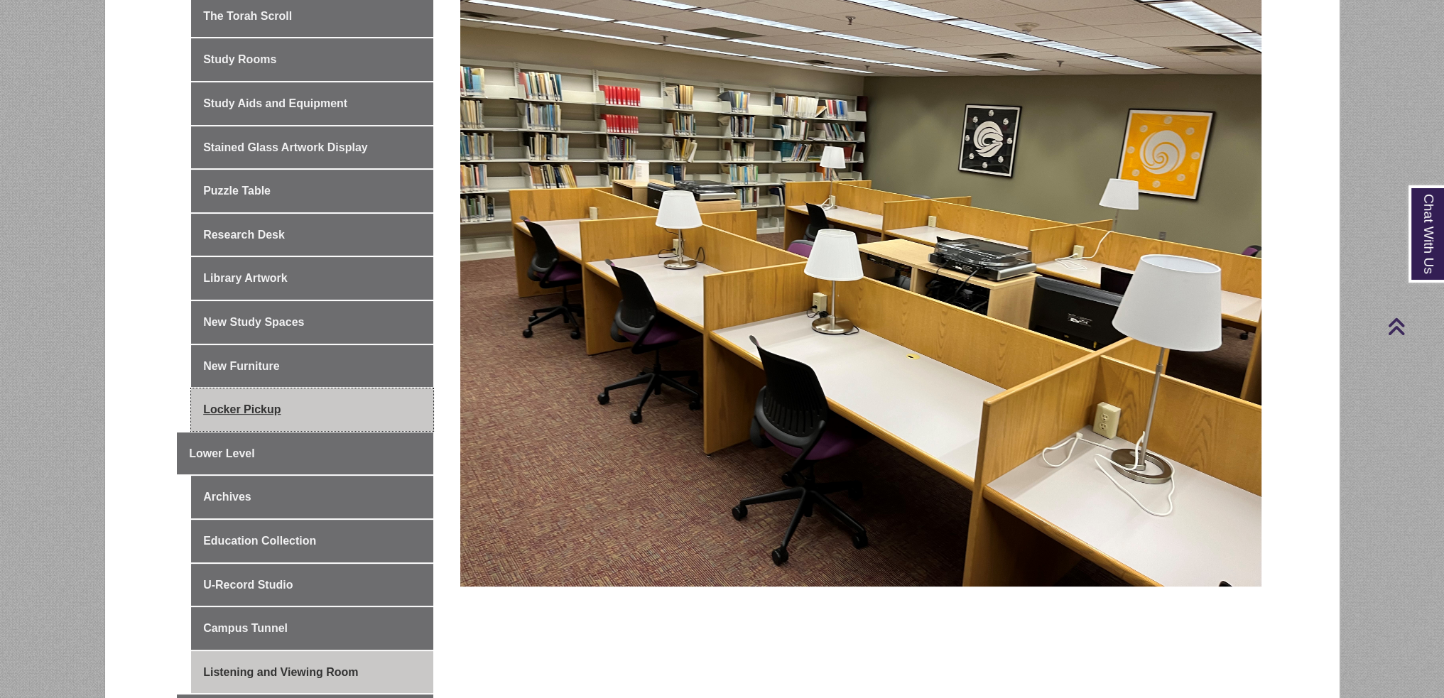
scroll to position [710, 0]
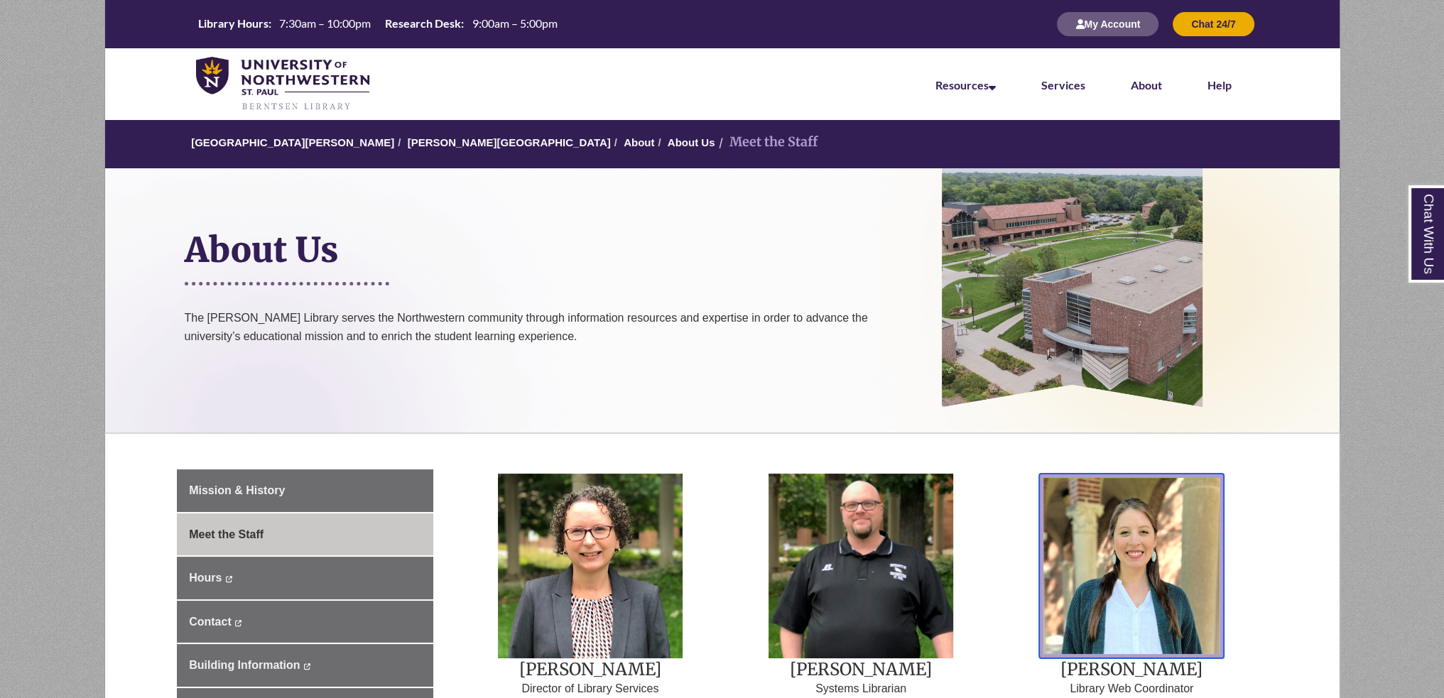
click at [1183, 569] on img at bounding box center [1131, 566] width 185 height 185
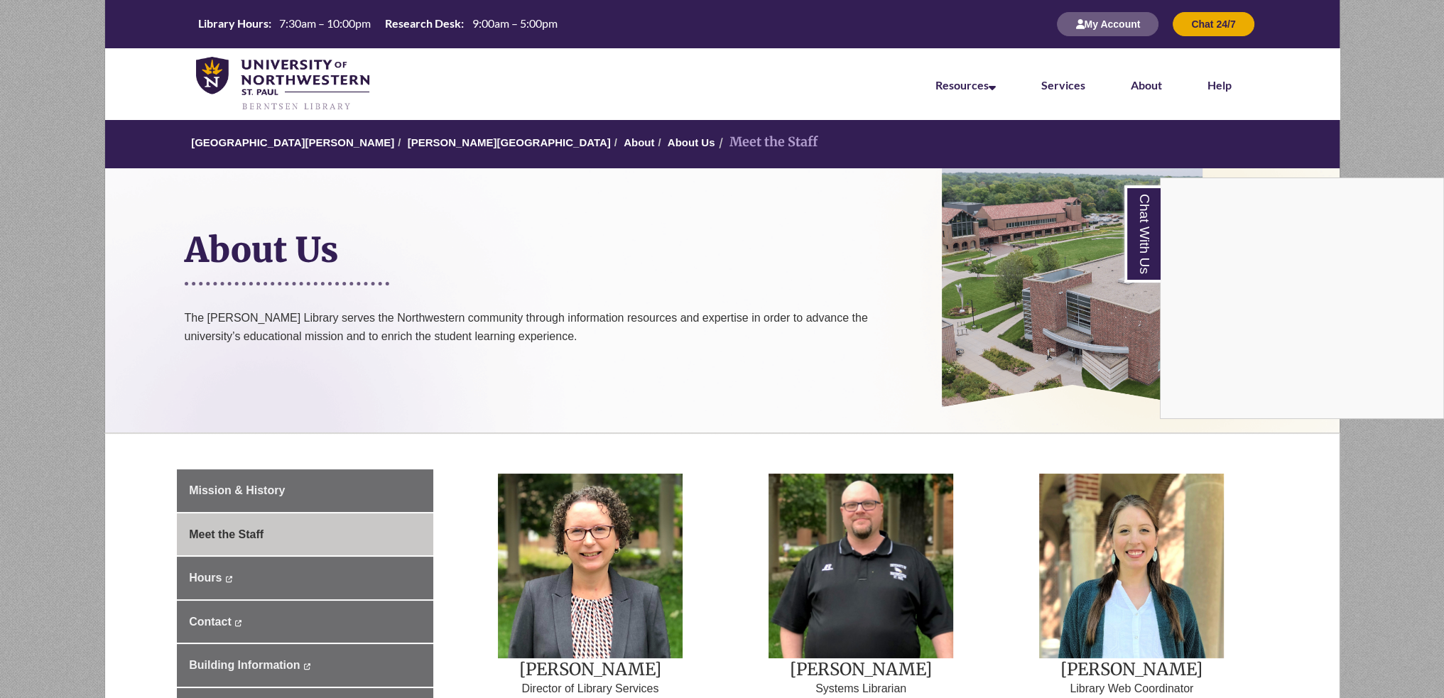
click at [554, 489] on div "Chat With Us" at bounding box center [722, 349] width 1444 height 698
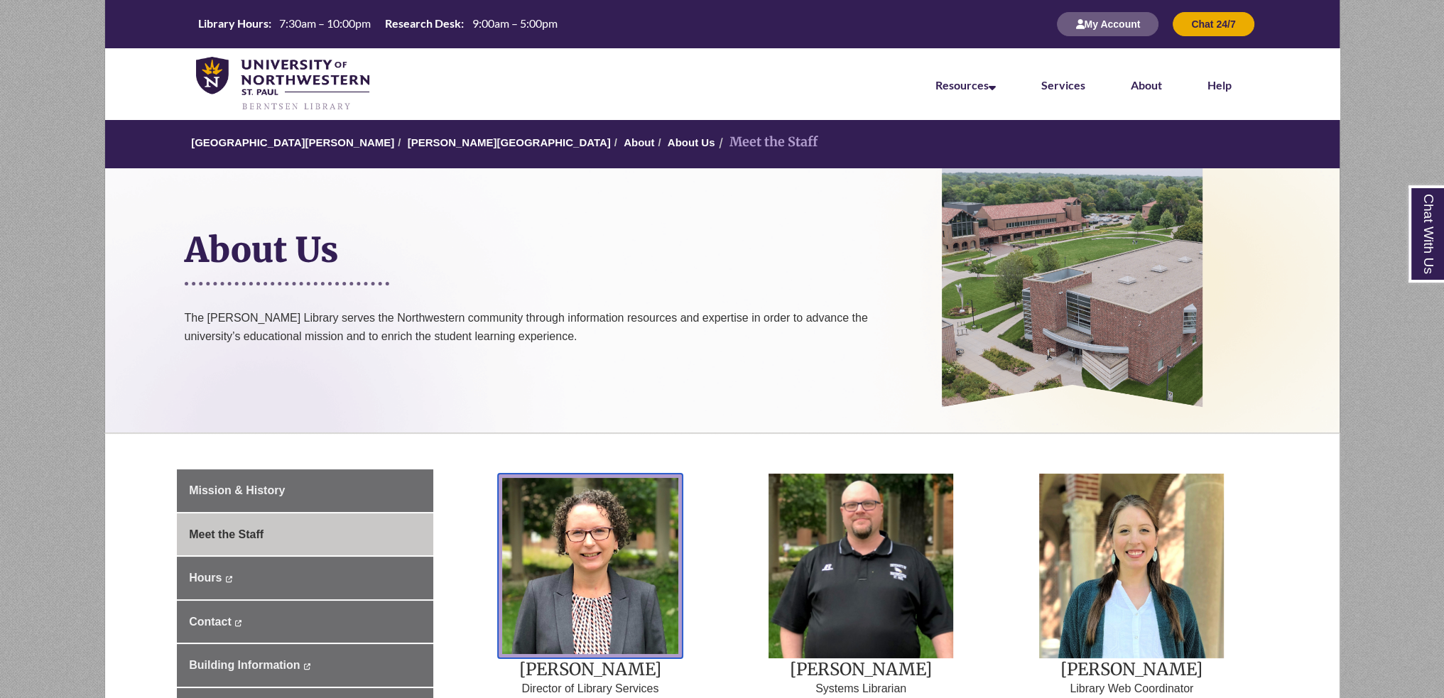
click at [554, 489] on img at bounding box center [590, 566] width 185 height 185
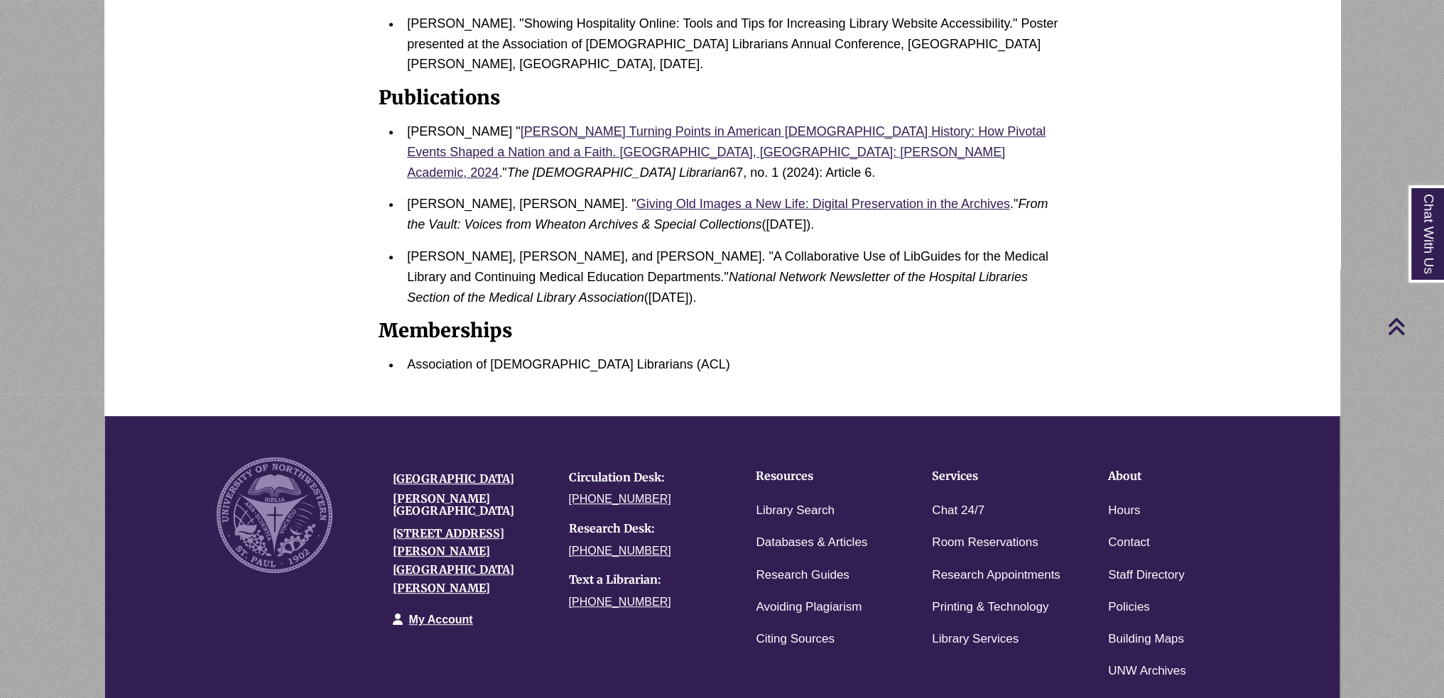
scroll to position [1098, 0]
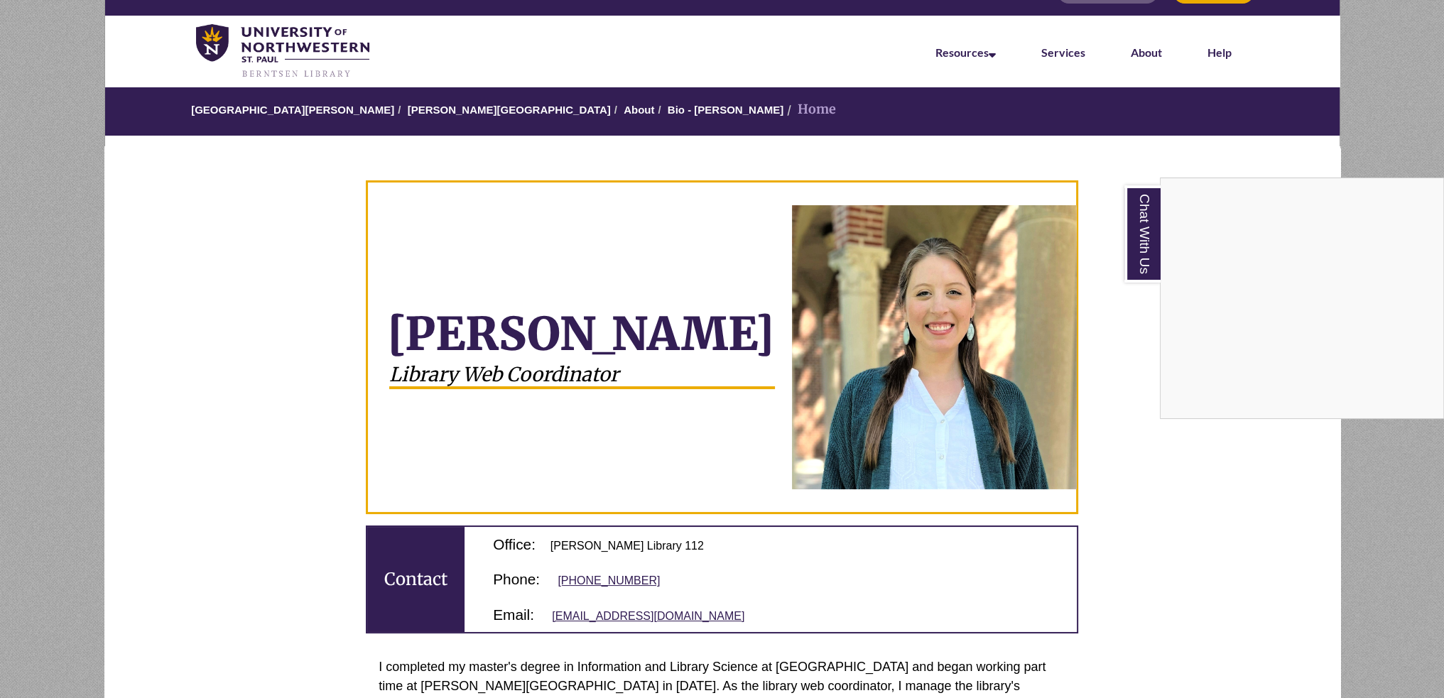
scroll to position [0, 0]
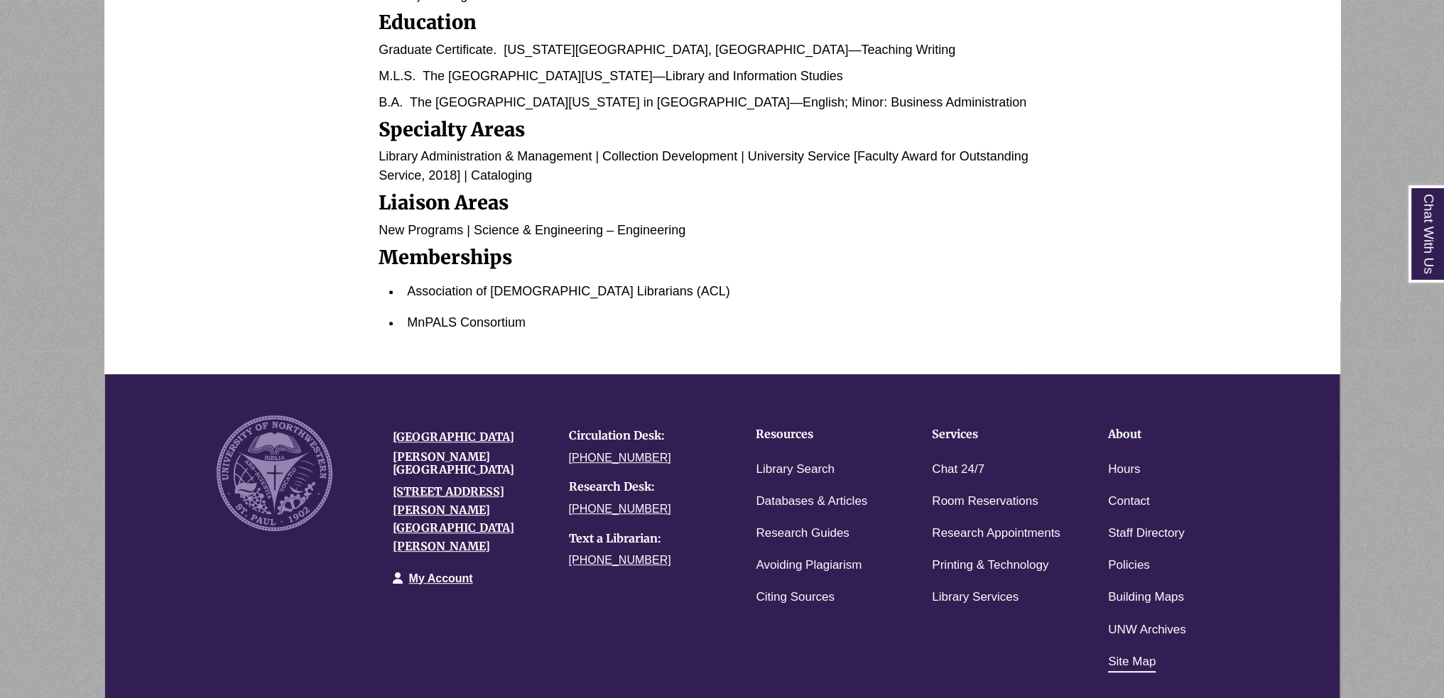
scroll to position [884, 0]
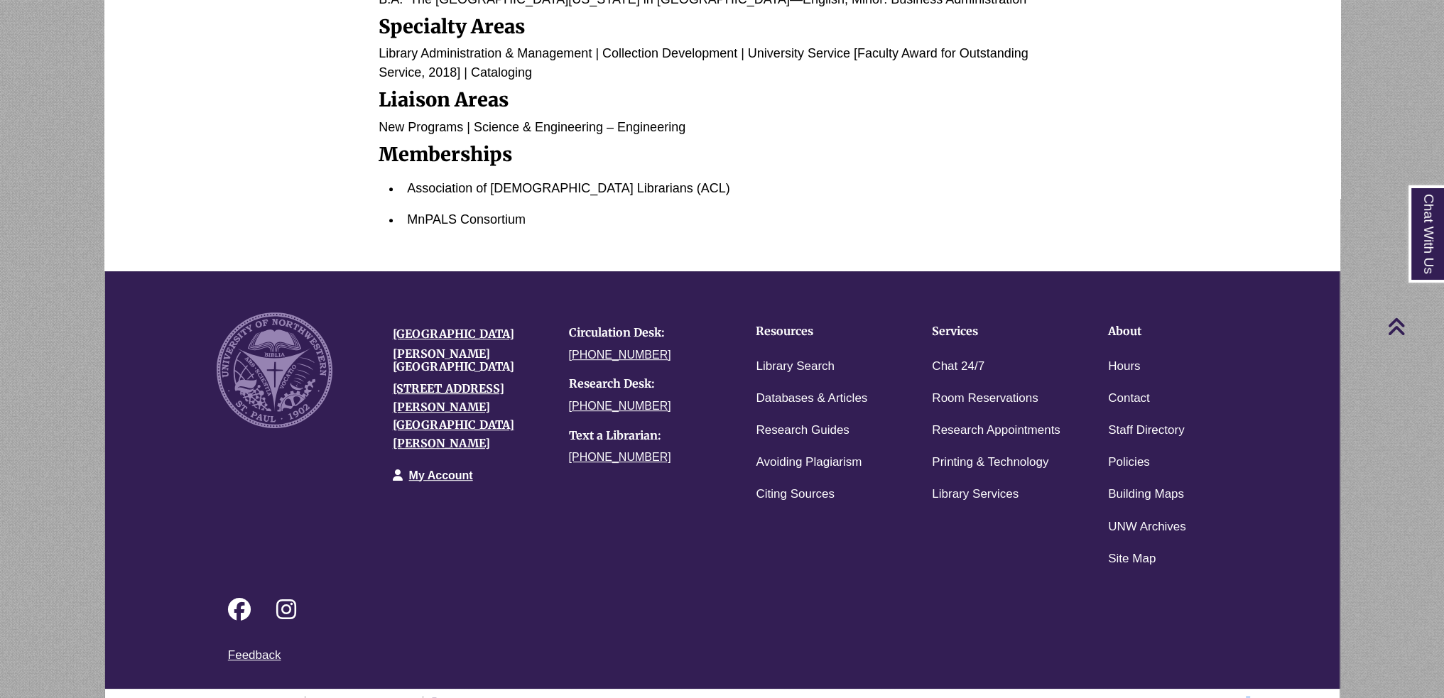
click at [1247, 696] on div "Login to LibApps" at bounding box center [1225, 702] width 63 height 13
click at [1245, 698] on link "Login to LibApps" at bounding box center [1225, 702] width 58 height 9
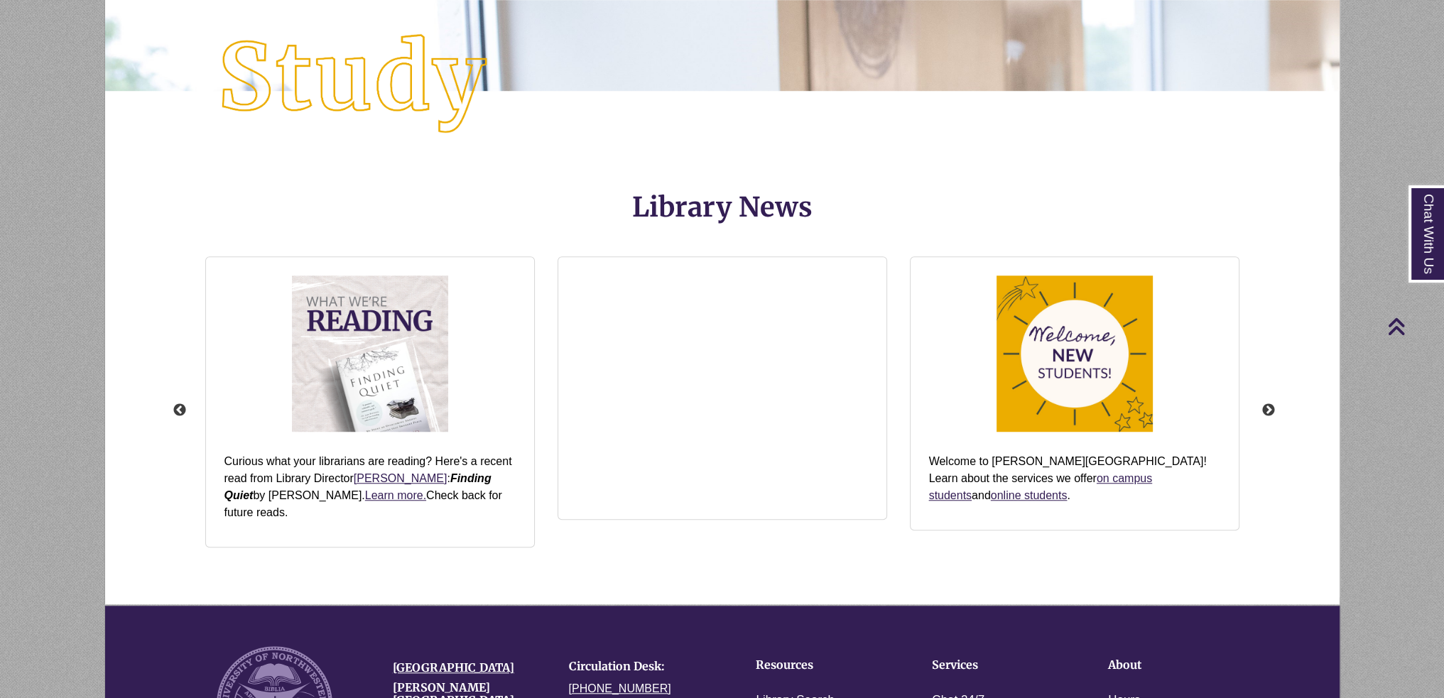
scroll to position [1836, 0]
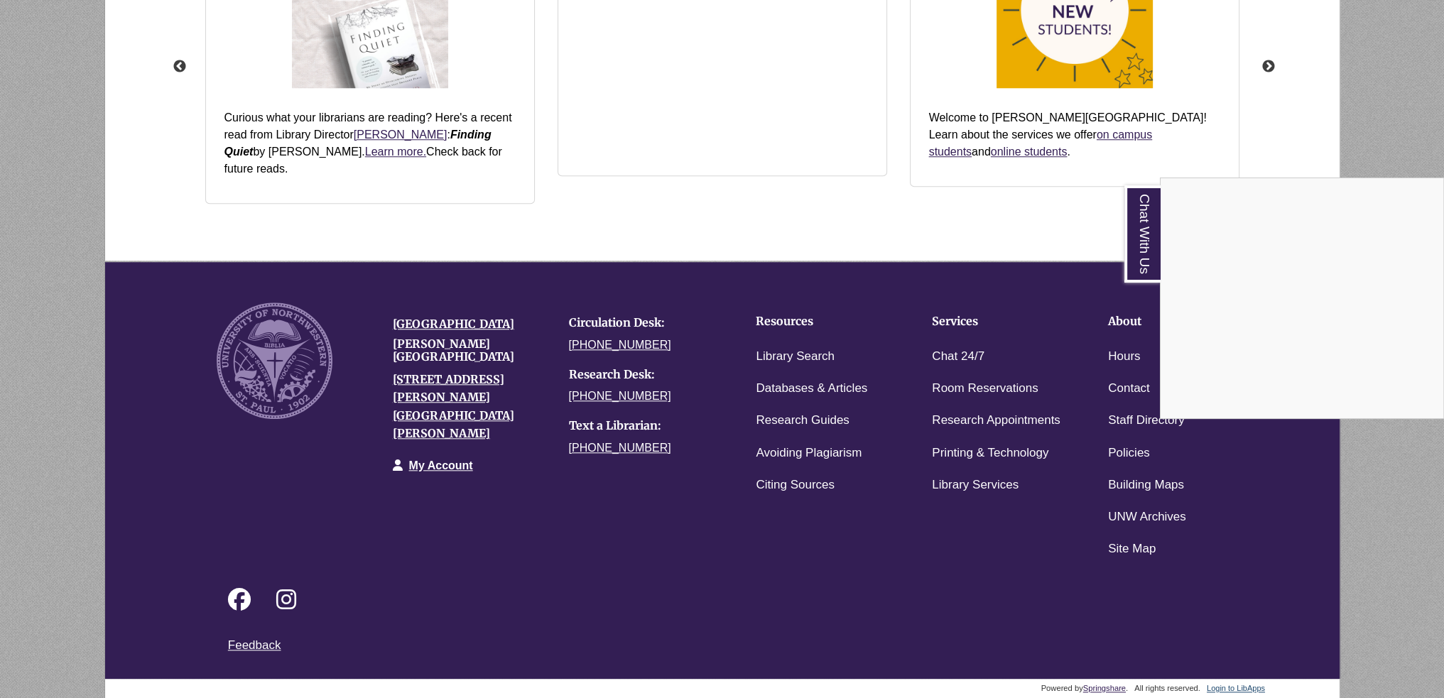
drag, startPoint x: 1060, startPoint y: 624, endPoint x: 1058, endPoint y: 607, distance: 17.1
click at [1058, 611] on div "Chat With Us" at bounding box center [722, 349] width 1444 height 698
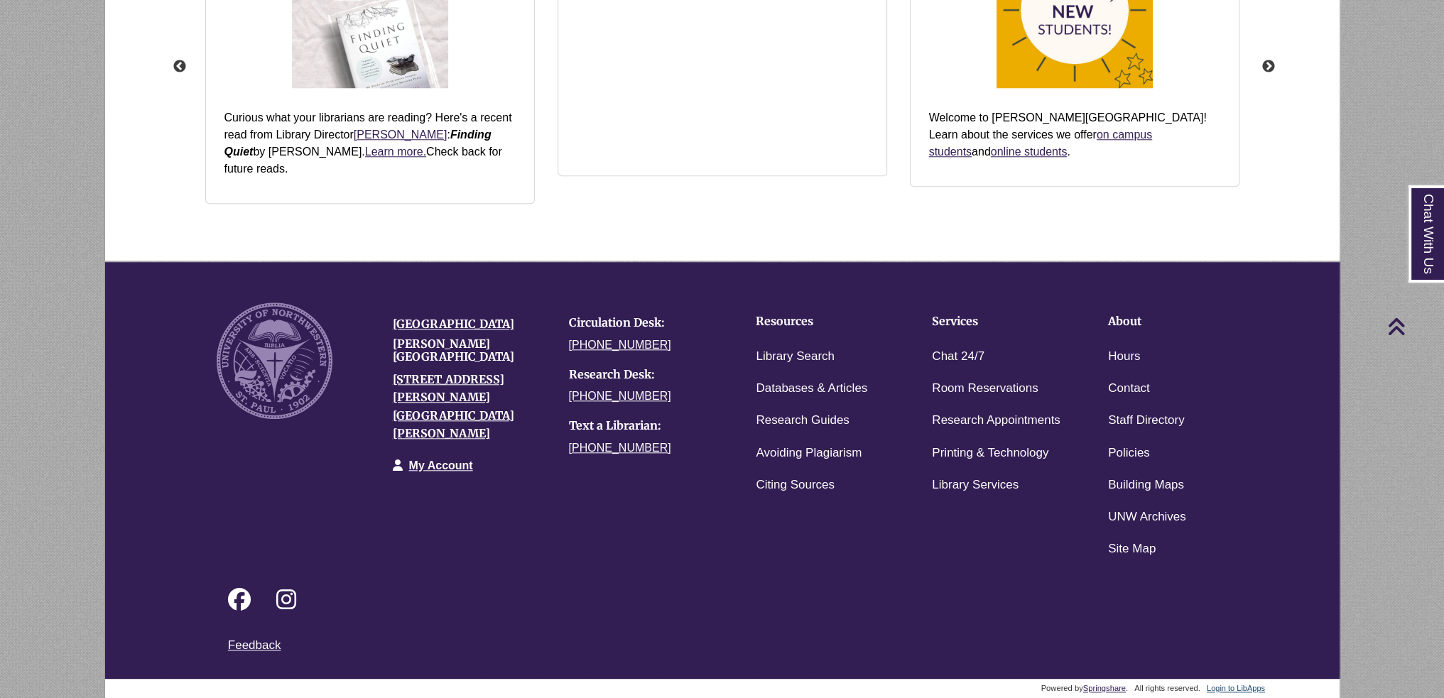
scroll to position [7, 7]
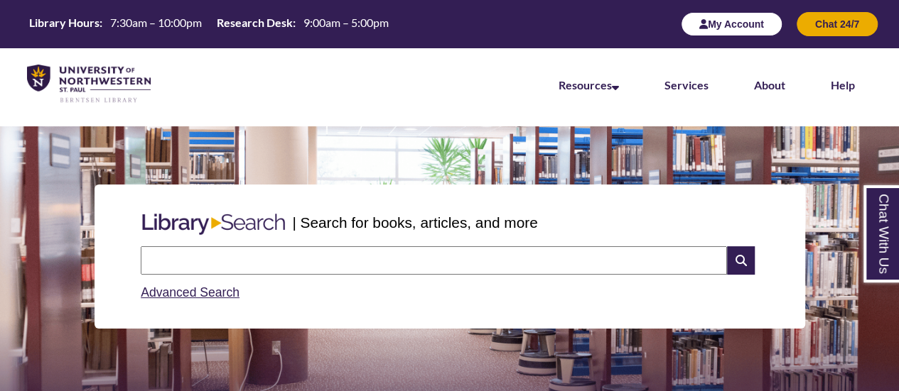
click at [742, 21] on button "My Account" at bounding box center [732, 24] width 102 height 24
